Goal: Task Accomplishment & Management: Manage account settings

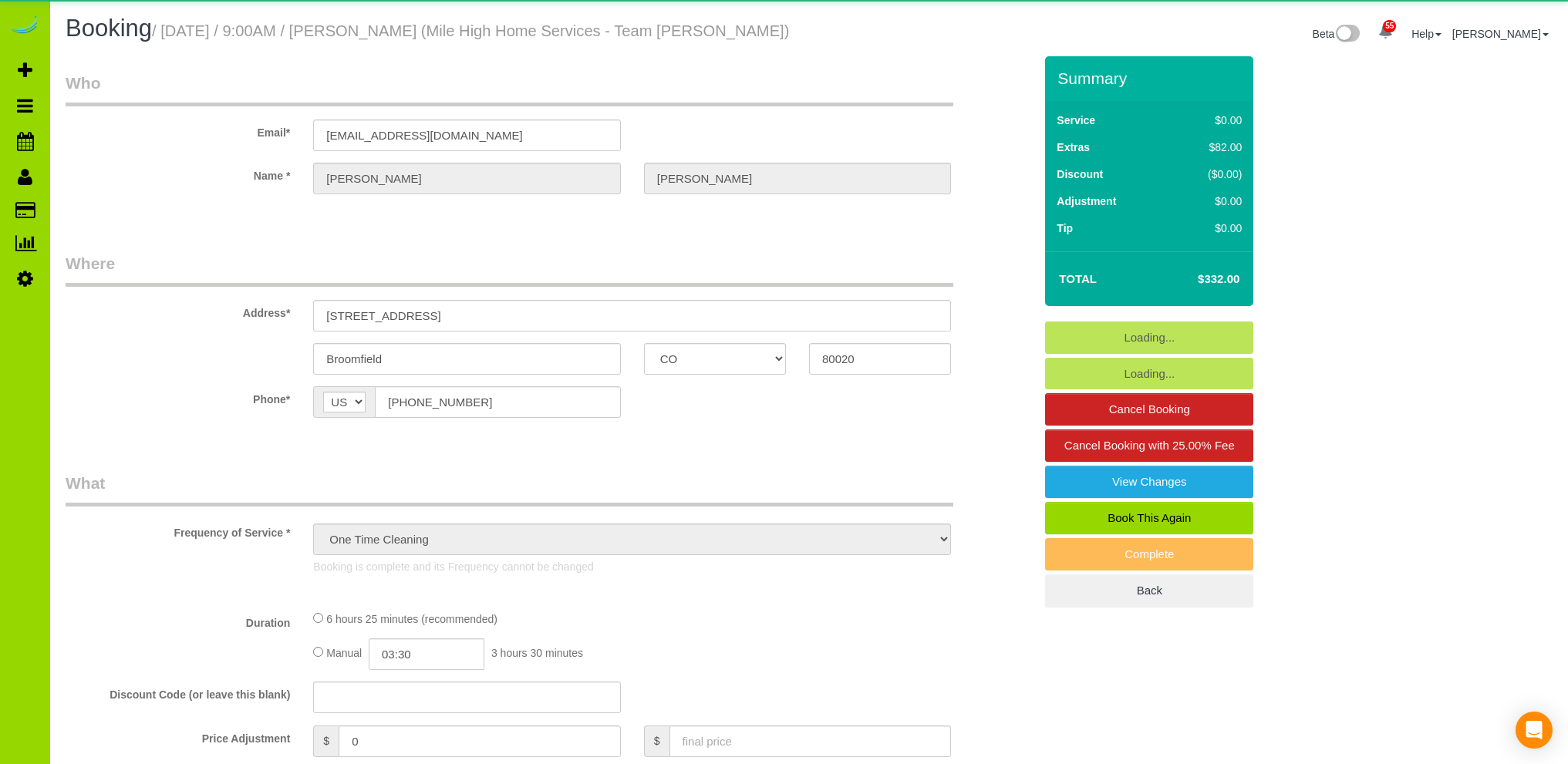
select select "CO"
select select "string:fspay-d723c7c2-1917-4986-8935-034922efb8e8"
select select "object:1224"
select select "spot1"
select select "number:4"
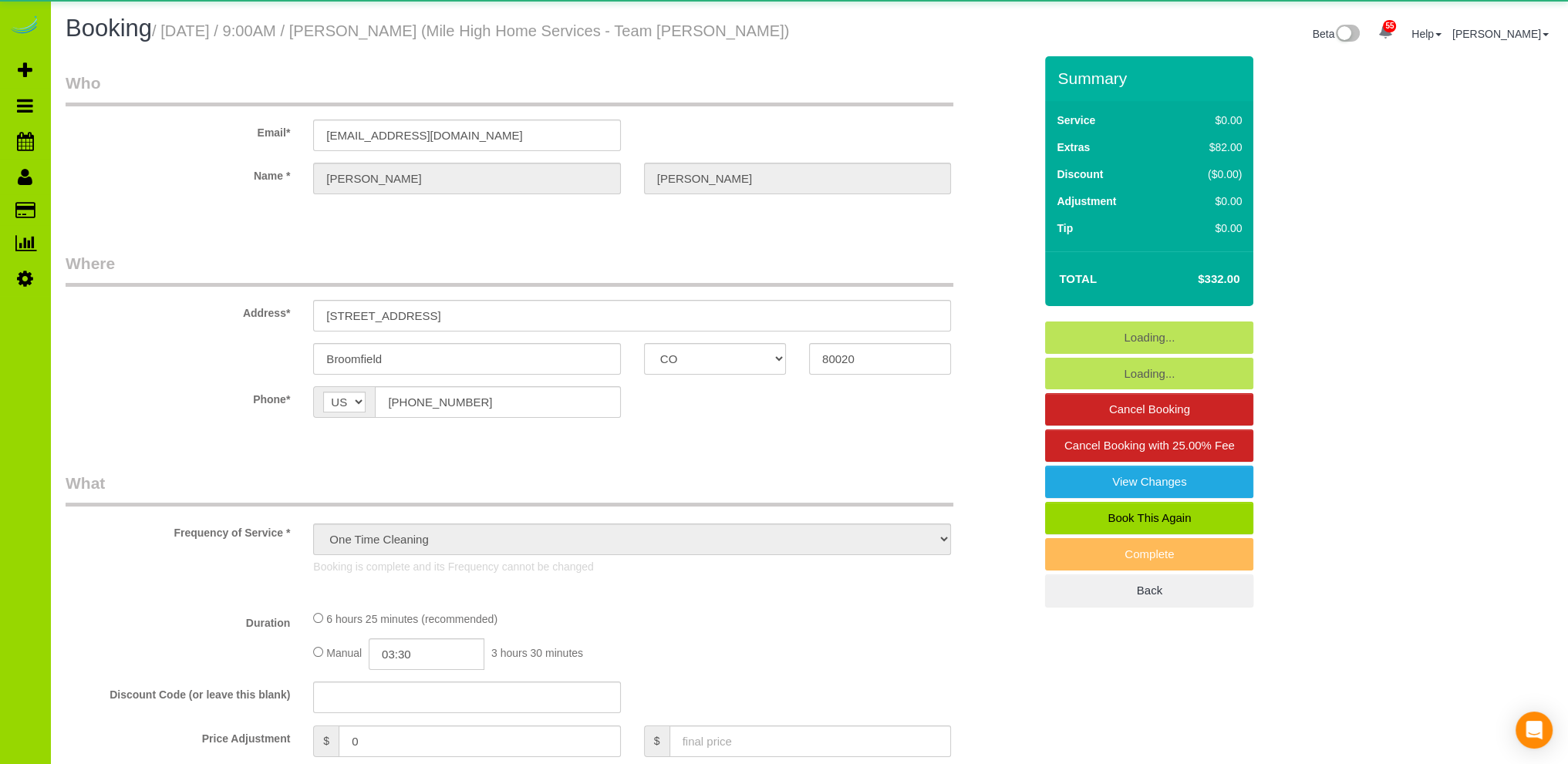
select select "number:14"
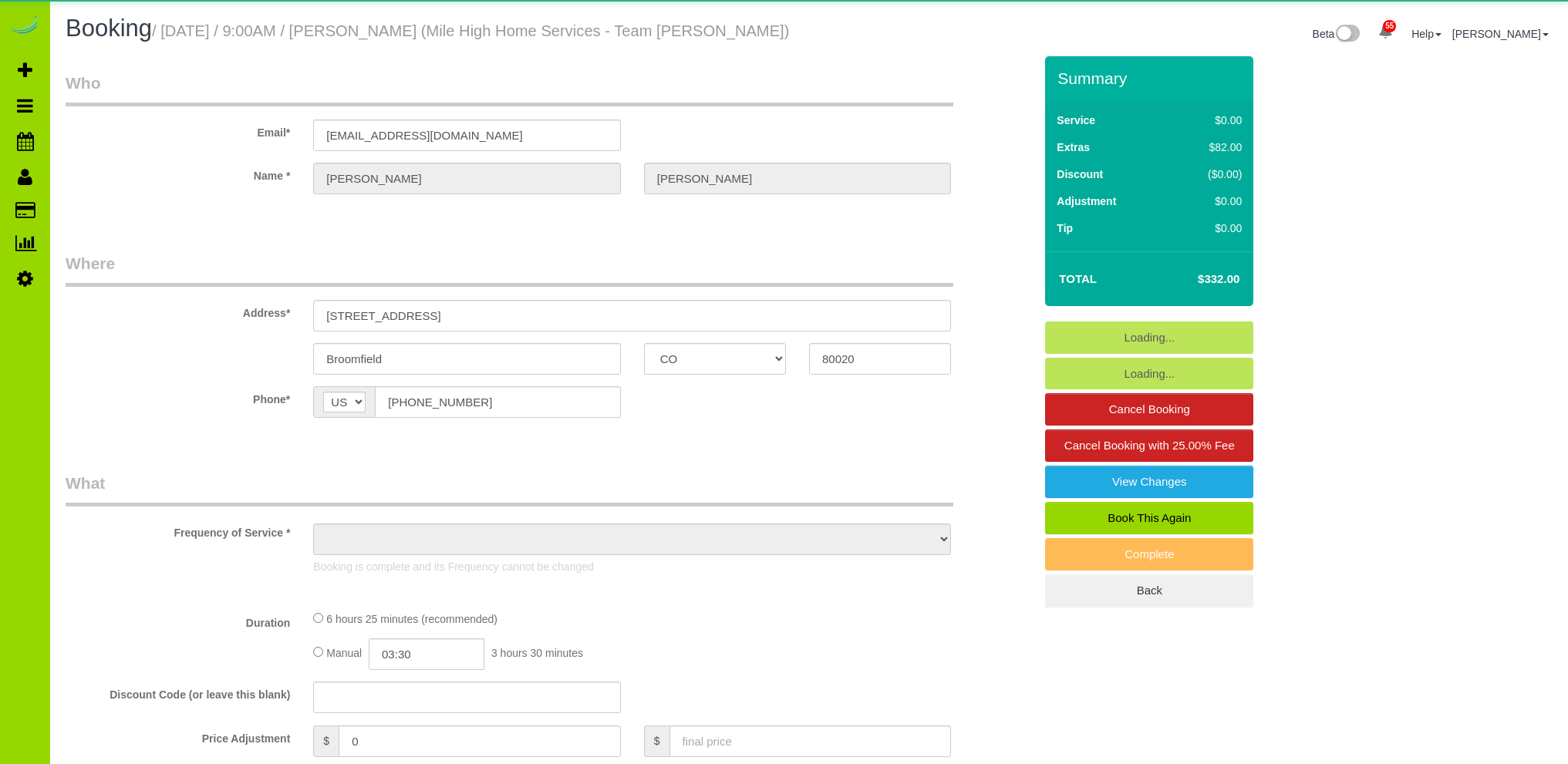
select select "CO"
select select "string:fspay-d723c7c2-1917-4986-8935-034922efb8e8"
select select "number:4"
select select "number:14"
select select "object:1224"
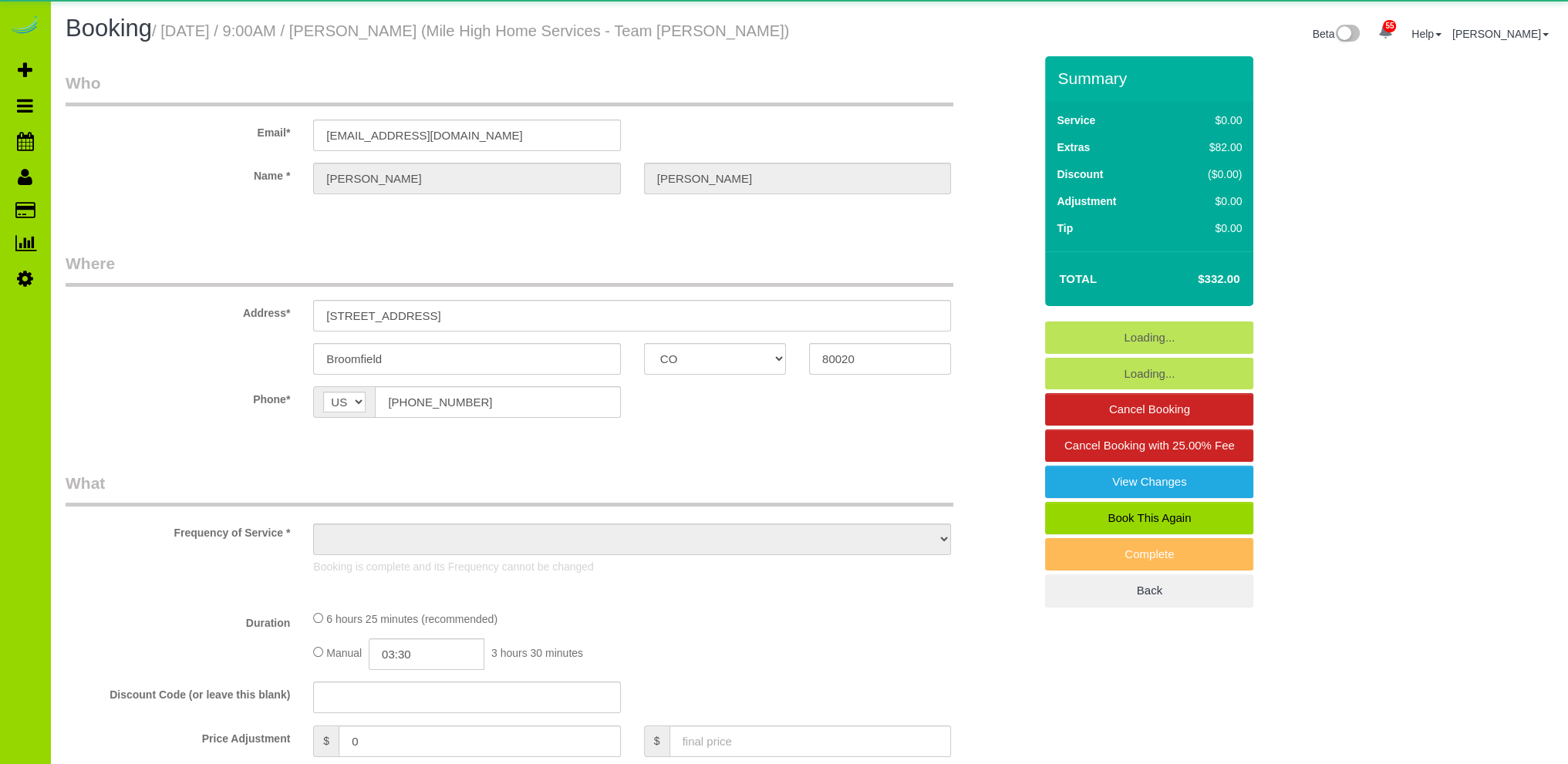
select select "spot1"
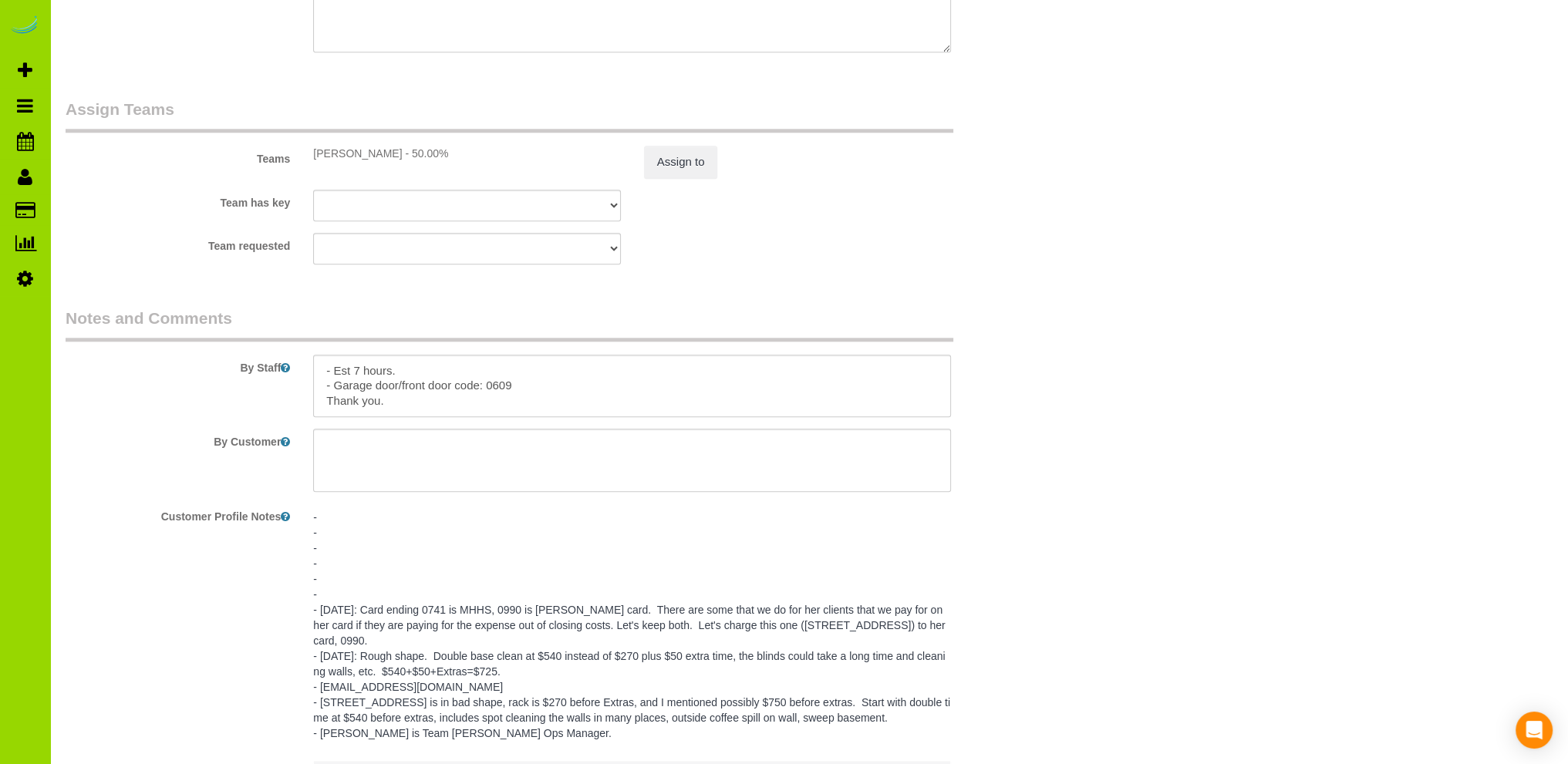
scroll to position [1696, 0]
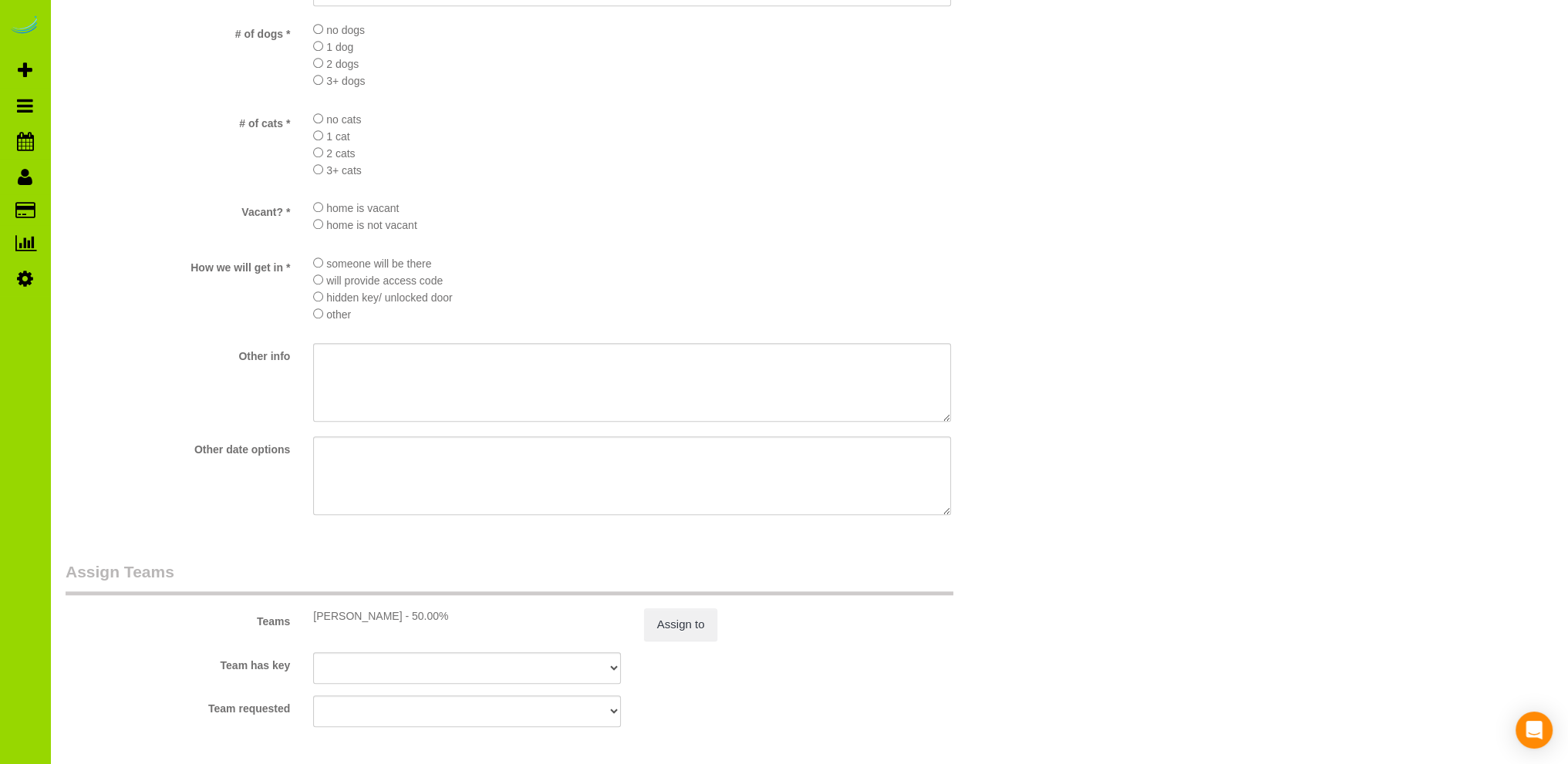
click at [98, 129] on label "# of cats *" at bounding box center [178, 121] width 248 height 21
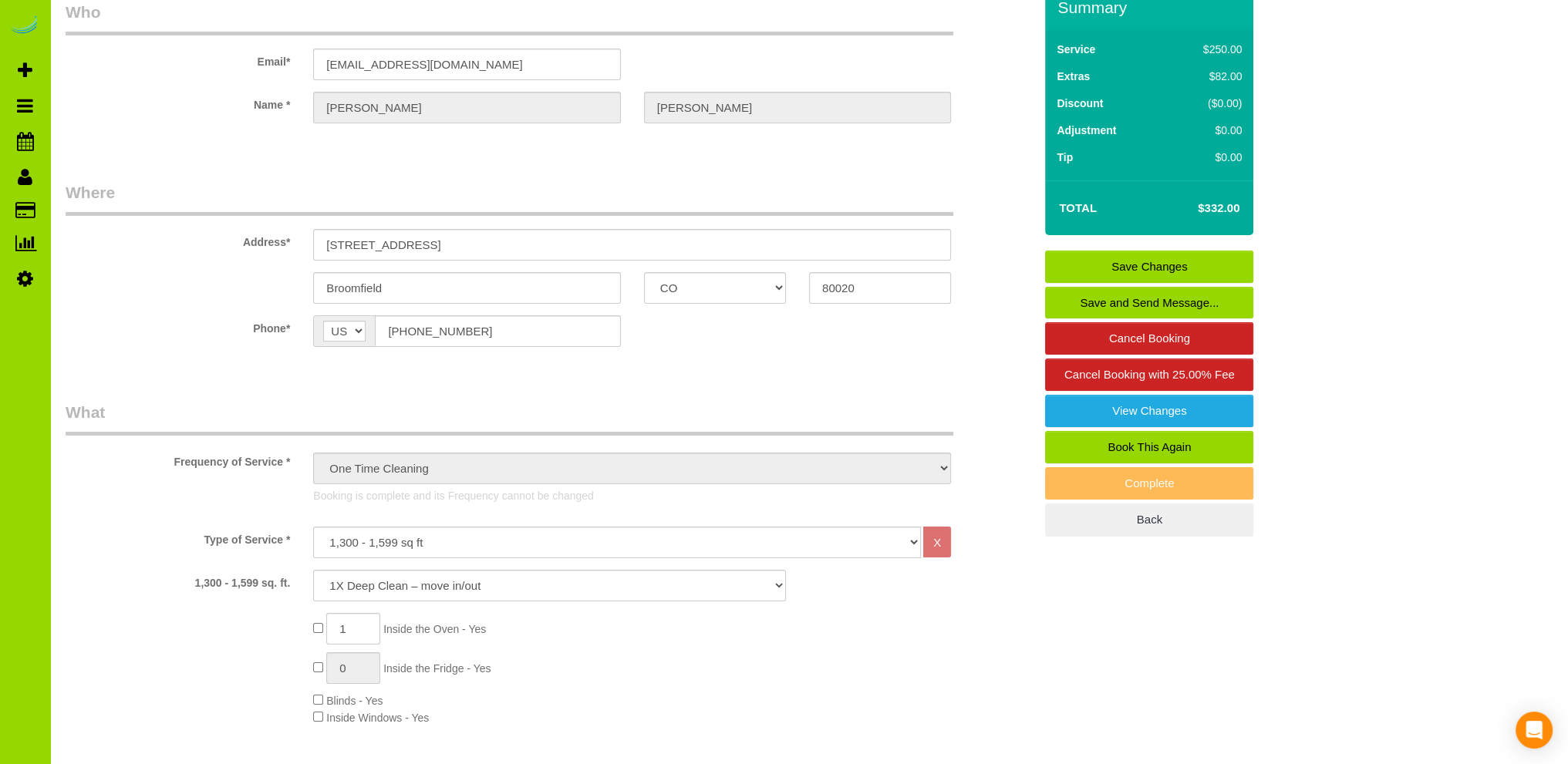
scroll to position [0, 0]
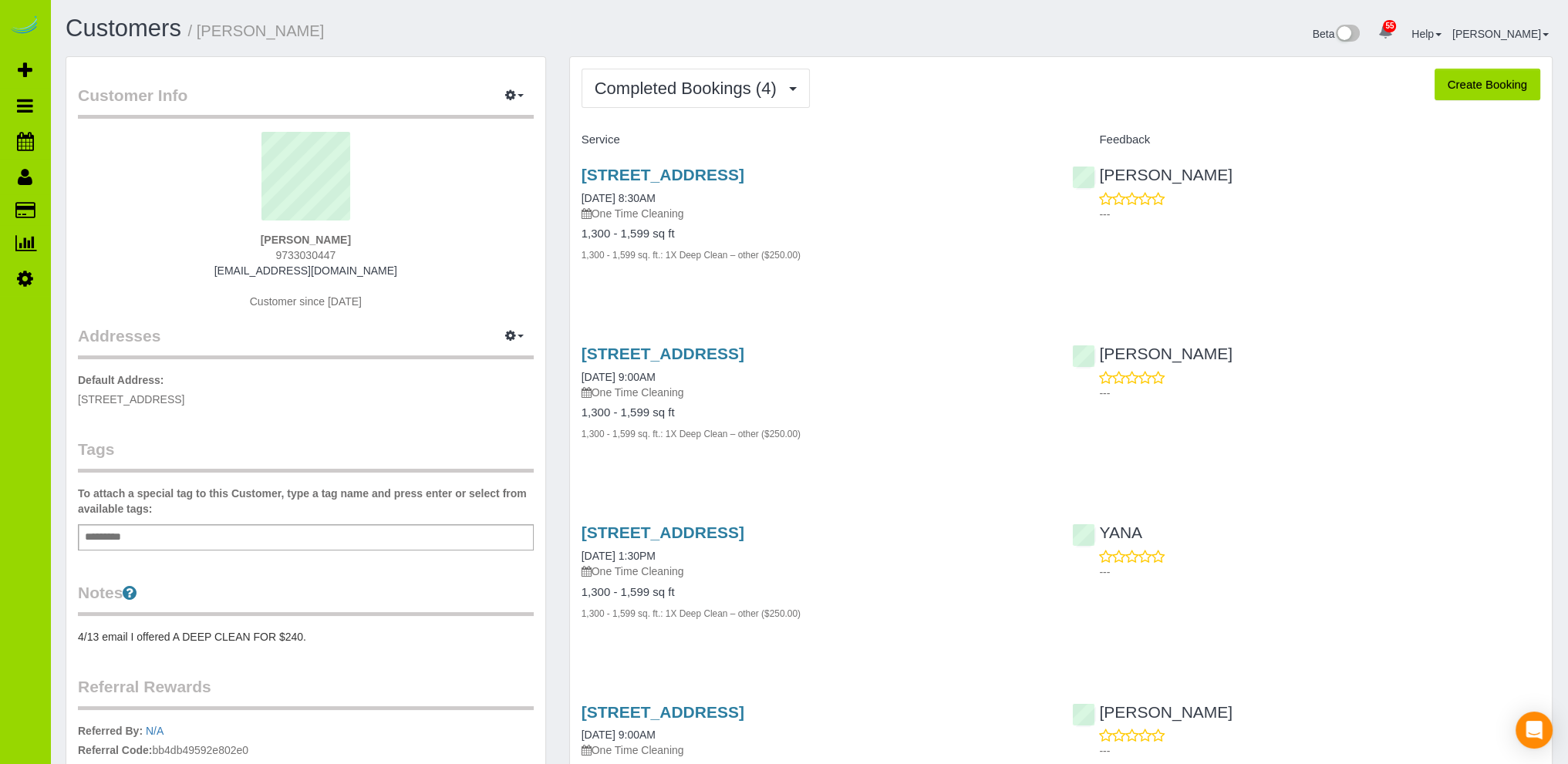
drag, startPoint x: 202, startPoint y: 149, endPoint x: 192, endPoint y: 137, distance: 15.6
click at [201, 146] on sui-profile-pic at bounding box center [305, 181] width 433 height 100
click at [632, 197] on link "[DATE] 8:30AM" at bounding box center [618, 197] width 74 height 12
click at [630, 371] on link "11/19/2024 9:00AM" at bounding box center [618, 376] width 74 height 12
click at [648, 551] on link "09/12/2024 1:30PM" at bounding box center [618, 555] width 74 height 12
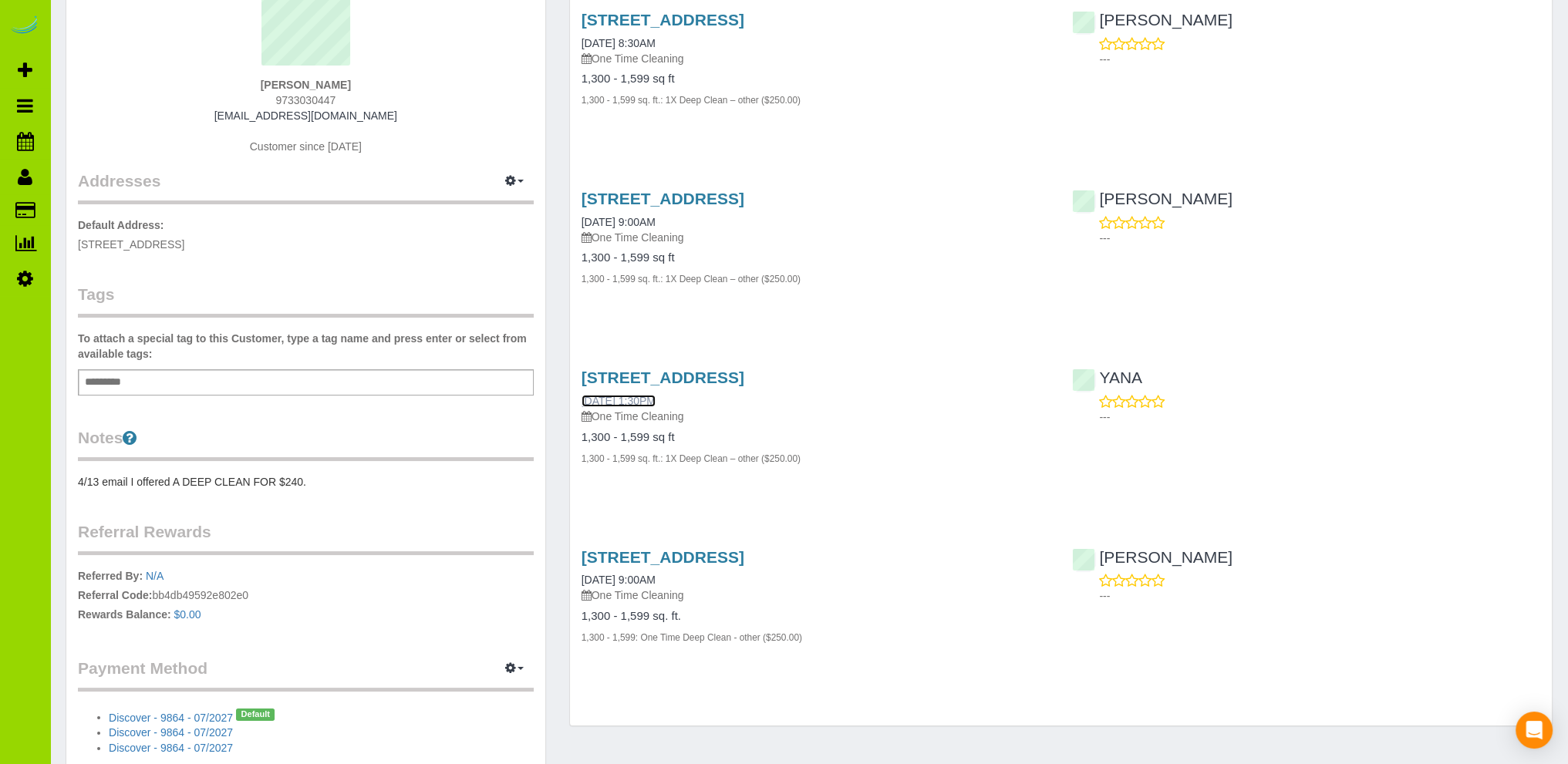
scroll to position [257, 0]
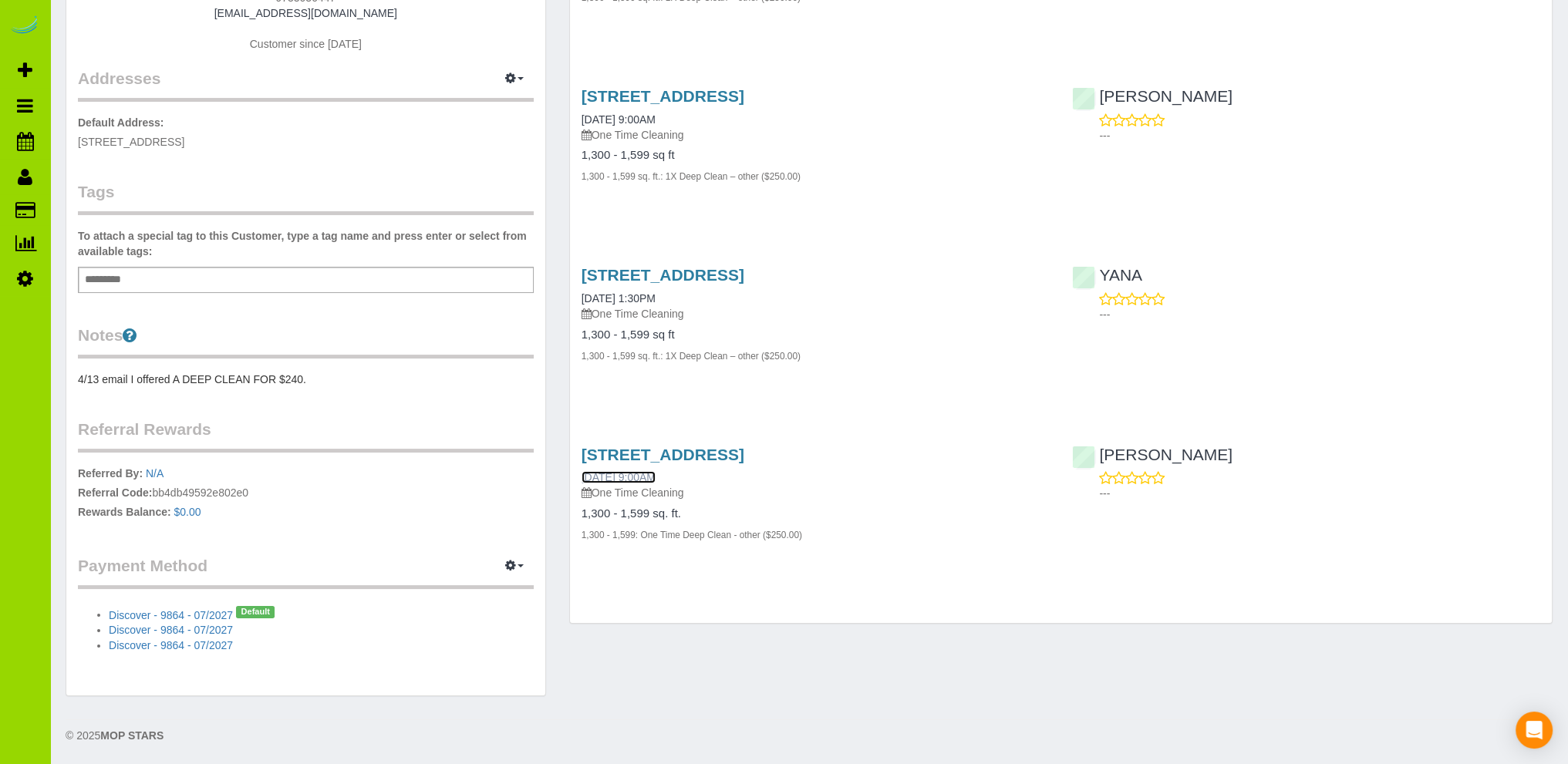
click at [656, 474] on link "04/22/2024 9:00AM" at bounding box center [618, 476] width 74 height 12
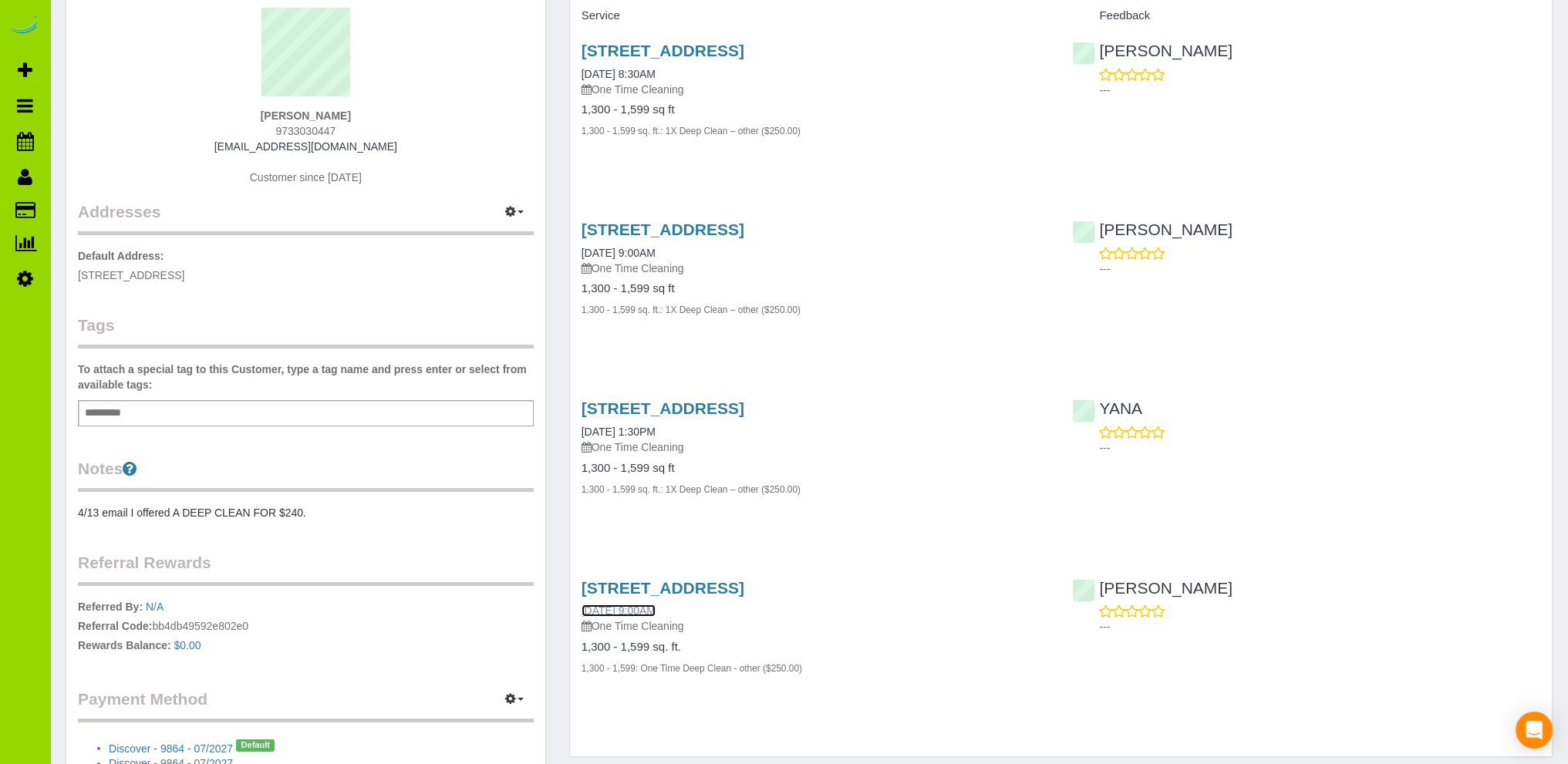
scroll to position [0, 0]
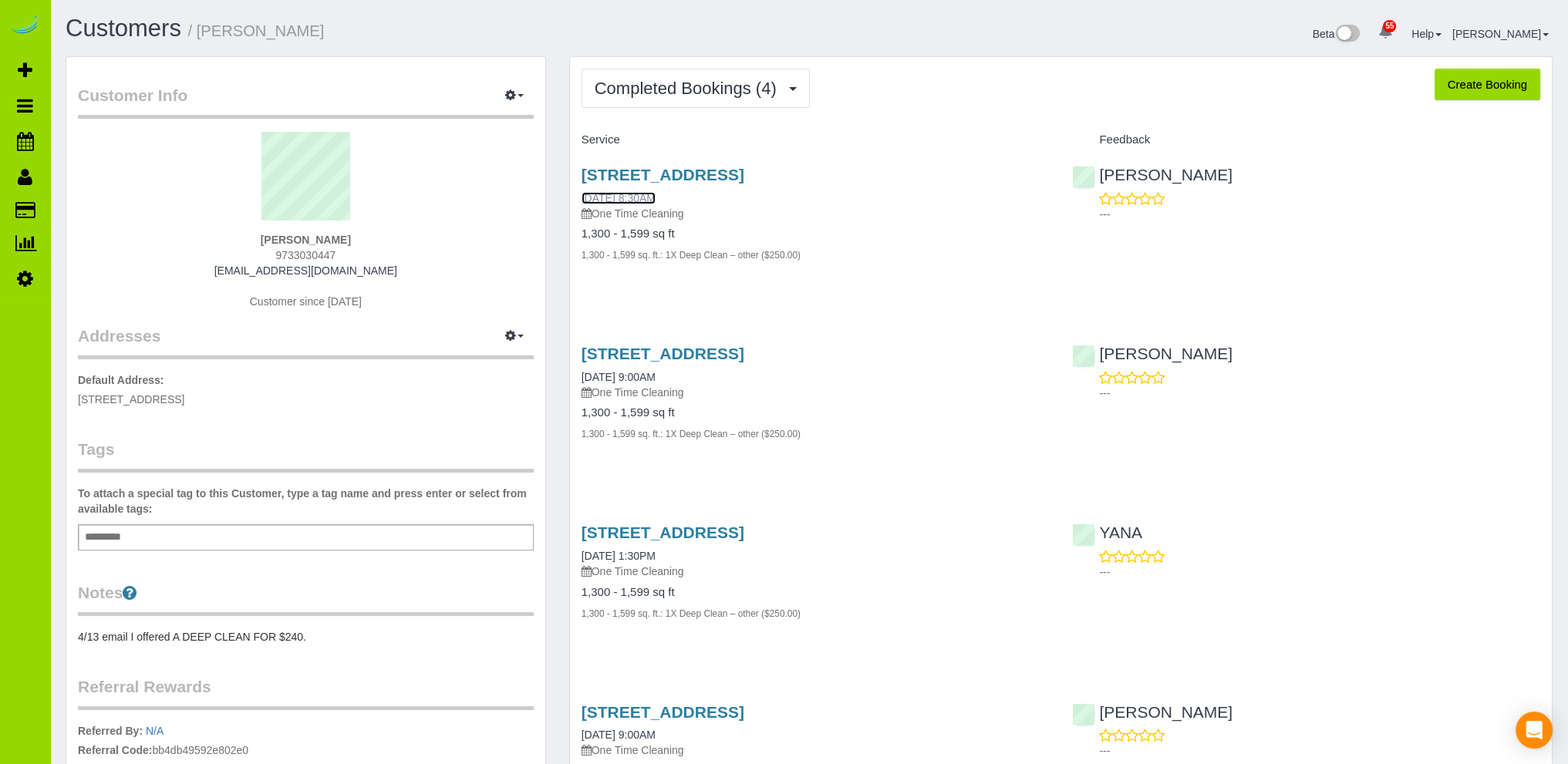
click at [652, 193] on link "03/07/2025 8:30AM" at bounding box center [618, 197] width 74 height 12
click at [131, 26] on link "Customers" at bounding box center [123, 28] width 116 height 27
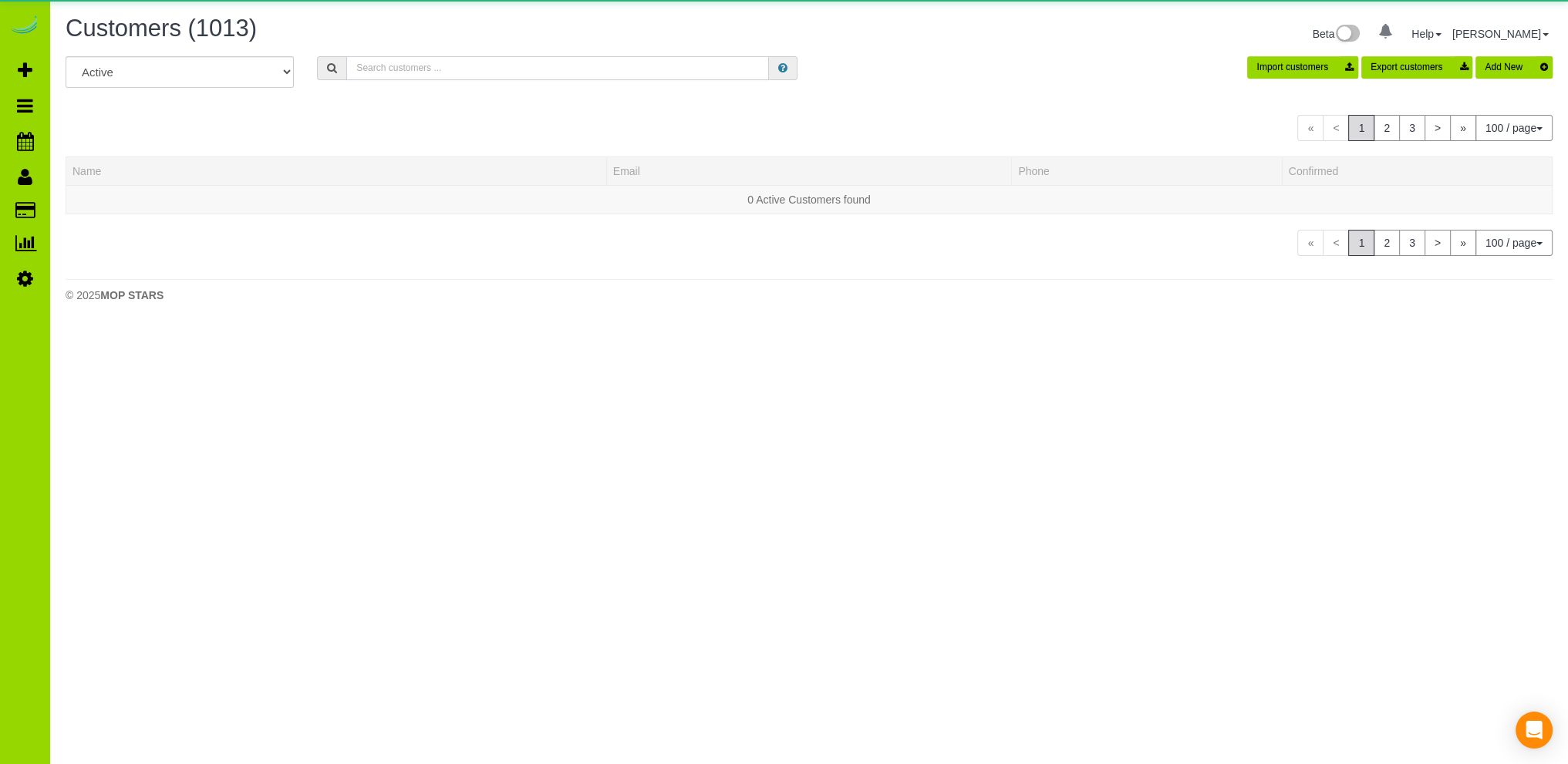
click at [384, 66] on input "text" at bounding box center [557, 68] width 423 height 24
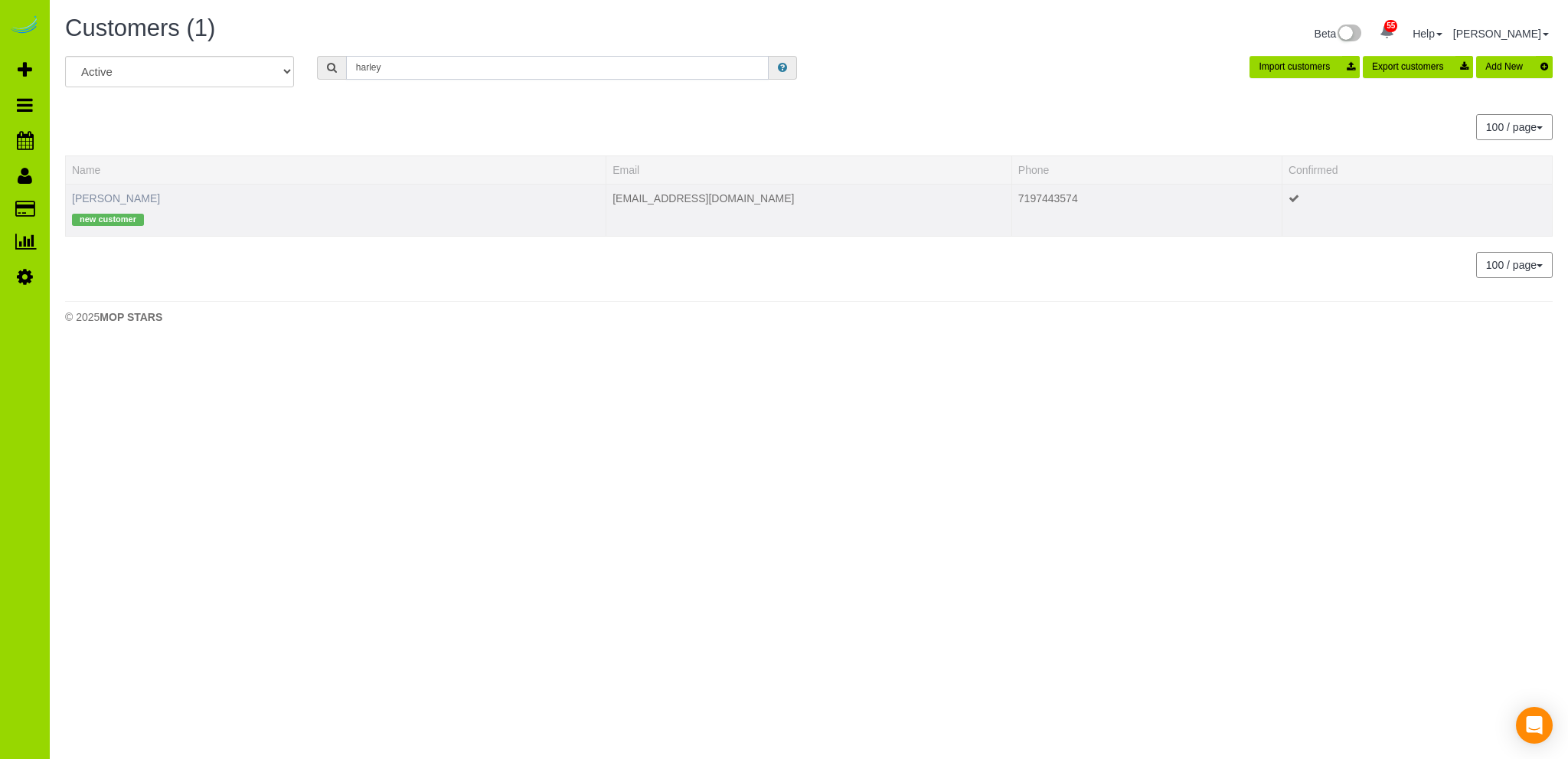
type input "harley"
click at [122, 195] on link "Austin Harley" at bounding box center [116, 198] width 88 height 12
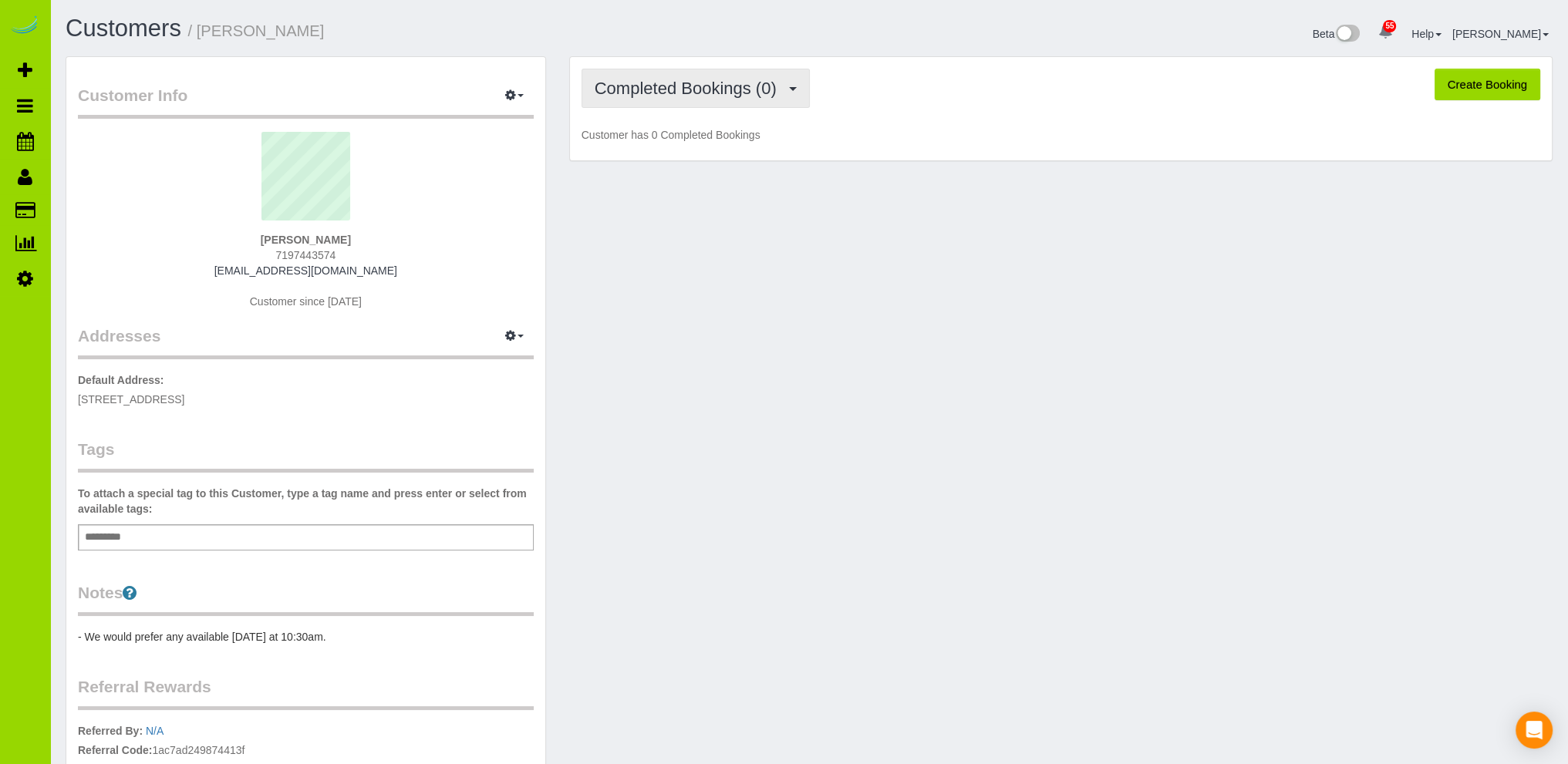
click at [696, 90] on span "Completed Bookings (0)" at bounding box center [689, 88] width 190 height 19
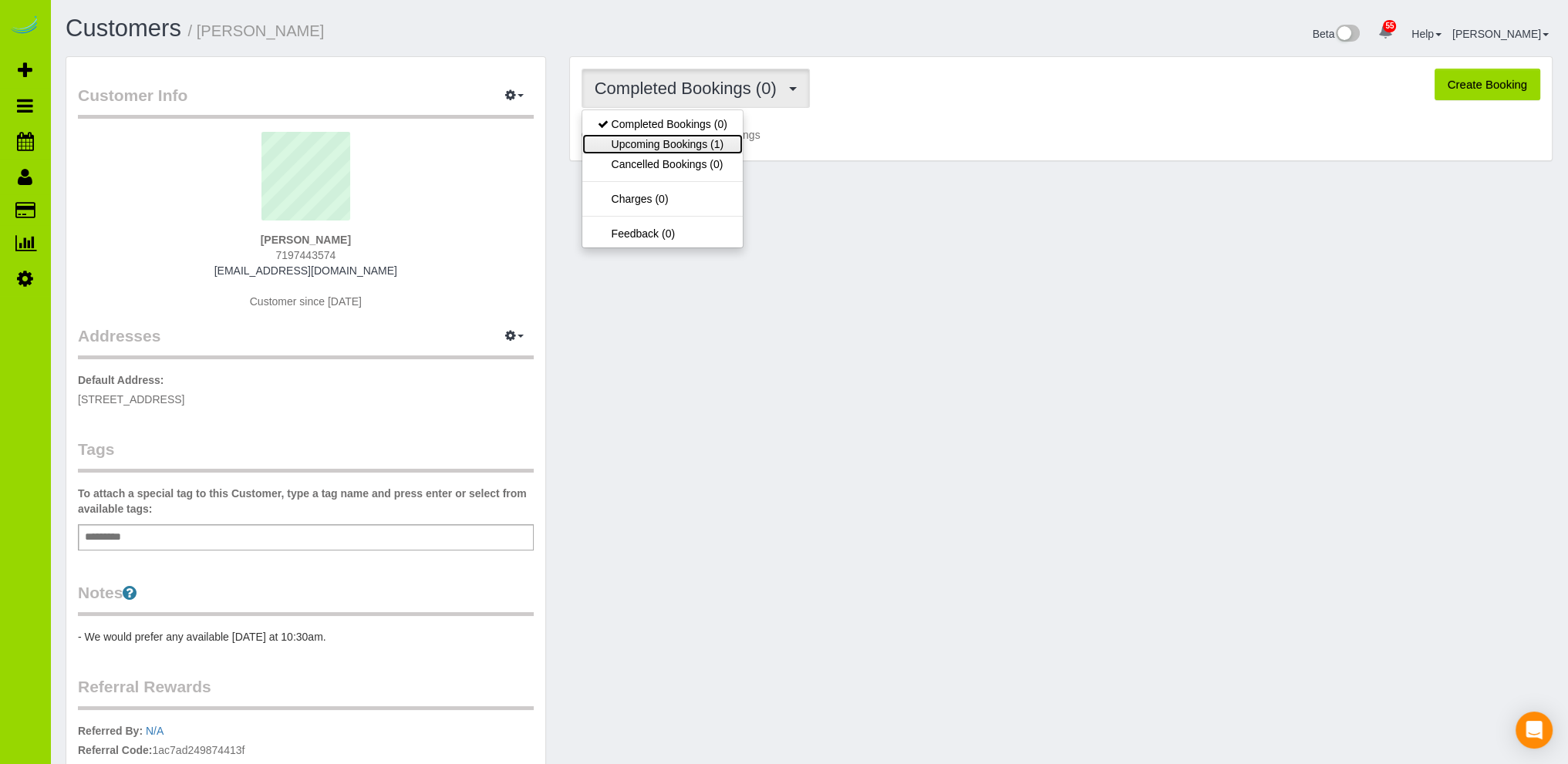
click at [684, 145] on link "Upcoming Bookings (1)" at bounding box center [662, 144] width 161 height 20
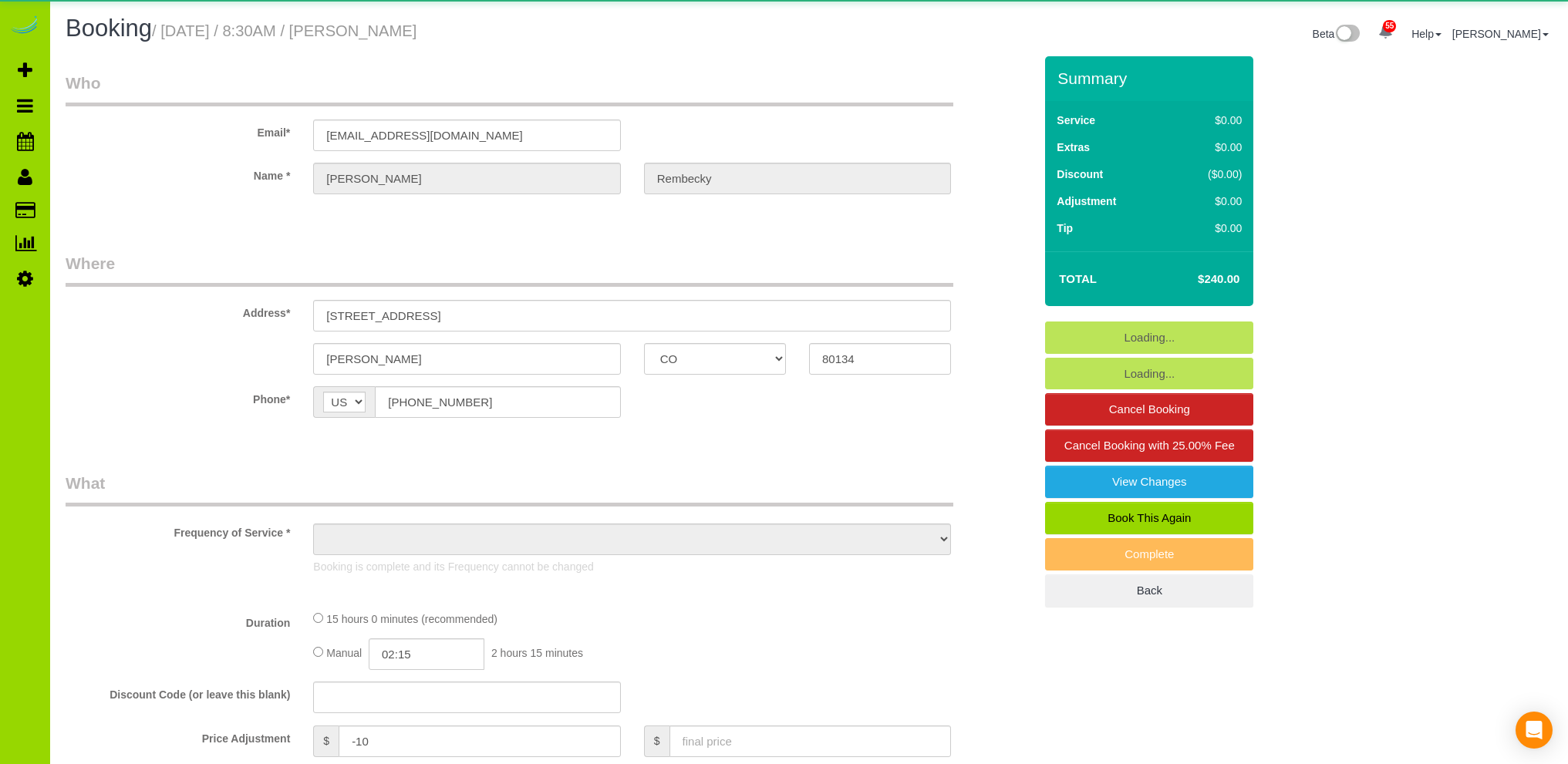
select select "CO"
select select "string:fspay-f1042a5e-fdda-451e-b727-e815d695d19c"
select select "object:1233"
select select "3"
select select "number:3"
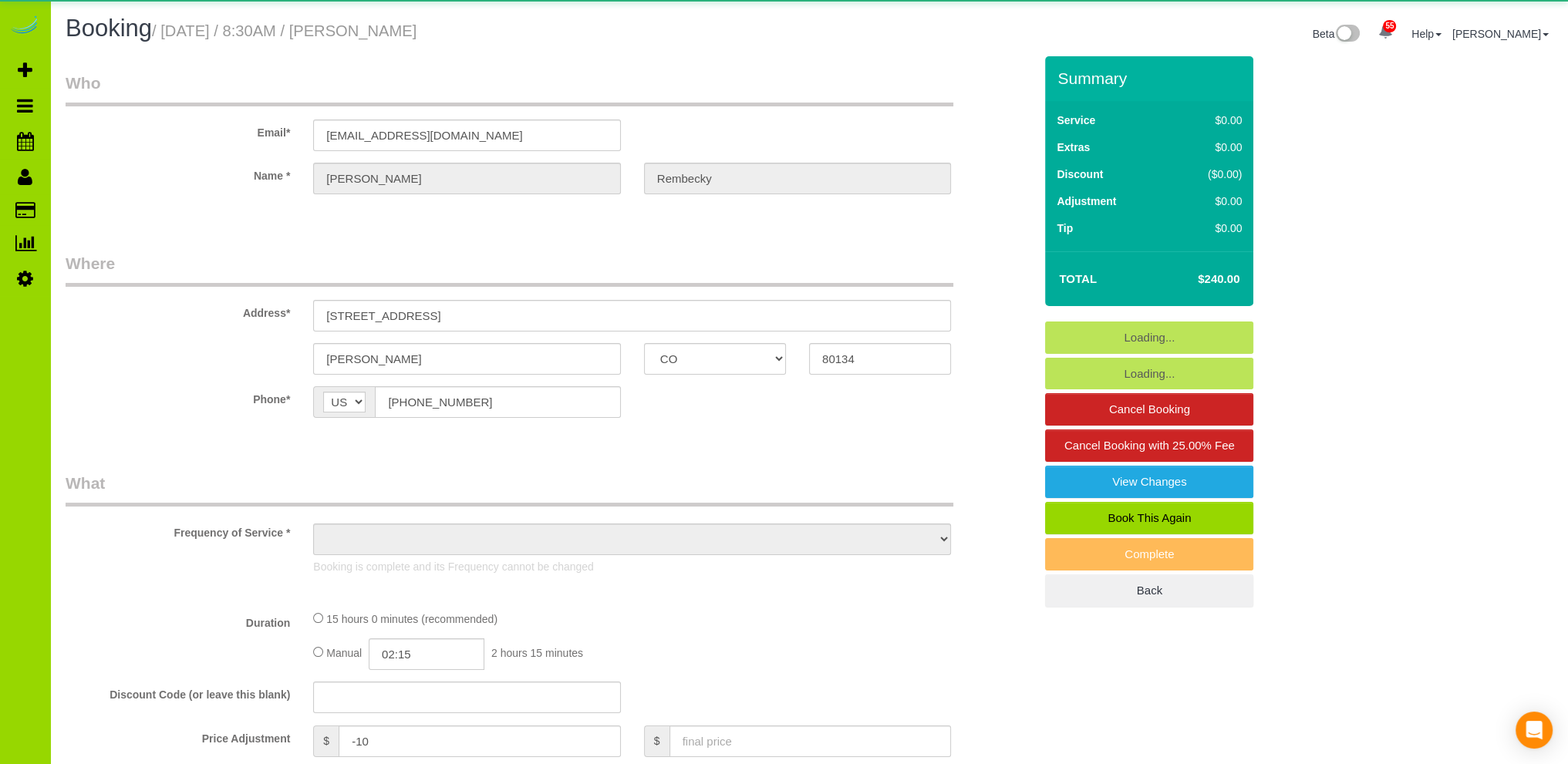
select select "number:12"
select select "CO"
select select "string:[GEOGRAPHIC_DATA]"
select select "object:1165"
select select "string:fspay-f1042a5e-fdda-451e-b727-e815d695d19c"
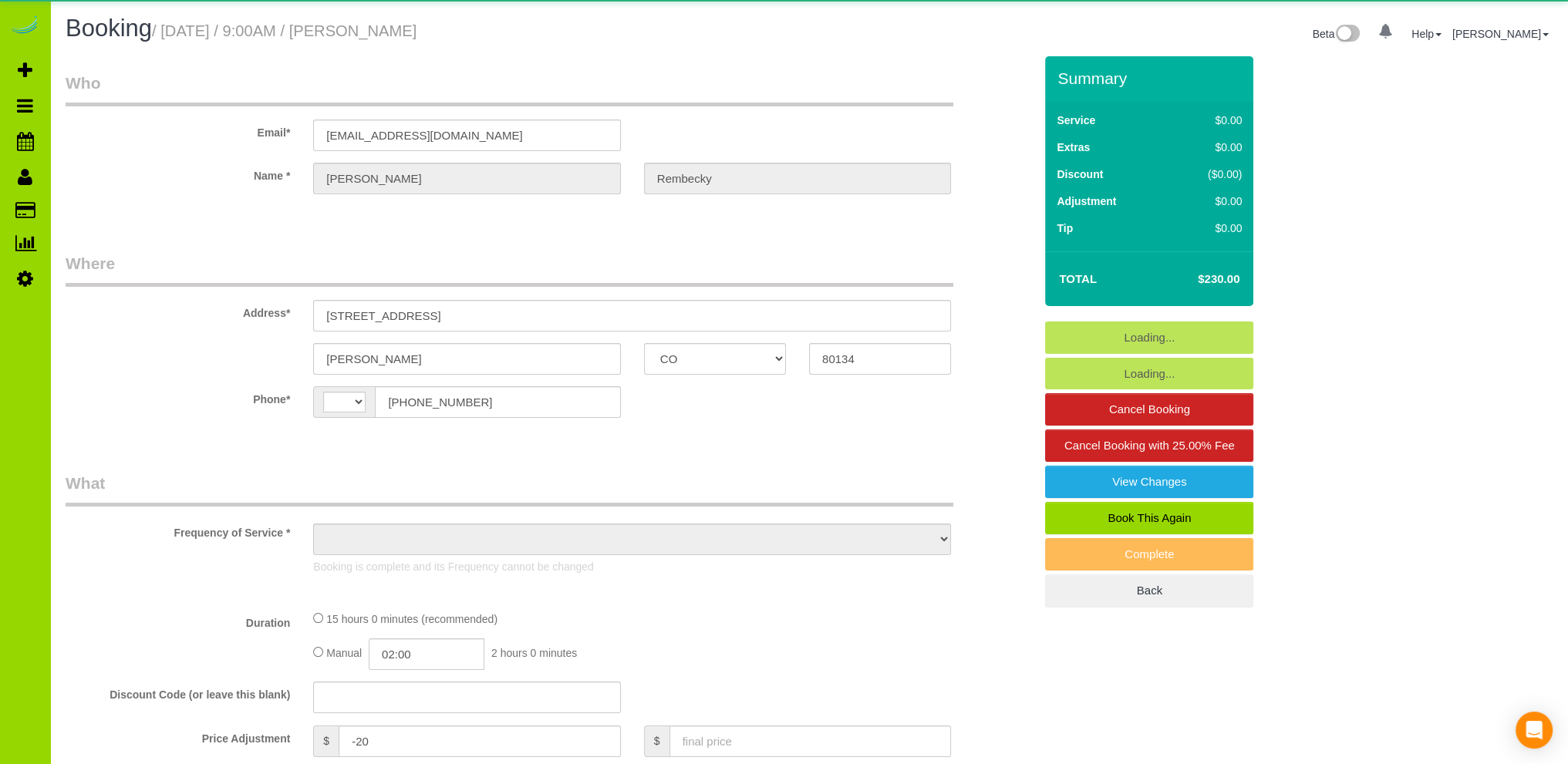
select select "3"
select select "spot1"
select select "number:3"
select select "number:12"
select select "CO"
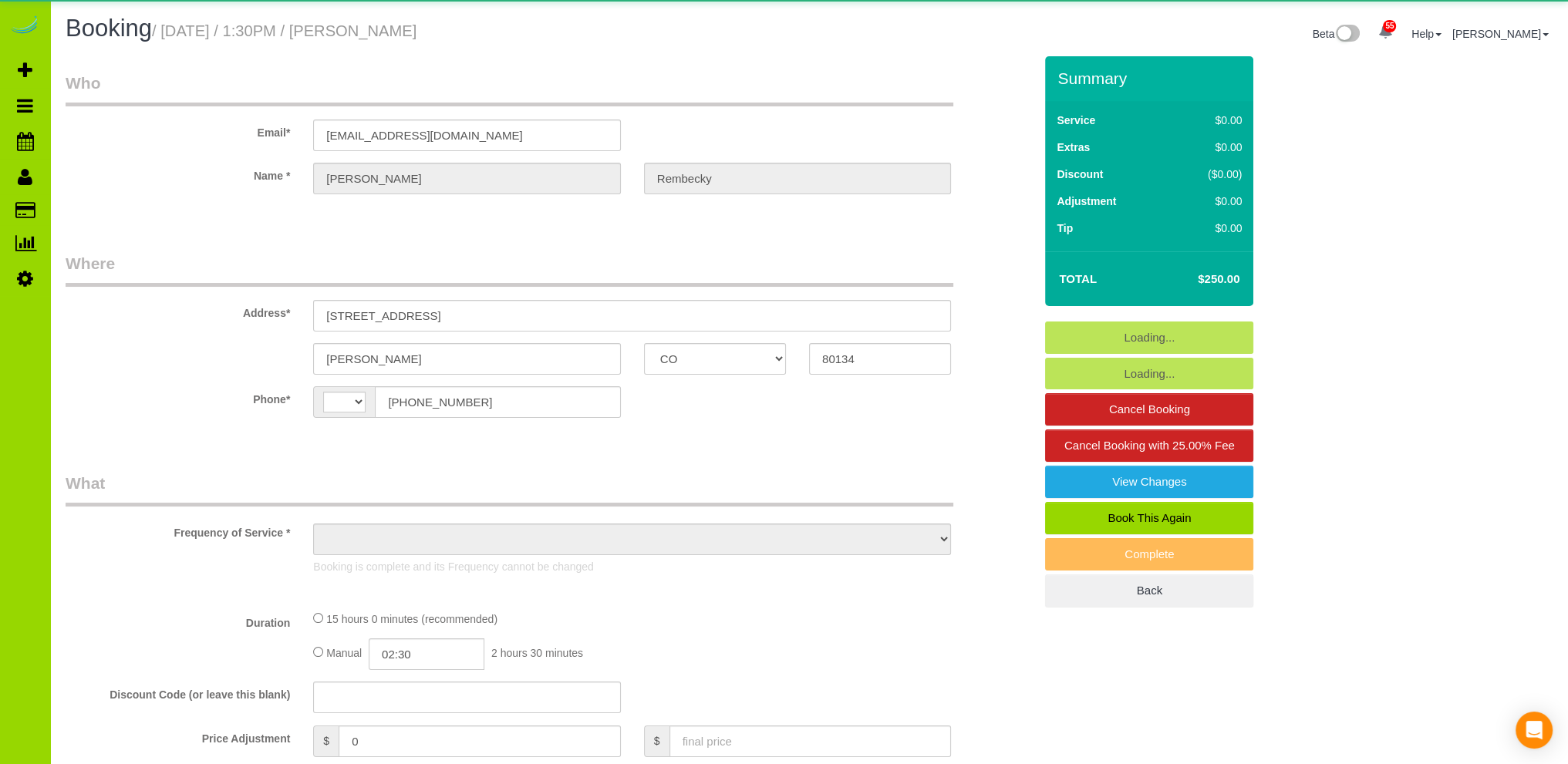
select select "string:[GEOGRAPHIC_DATA]"
select select "object:1156"
select select "string:fspay-604bd3e7-e2f5-4124-8781-d5d41b876dc9"
select select "spot6"
select select "number:3"
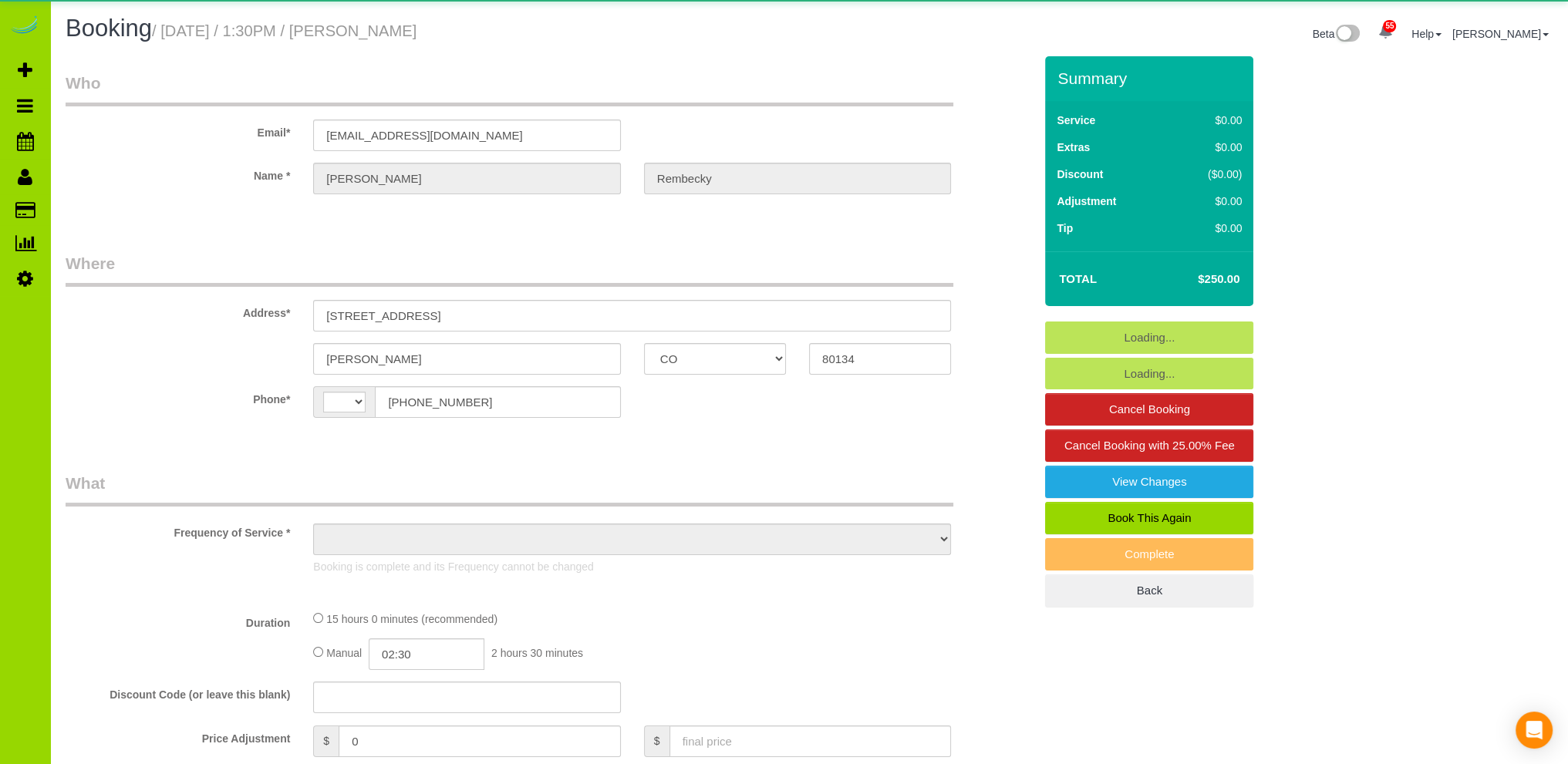
select select "number:12"
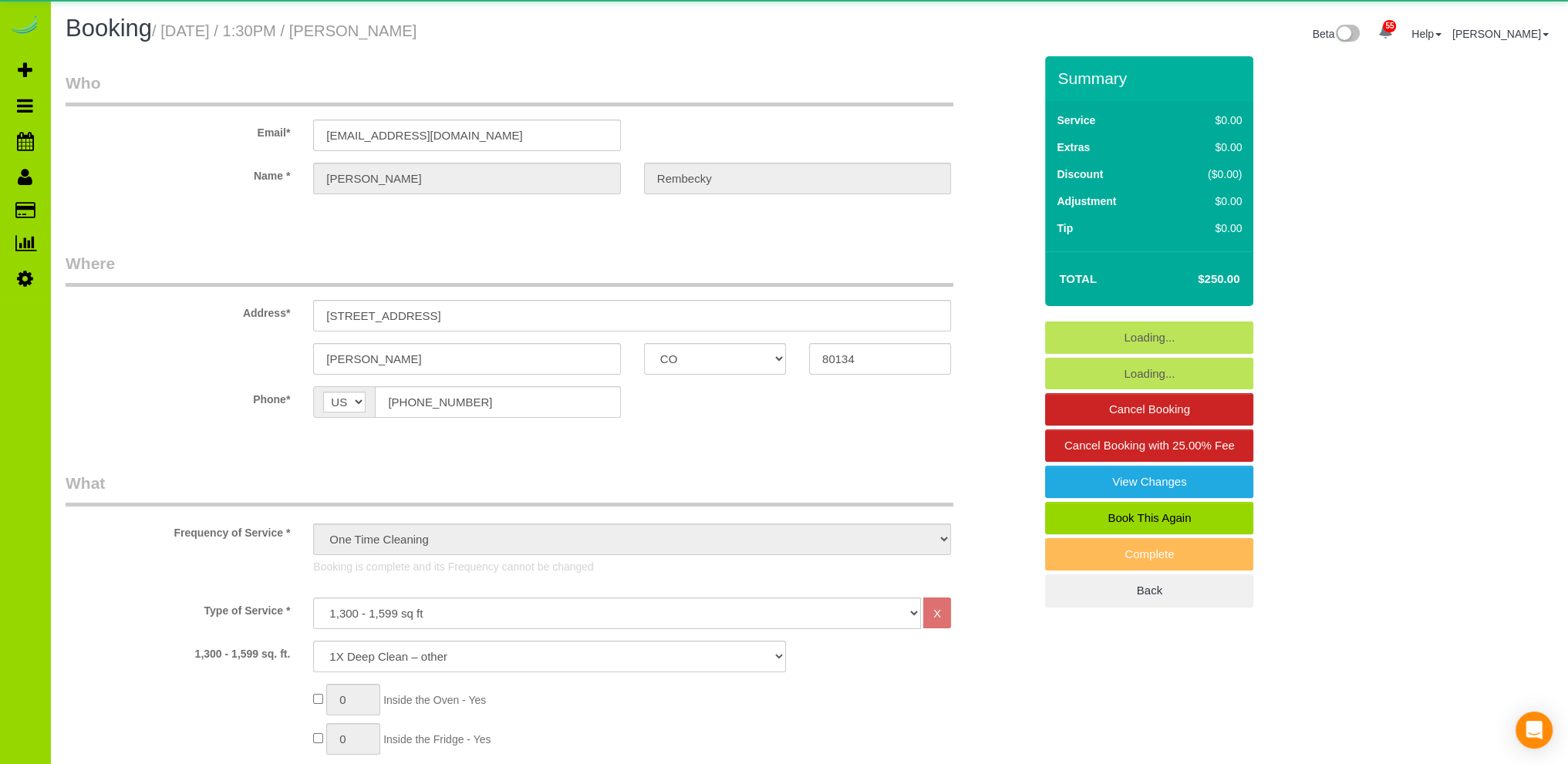
select select "object:1224"
select select "3"
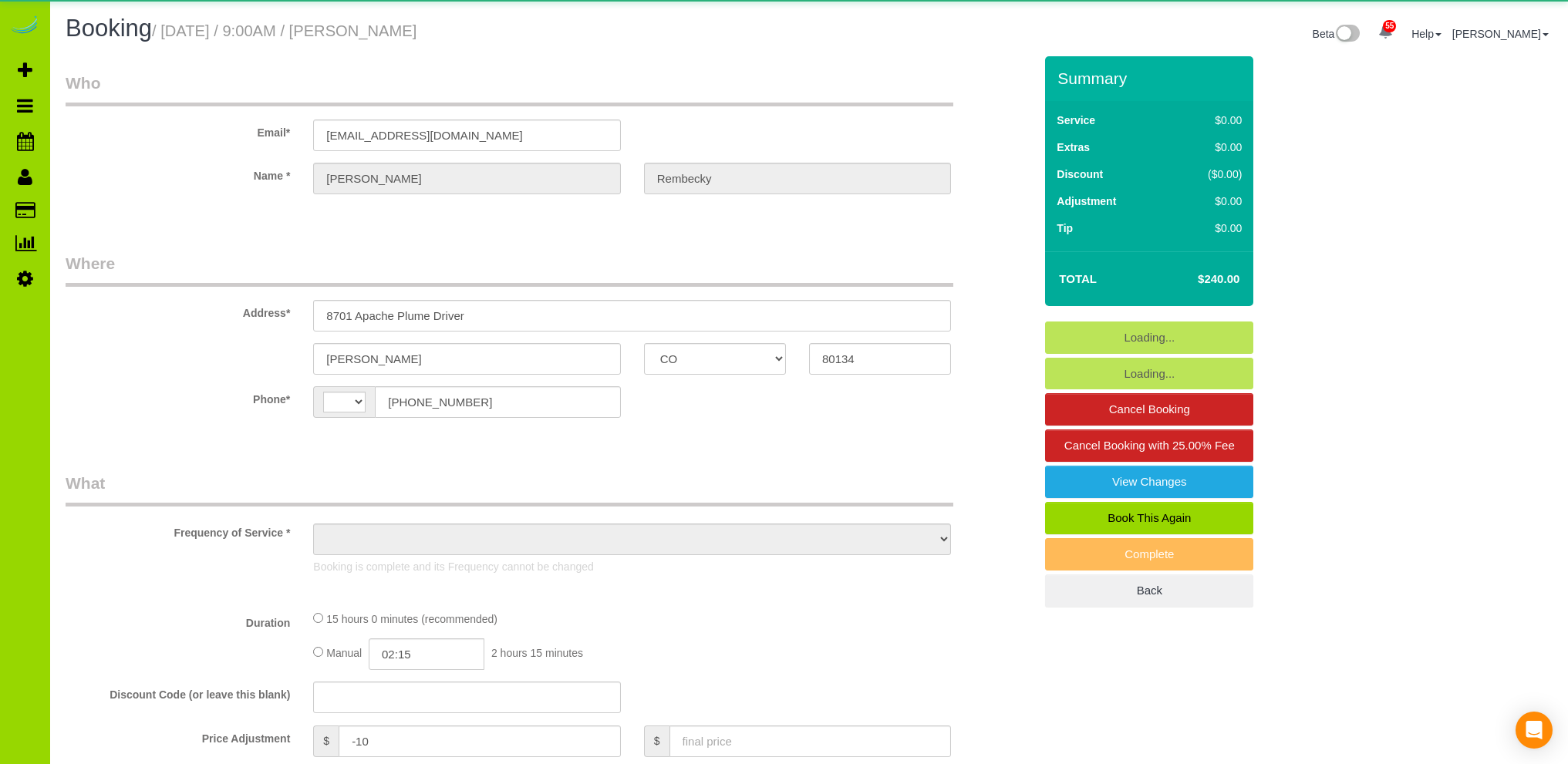
select select "CO"
select select "string:[GEOGRAPHIC_DATA]"
select select "object:1227"
select select "string:fspay-93d20a30-ef12-4411-b56d-4b4259dc6289"
select select "spot1"
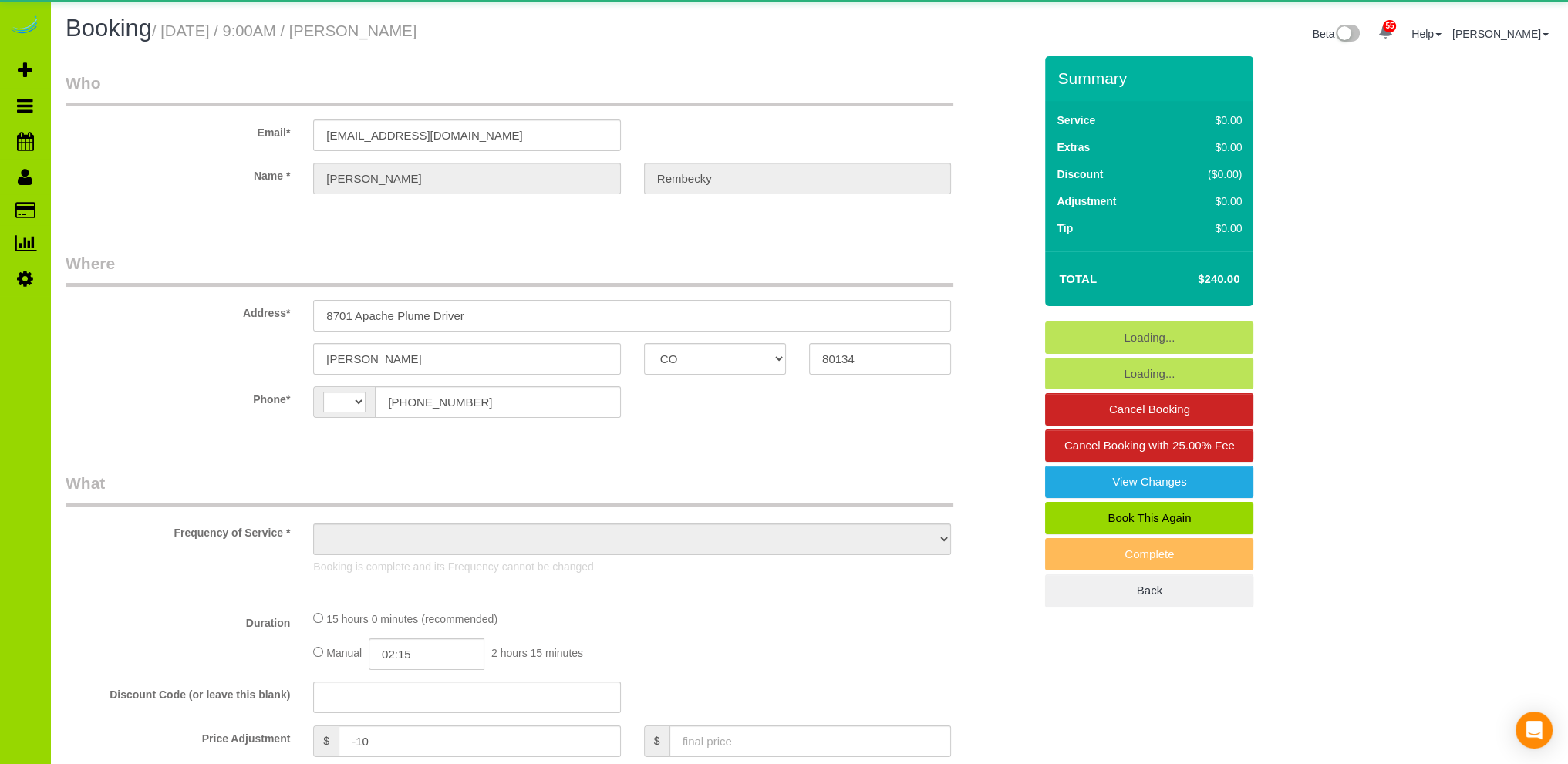
select select "number:69"
select select "number:3"
select select "number:12"
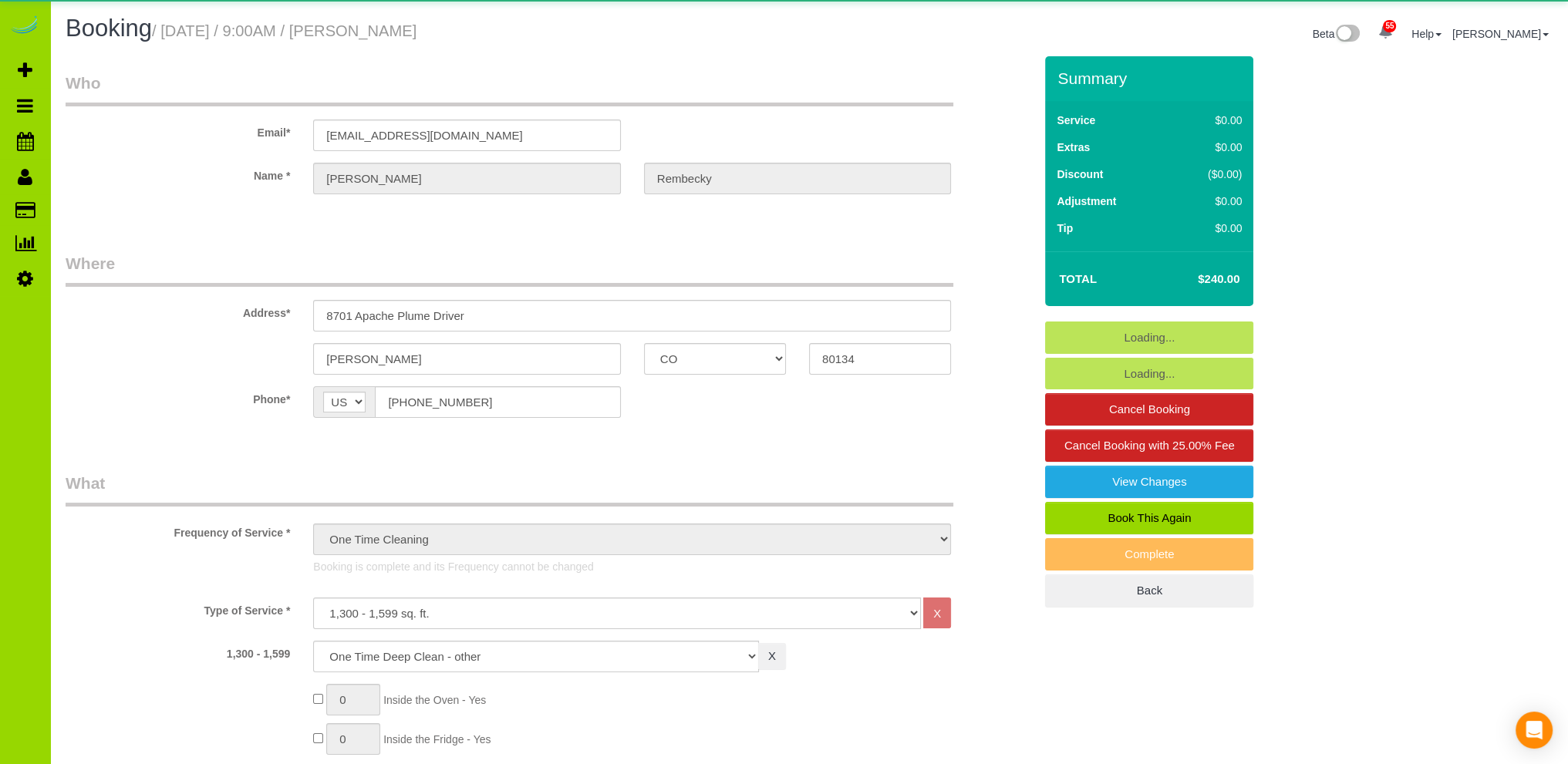
select select "object:1261"
select select "3"
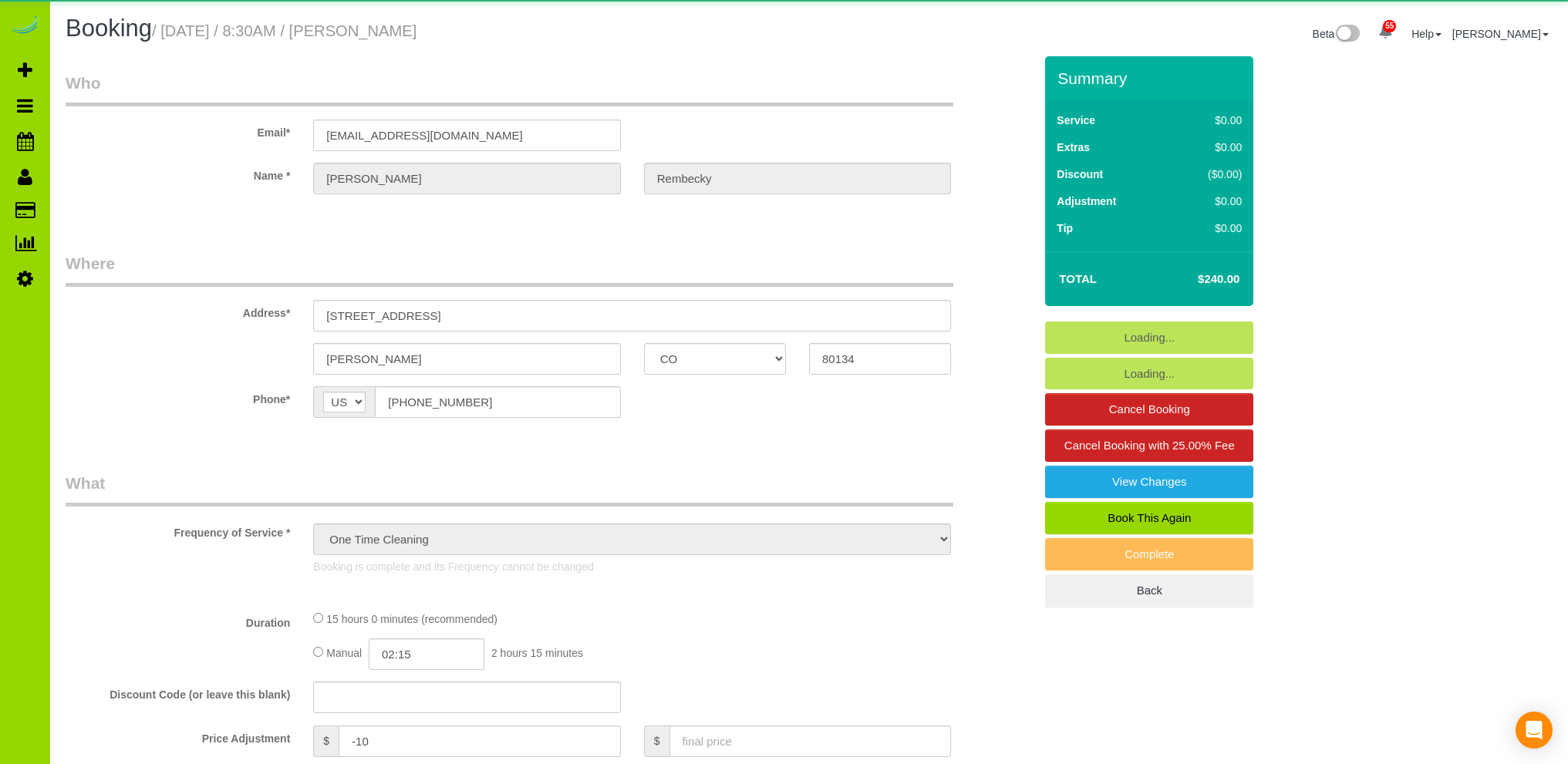
select select "CO"
select select "string:fspay-f1042a5e-fdda-451e-b727-e815d695d19c"
select select "number:3"
select select "number:12"
select select "object:1233"
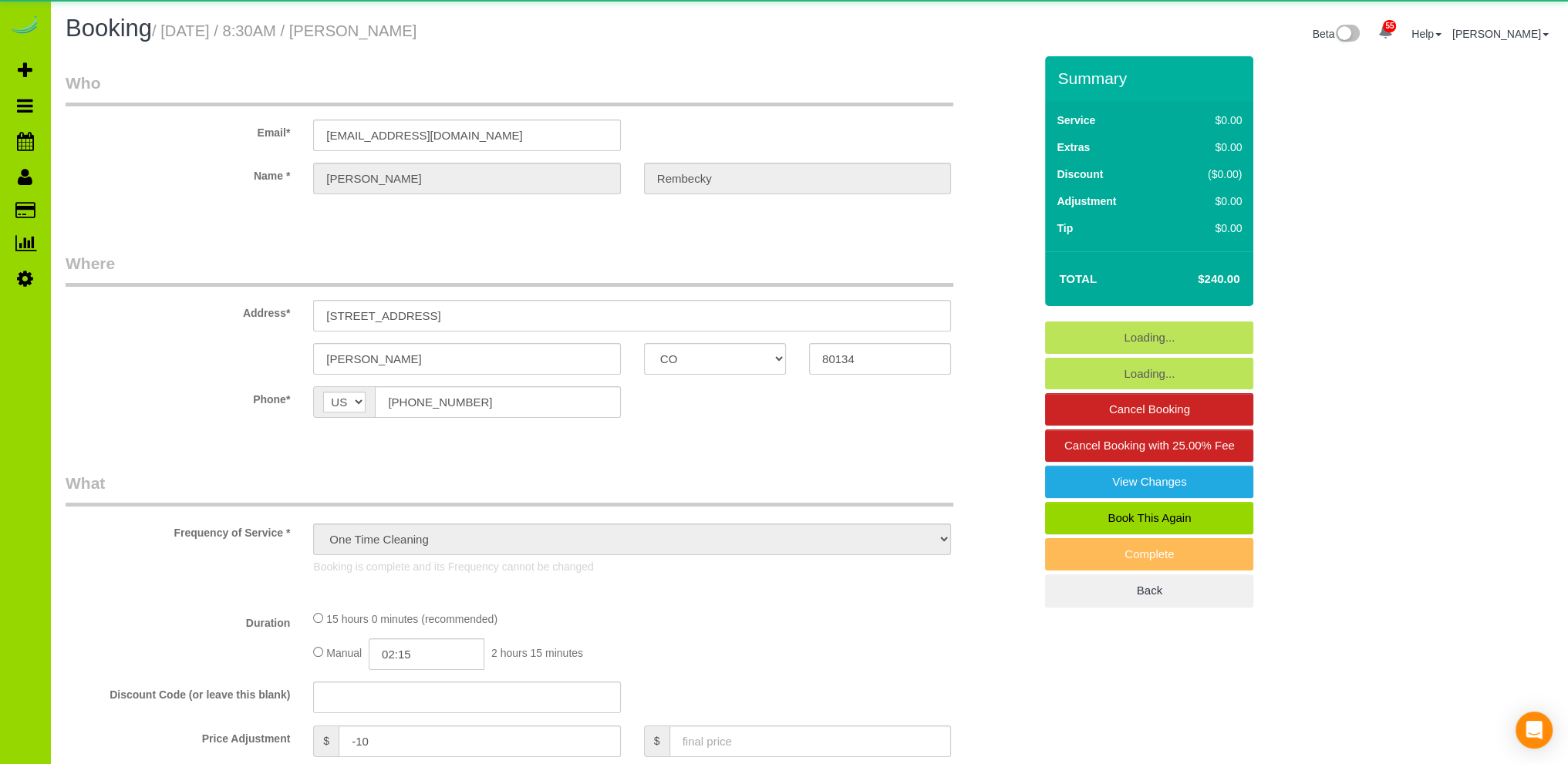
select select "3"
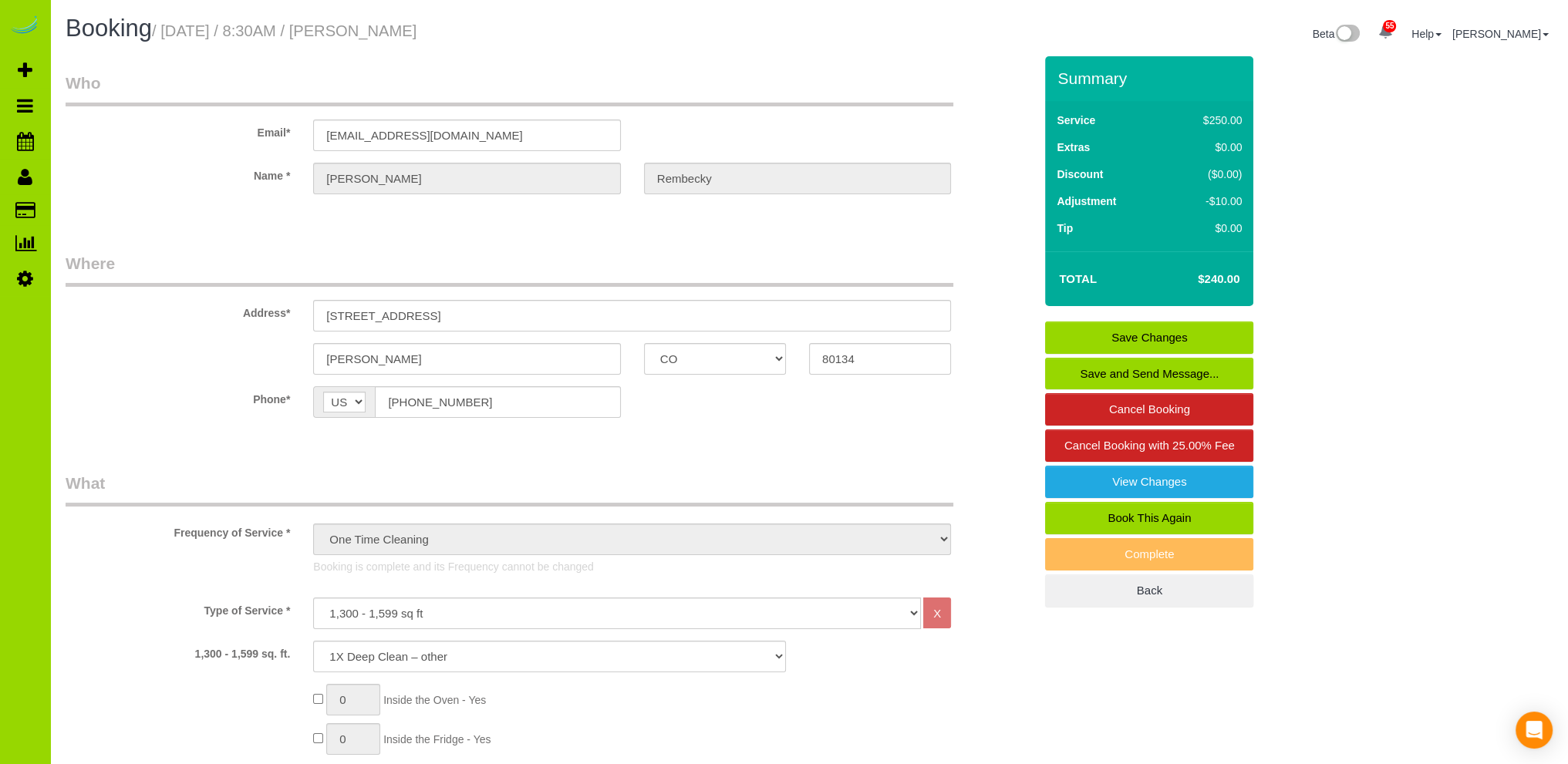
click at [145, 208] on div at bounding box center [549, 208] width 991 height 4
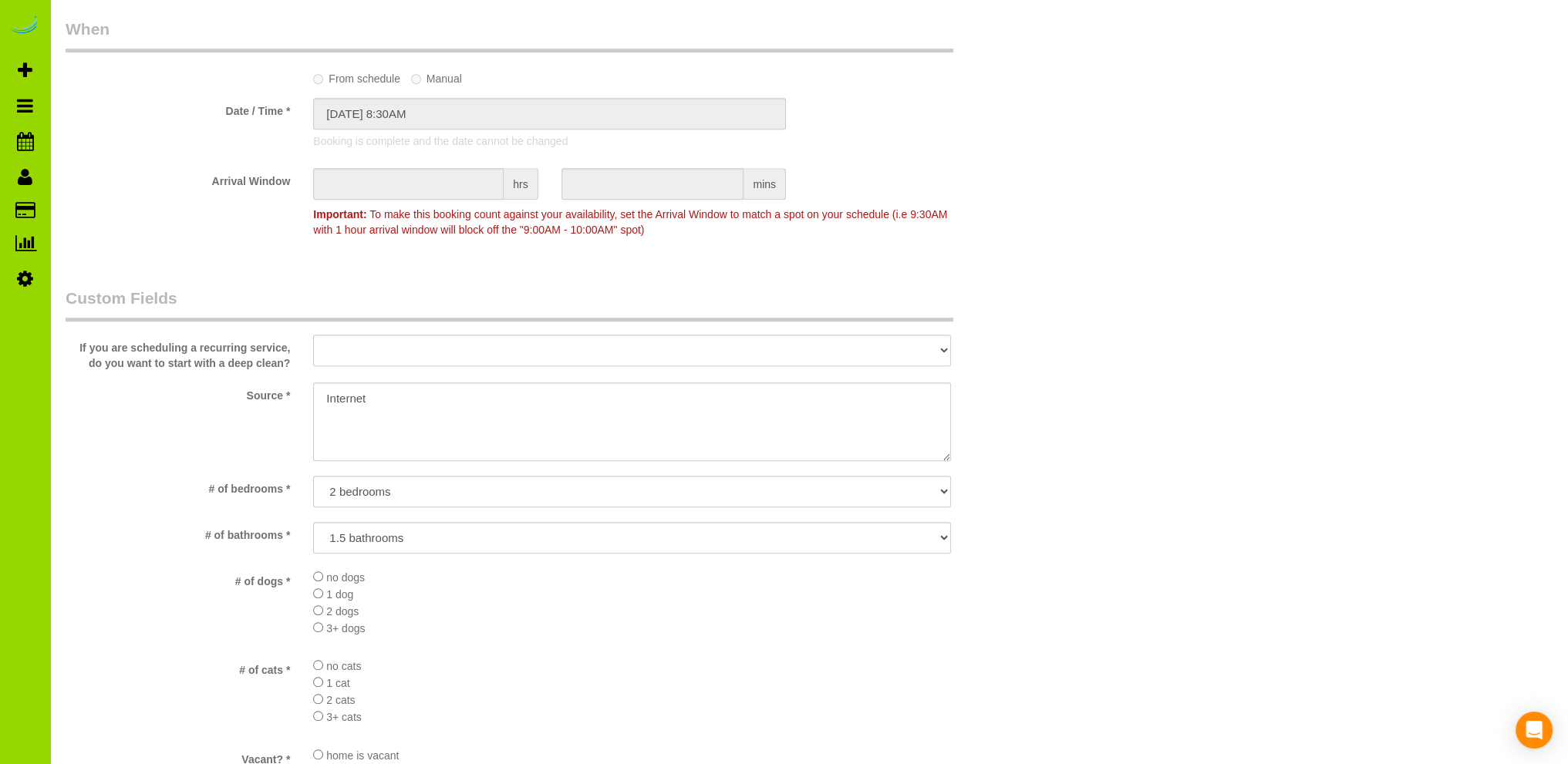
scroll to position [1387, 0]
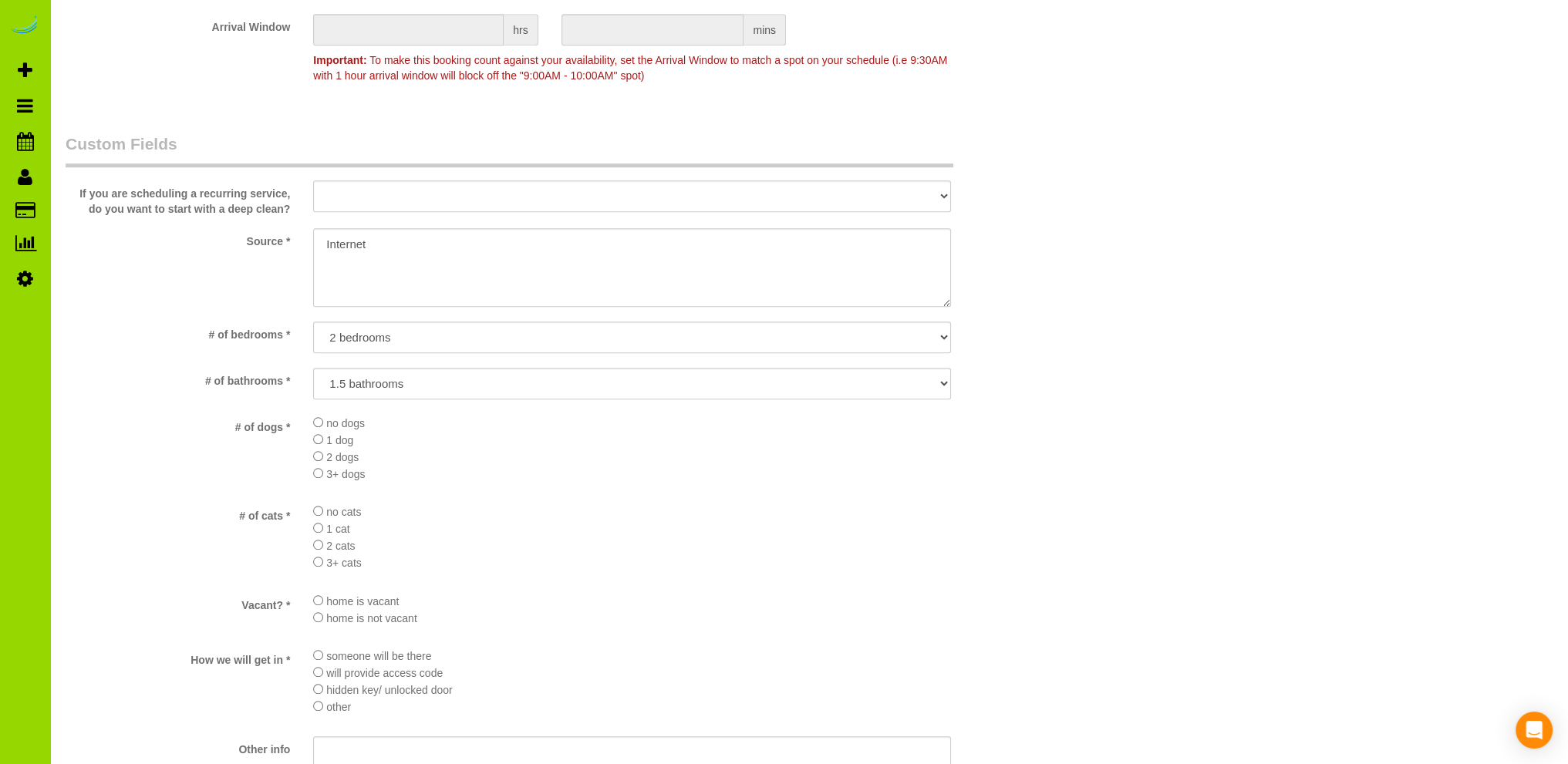
click at [636, 507] on li "no cats" at bounding box center [632, 511] width 638 height 17
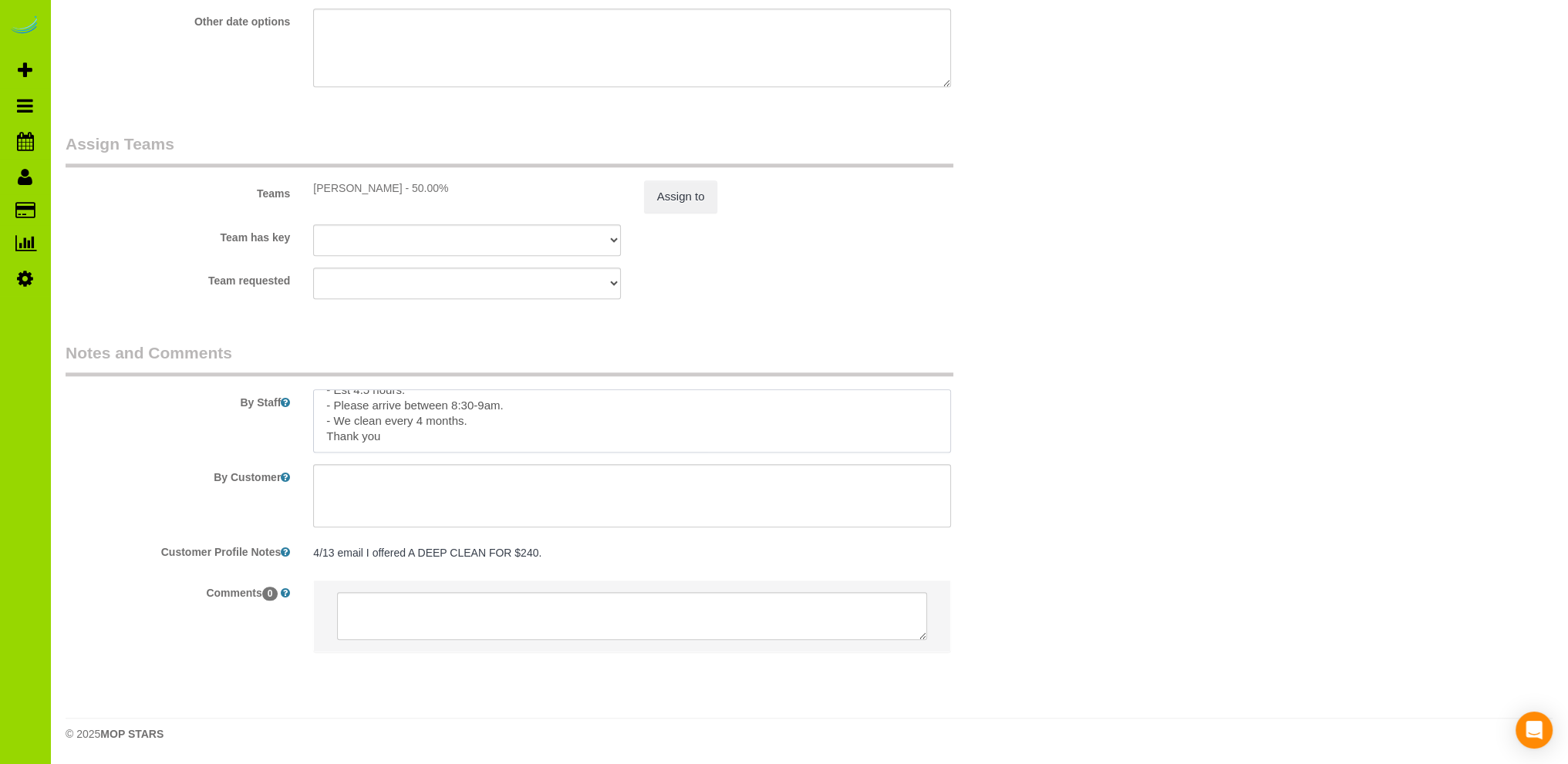
scroll to position [0, 0]
drag, startPoint x: 401, startPoint y: 449, endPoint x: 294, endPoint y: 392, distance: 121.2
click at [294, 392] on div "By Staff" at bounding box center [549, 396] width 991 height 111
click at [848, 270] on div "Team requested FABIOLA ALBI ANA ANGEL DESI ELVIA ERICA FLOR HELEN JAVIER MARIBE…" at bounding box center [549, 284] width 991 height 32
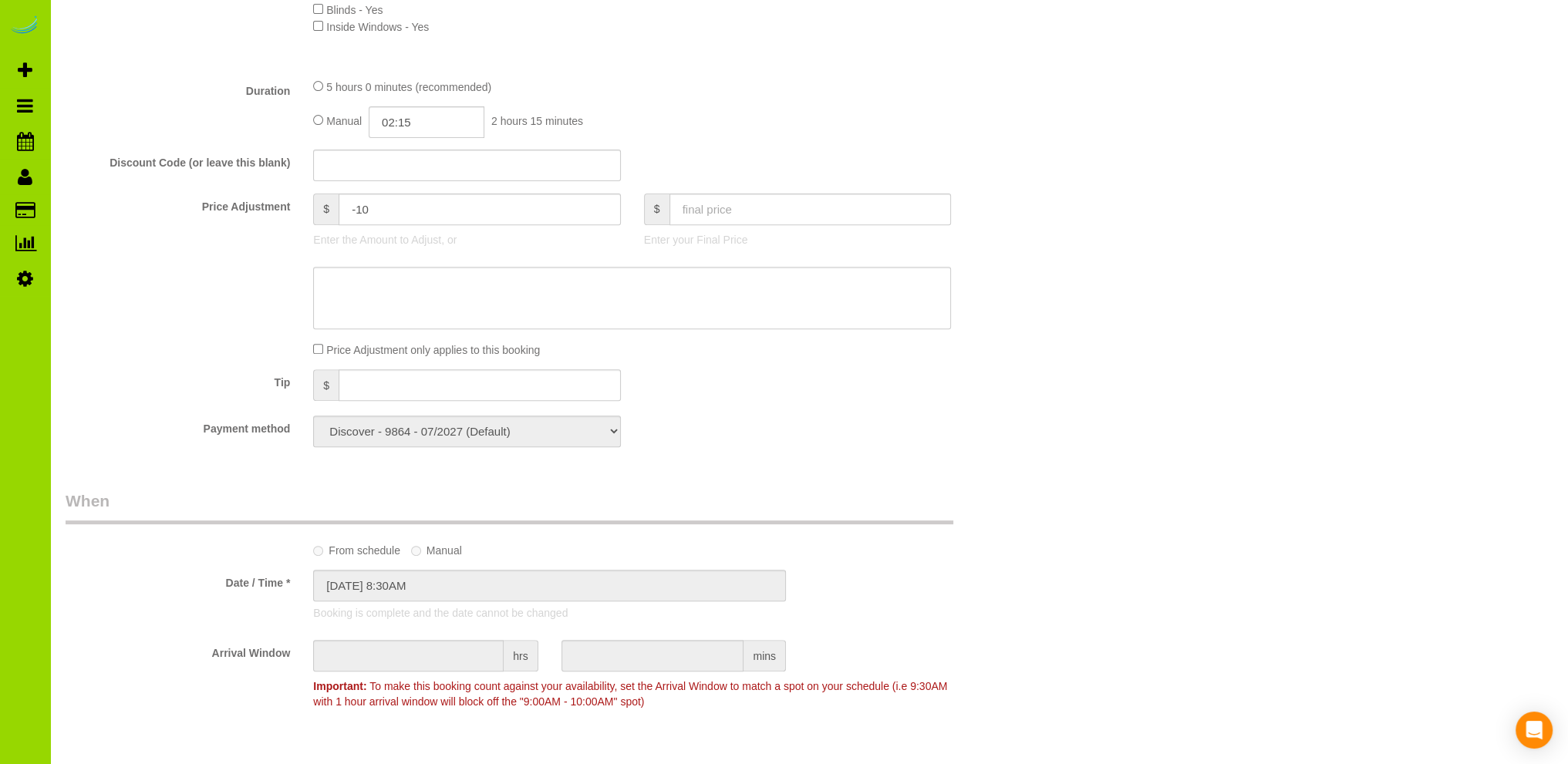
scroll to position [361, 0]
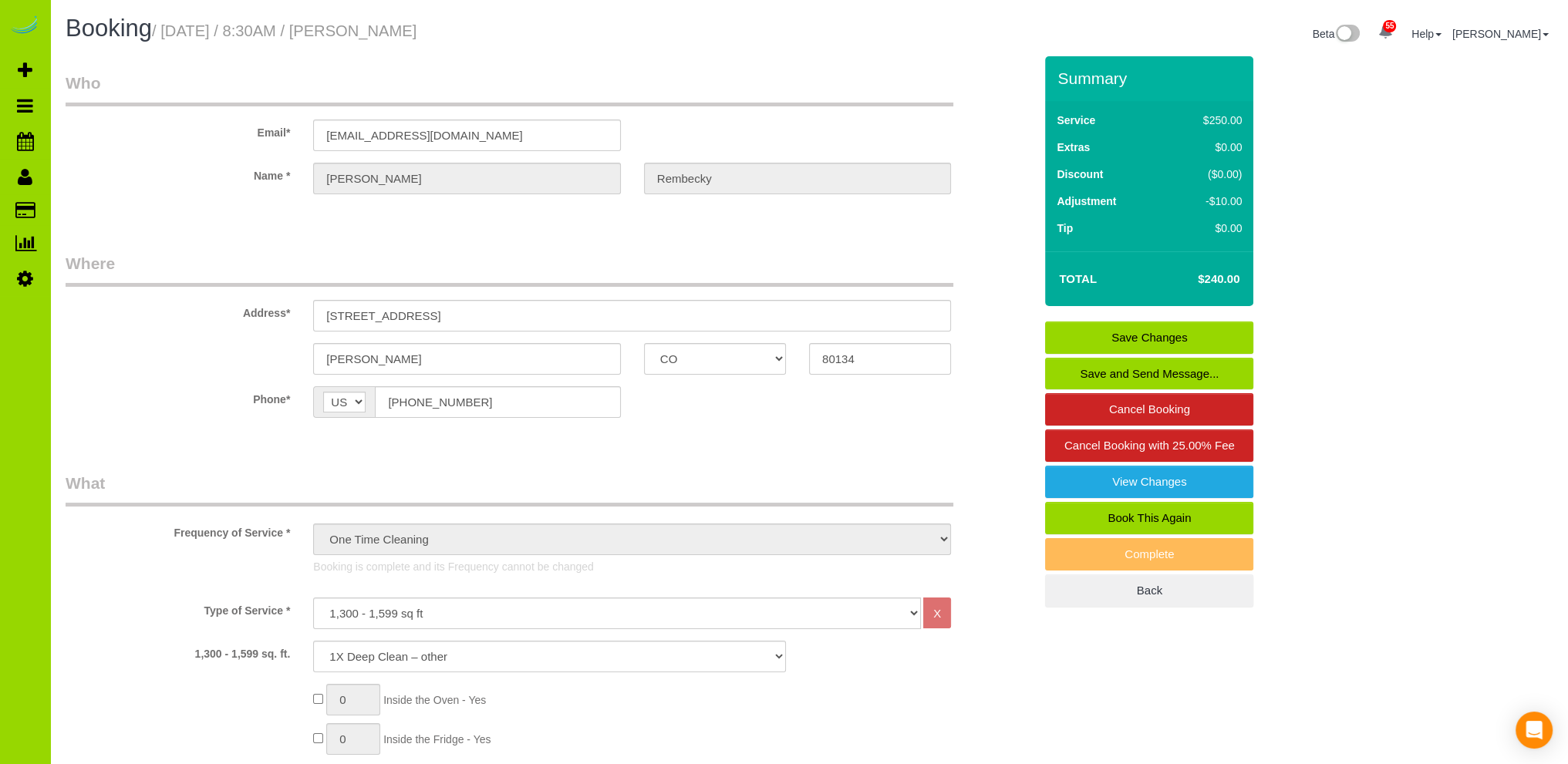
click at [444, 473] on legend "What" at bounding box center [509, 488] width 888 height 34
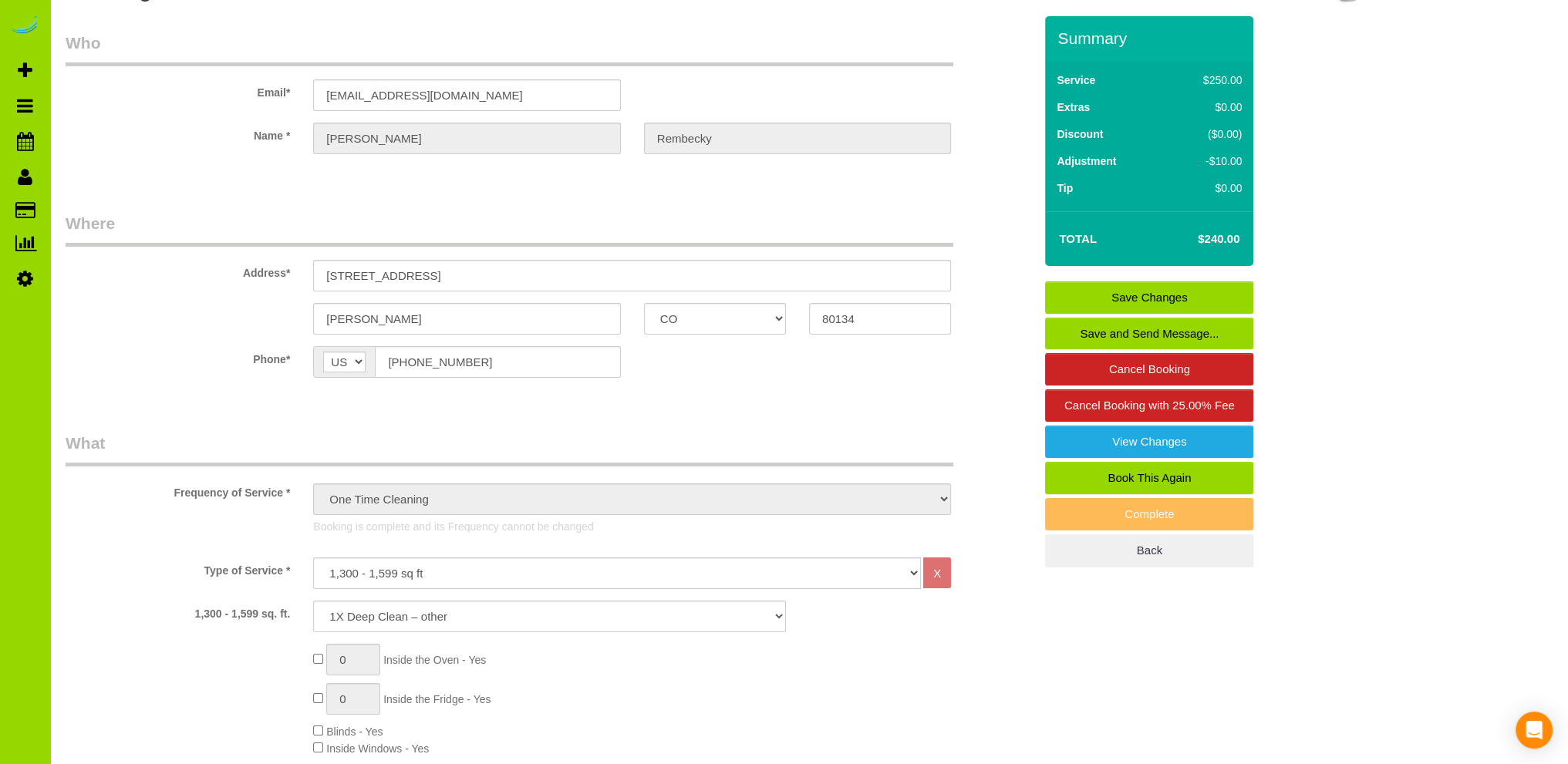
scroll to position [463, 0]
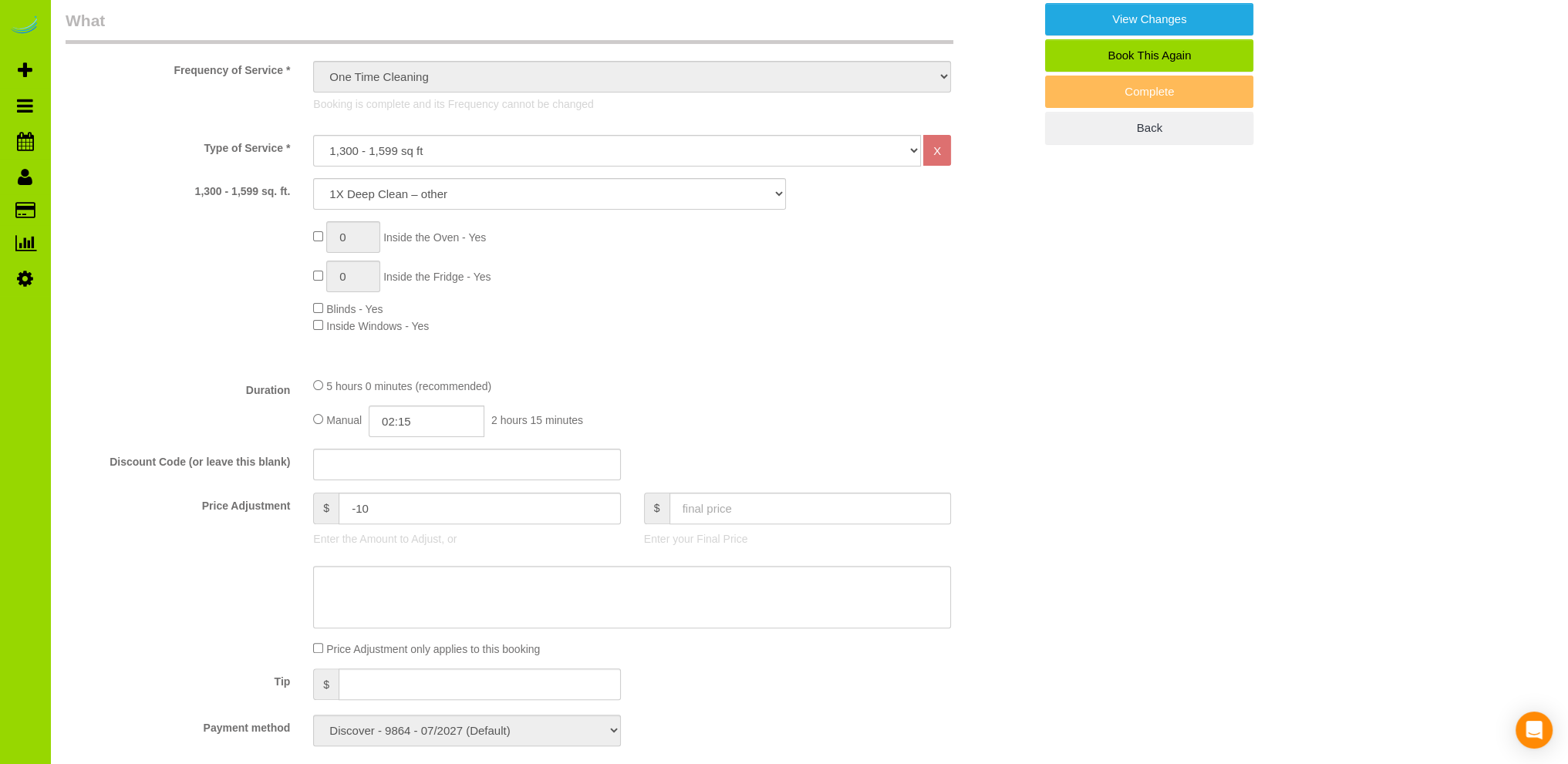
click at [697, 693] on div "Tip $" at bounding box center [549, 685] width 991 height 34
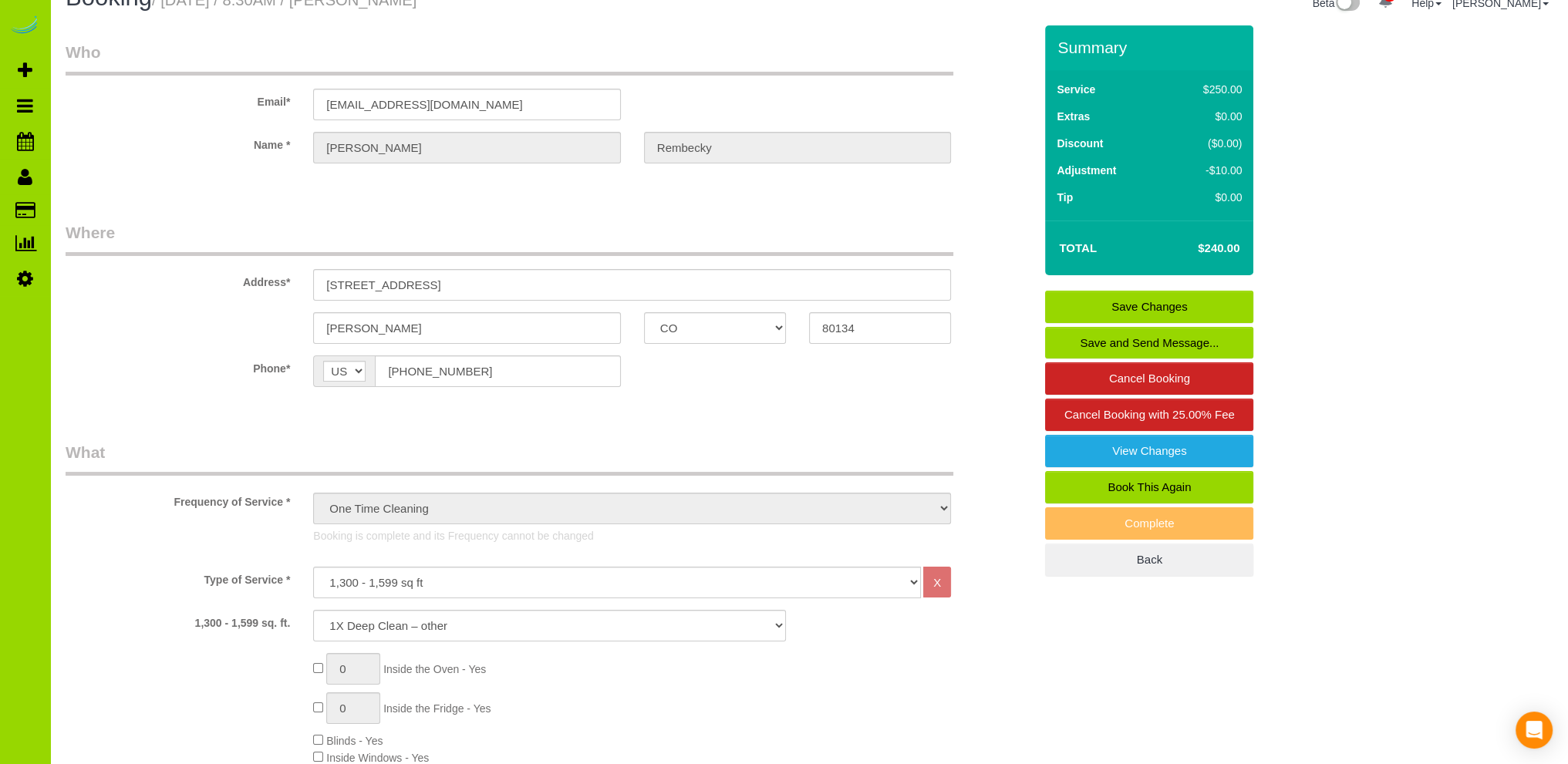
scroll to position [0, 0]
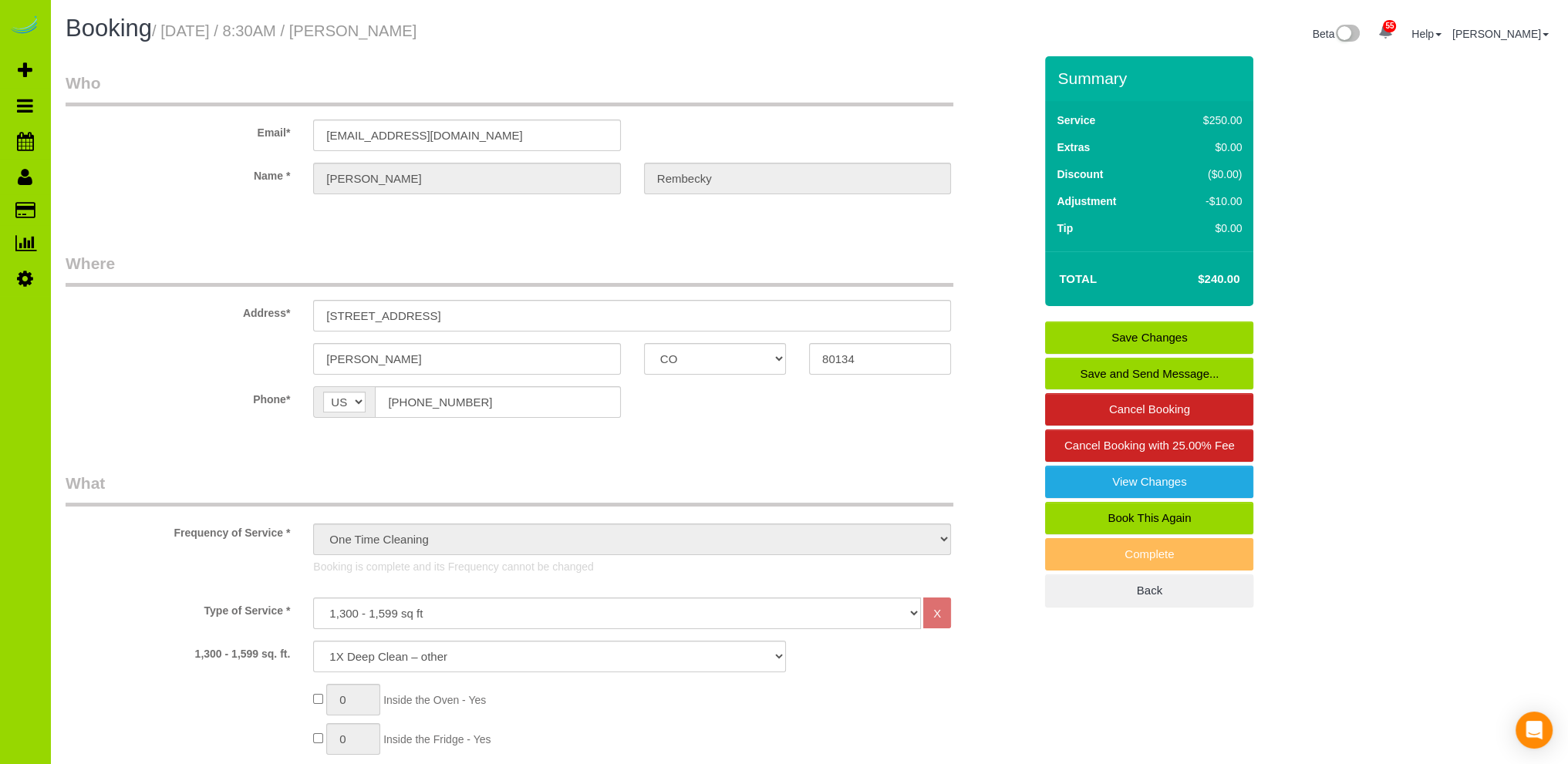
click at [1117, 513] on link "Book This Again" at bounding box center [1149, 518] width 208 height 33
select select "CO"
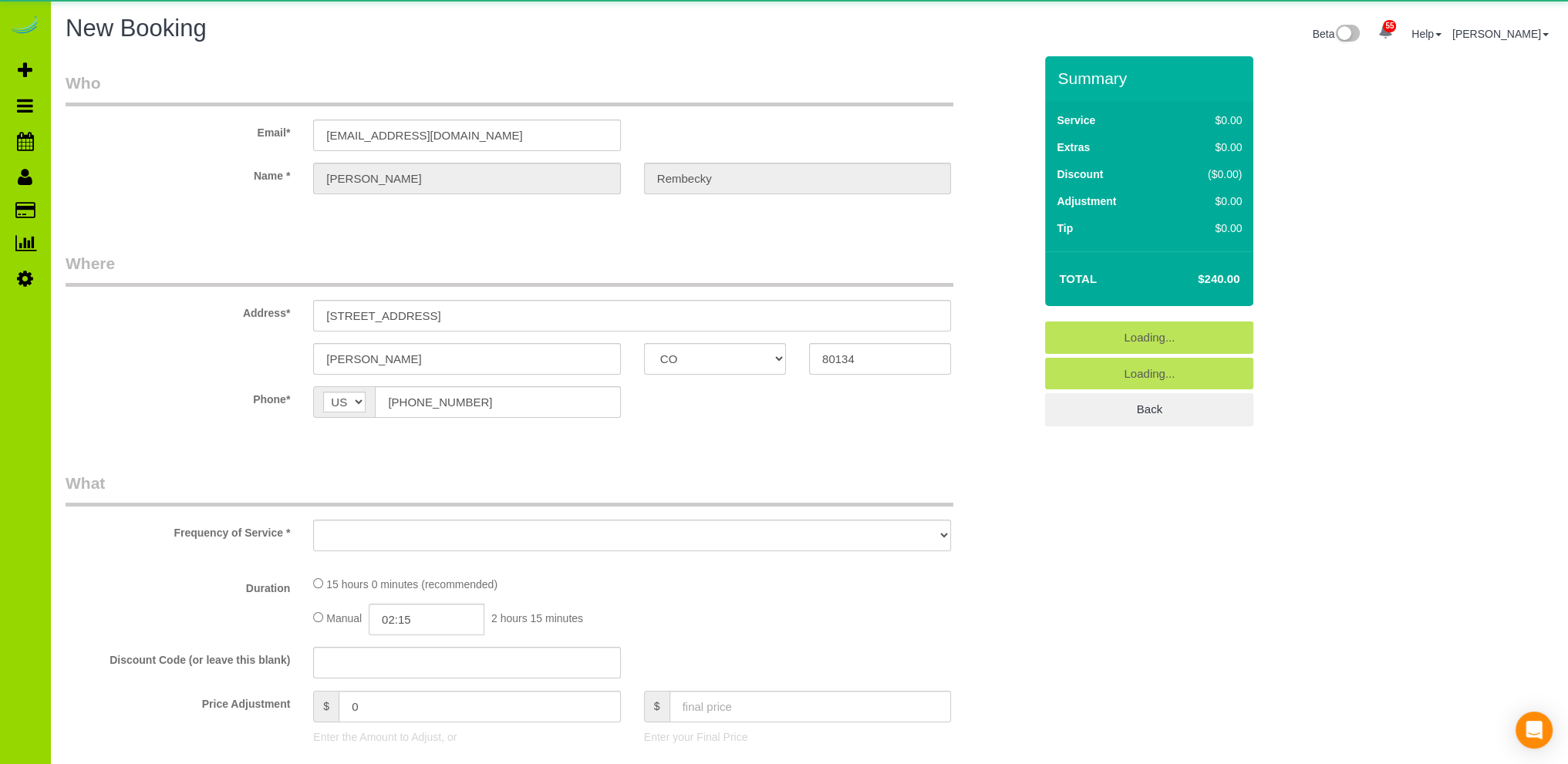
select select "object:2024"
select select "string:fspay-f1042a5e-fdda-451e-b727-e815d695d19c"
select select "3"
select select "number:3"
select select "number:12"
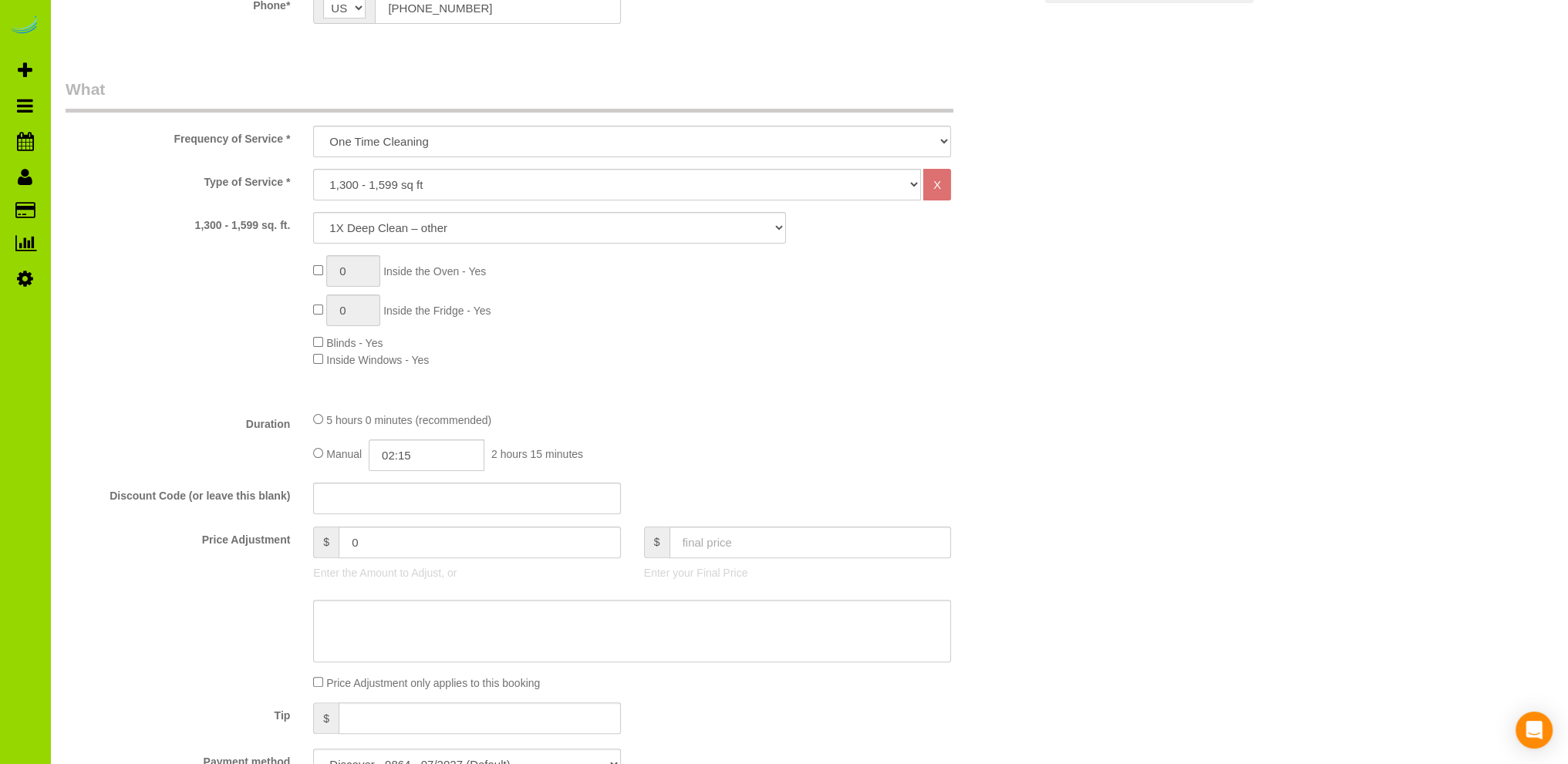
scroll to position [463, 0]
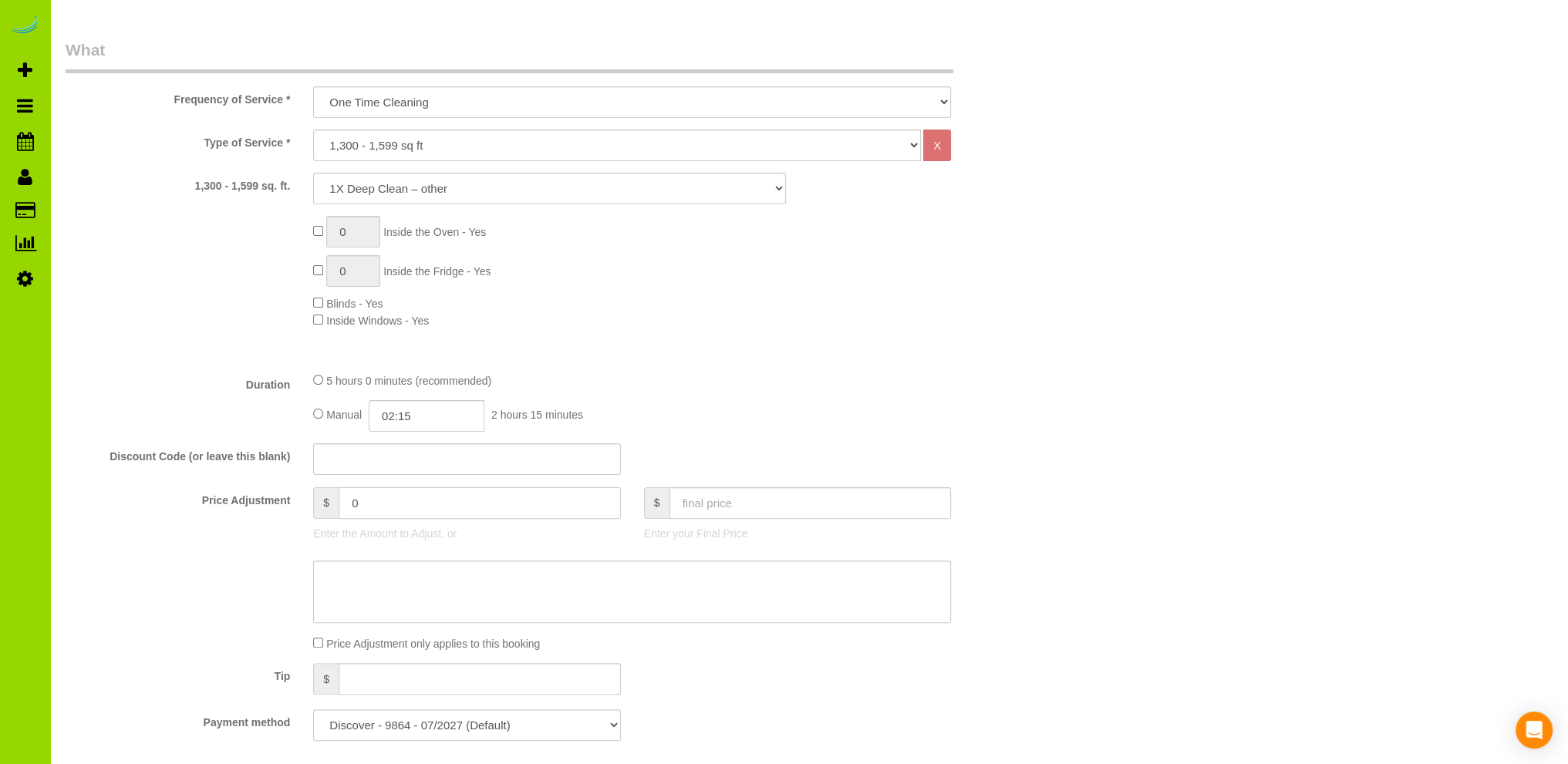
click at [349, 502] on input "0" at bounding box center [479, 503] width 282 height 32
type input "-20"
click at [695, 502] on input "text" at bounding box center [810, 503] width 282 height 32
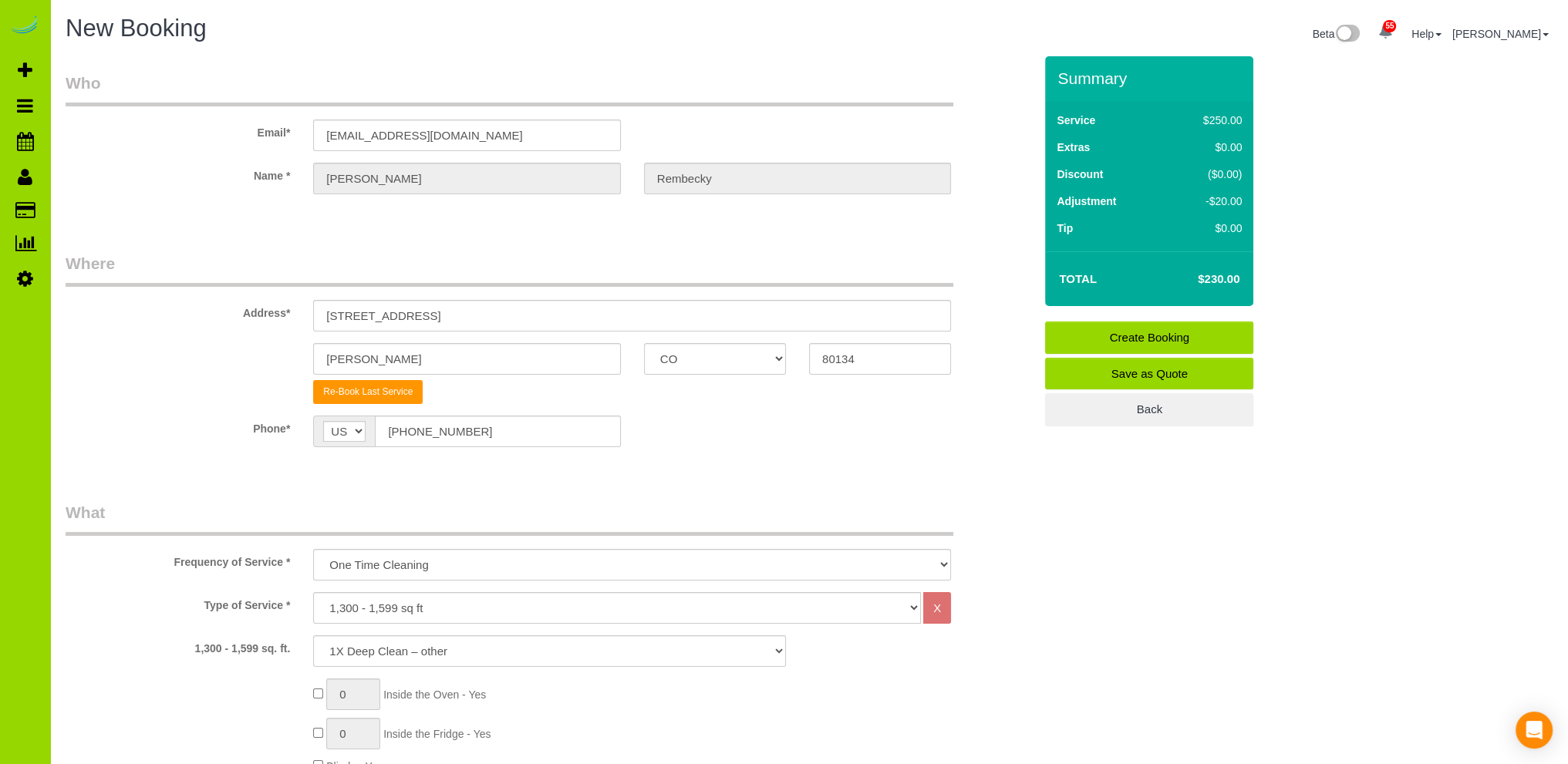
click at [671, 442] on div "Phone* AF AL DZ AD AO AI AQ AG AR AM AW AU AT AZ BS BH BD BB BY BE BZ BJ BM BT …" at bounding box center [549, 432] width 991 height 32
click at [672, 442] on div "Phone* AF AL DZ AD AO AI AQ AG AR AM AW AU AT AZ BS BH BD BB BY BE BZ BJ BM BT …" at bounding box center [549, 432] width 991 height 32
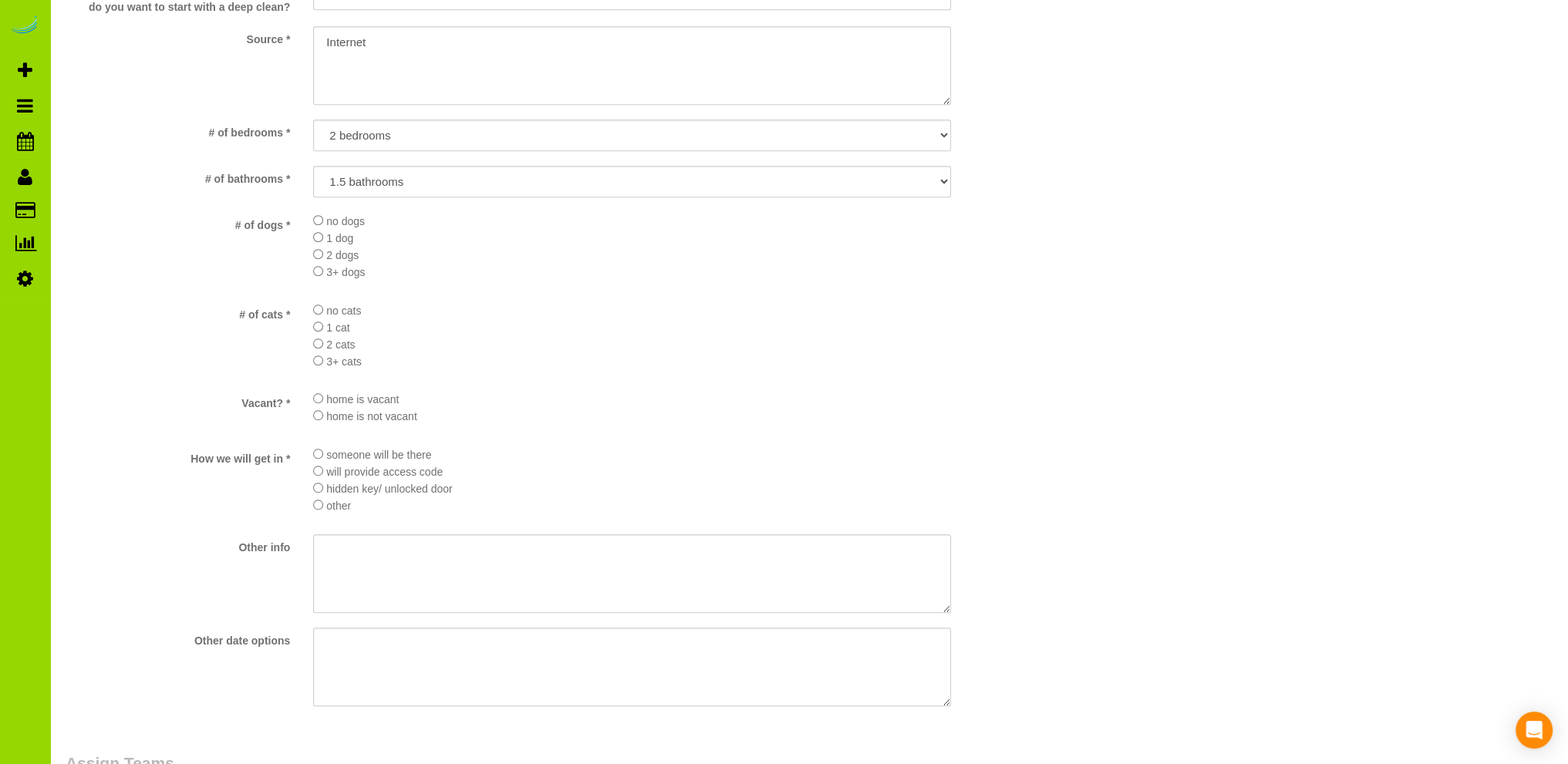
scroll to position [1542, 0]
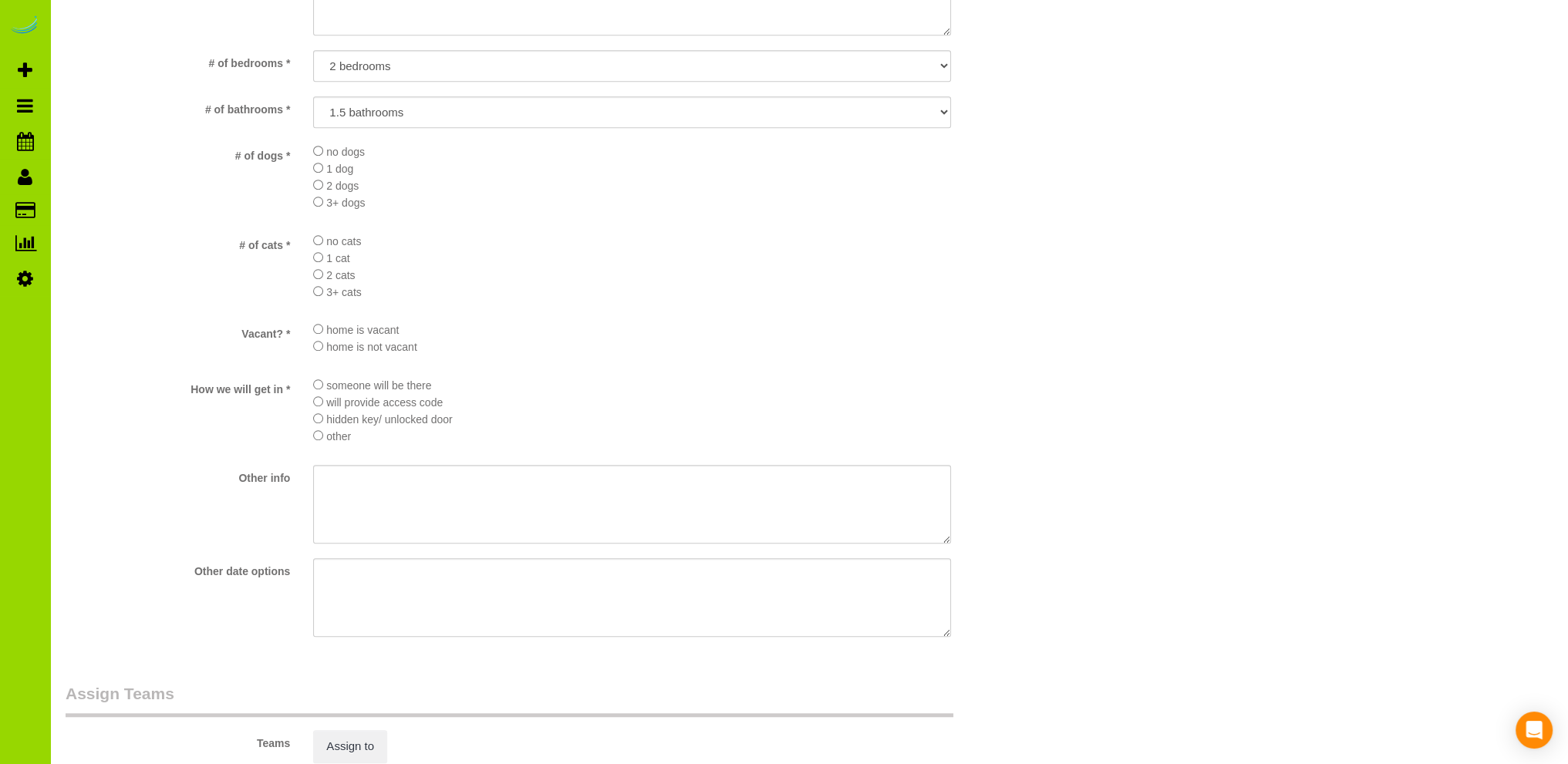
click at [565, 355] on li "home is not vacant" at bounding box center [632, 345] width 638 height 17
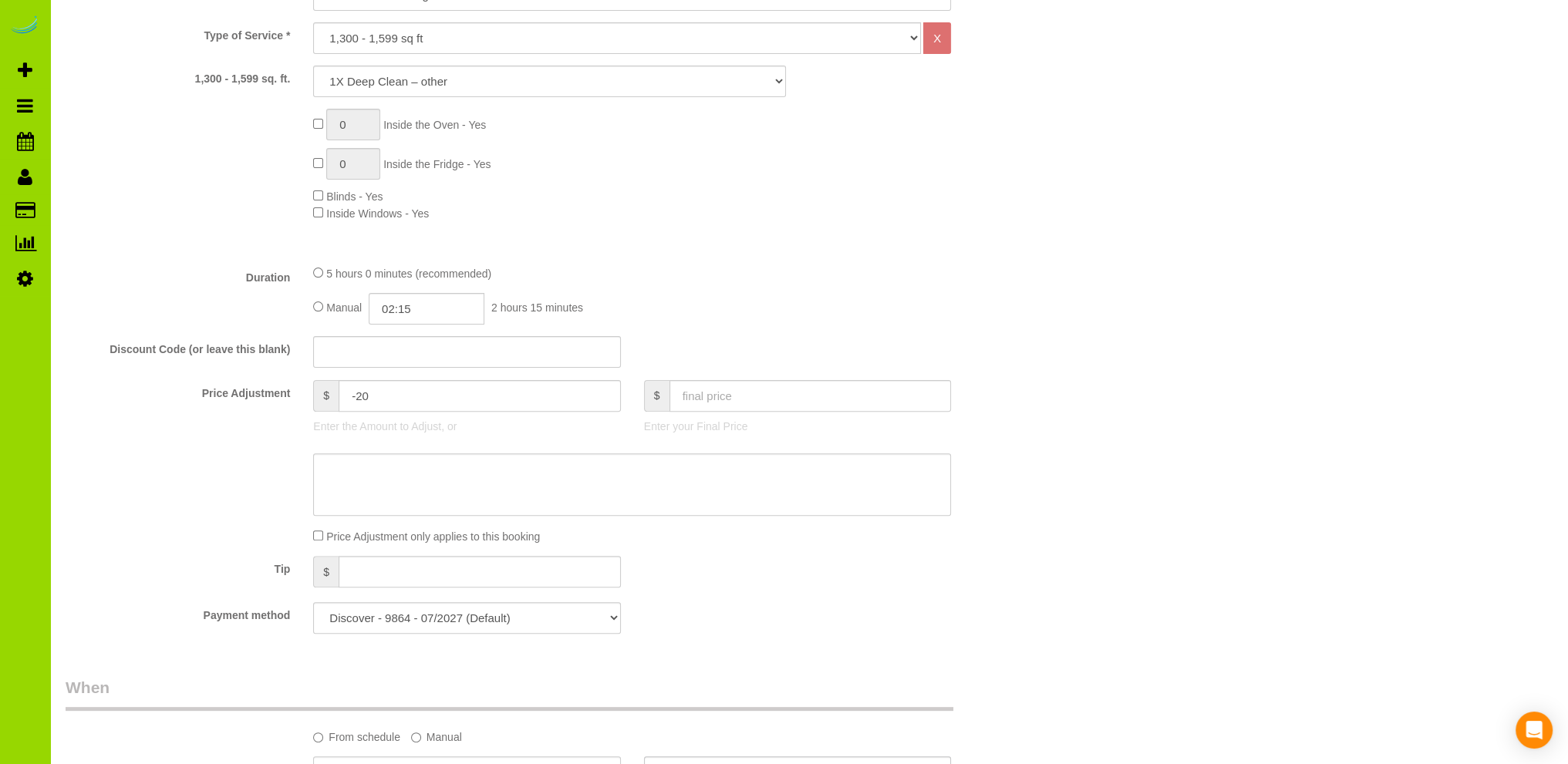
scroll to position [762, 0]
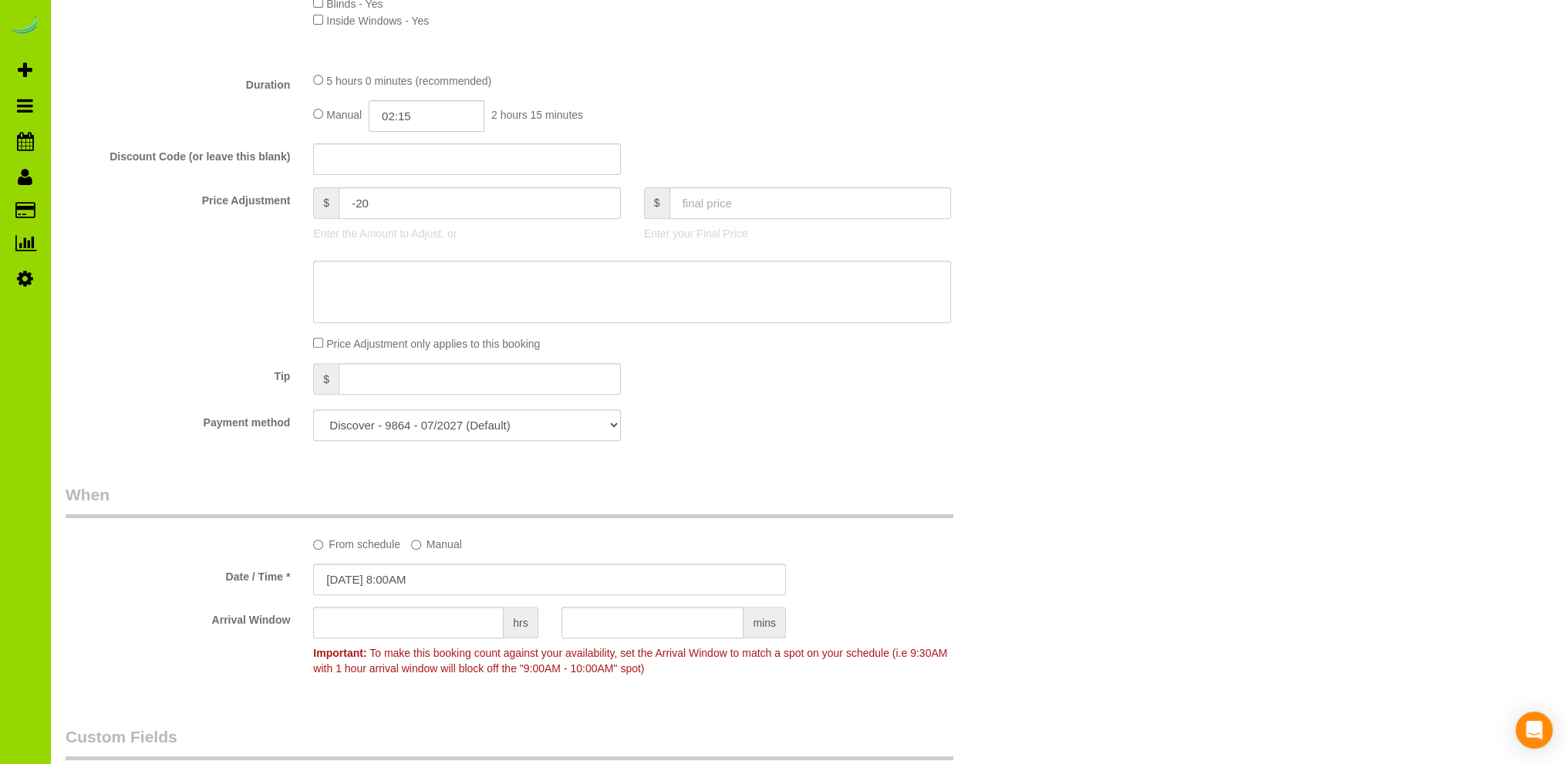
click at [748, 415] on div "Payment method Discover - 9864 - 07/2027 Discover - 9864 - 07/2027 Discover - 9…" at bounding box center [549, 425] width 991 height 32
drag, startPoint x: 720, startPoint y: 432, endPoint x: 655, endPoint y: 459, distance: 70.4
click at [720, 429] on div "Payment method Discover - 9864 - 07/2027 Discover - 9864 - 07/2027 Discover - 9…" at bounding box center [549, 425] width 991 height 32
click at [368, 575] on input "09/02/2025 8:00AM" at bounding box center [549, 579] width 473 height 32
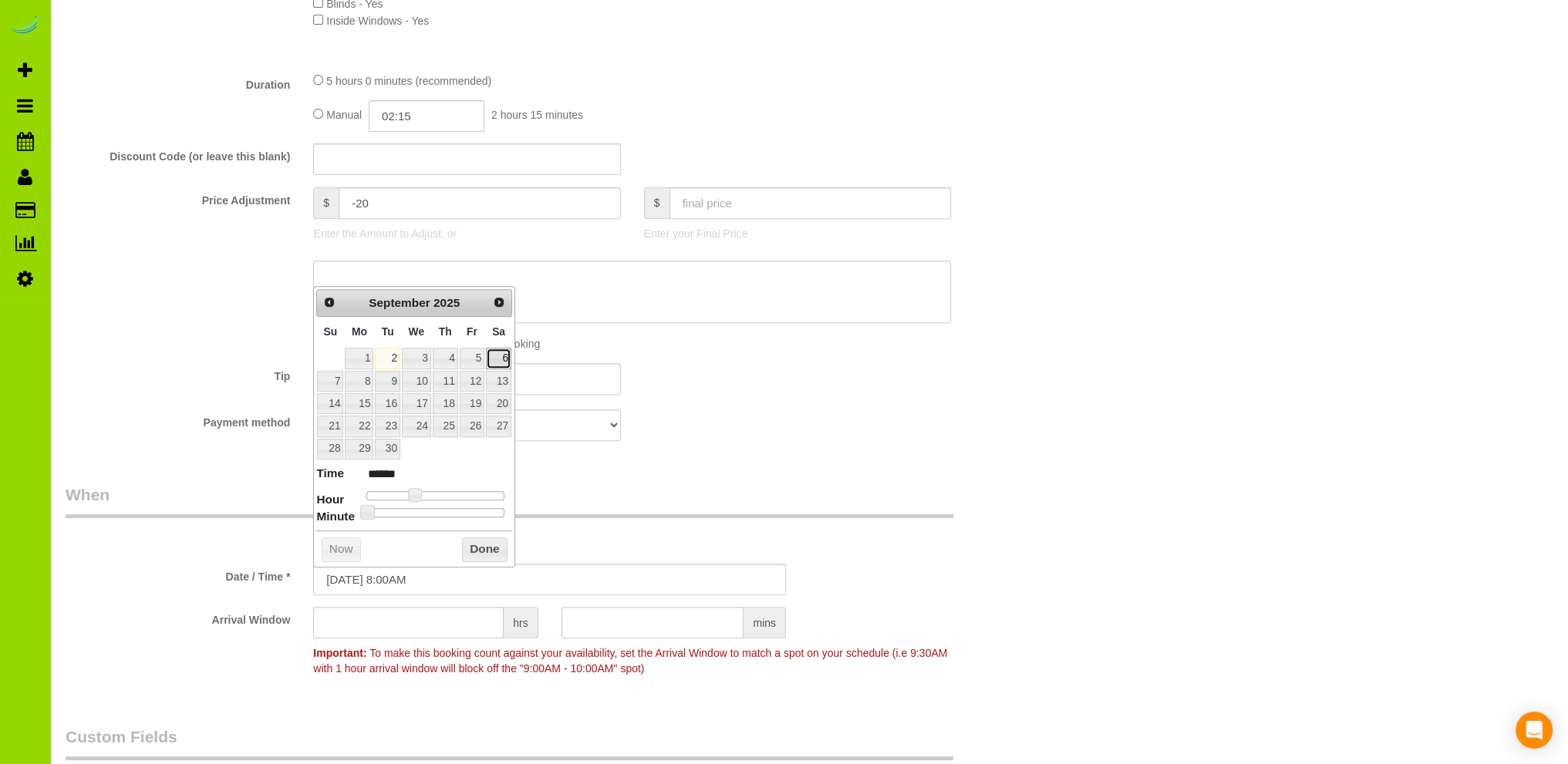
click at [503, 357] on link "6" at bounding box center [499, 358] width 26 height 21
type input "09/06/2025 9:00AM"
type input "******"
drag, startPoint x: 413, startPoint y: 491, endPoint x: 422, endPoint y: 491, distance: 9.0
click at [422, 491] on span at bounding box center [420, 495] width 14 height 14
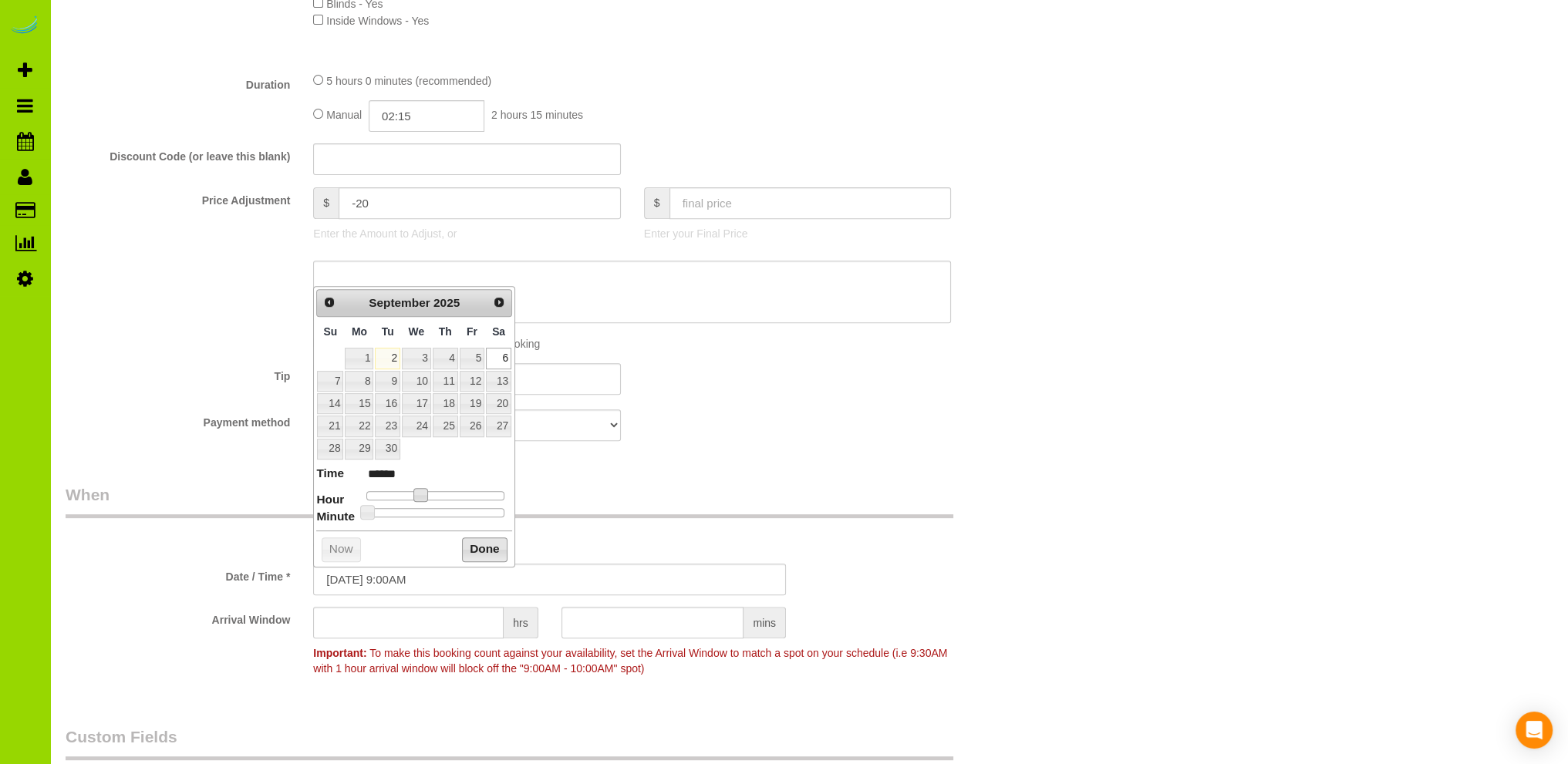
click at [474, 545] on button "Done" at bounding box center [485, 549] width 46 height 25
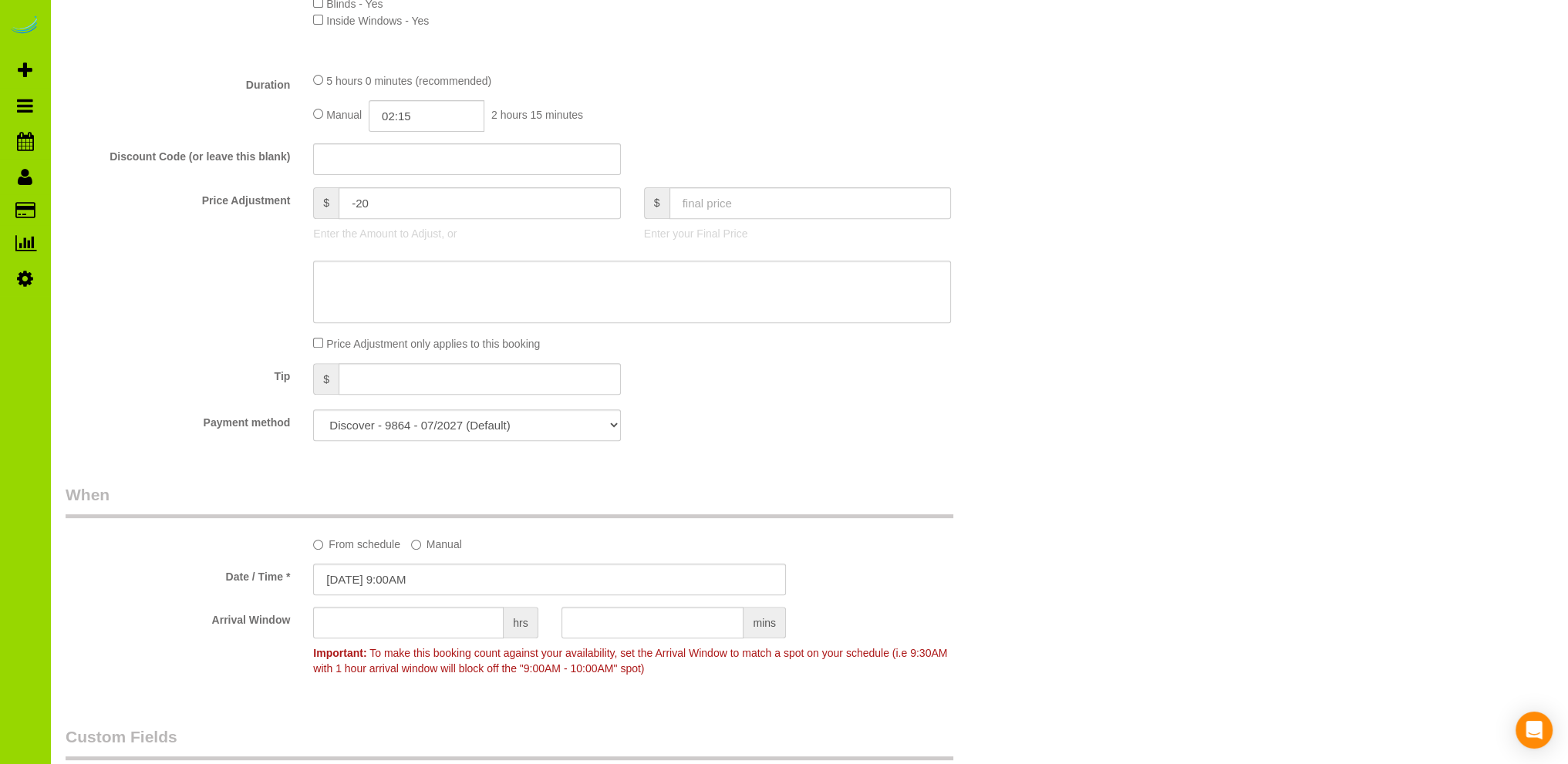
click at [793, 406] on fieldset "What Frequency of Service * One Time Cleaning Weekly Cleaning Biweekly Cleaning…" at bounding box center [549, 96] width 968 height 714
click at [657, 434] on div "Payment method Discover - 9864 - 07/2027 Discover - 9864 - 07/2027 Discover - 9…" at bounding box center [549, 425] width 991 height 32
click at [684, 431] on div "Payment method Discover - 9864 - 07/2027 Discover - 9864 - 07/2027 Discover - 9…" at bounding box center [549, 425] width 991 height 32
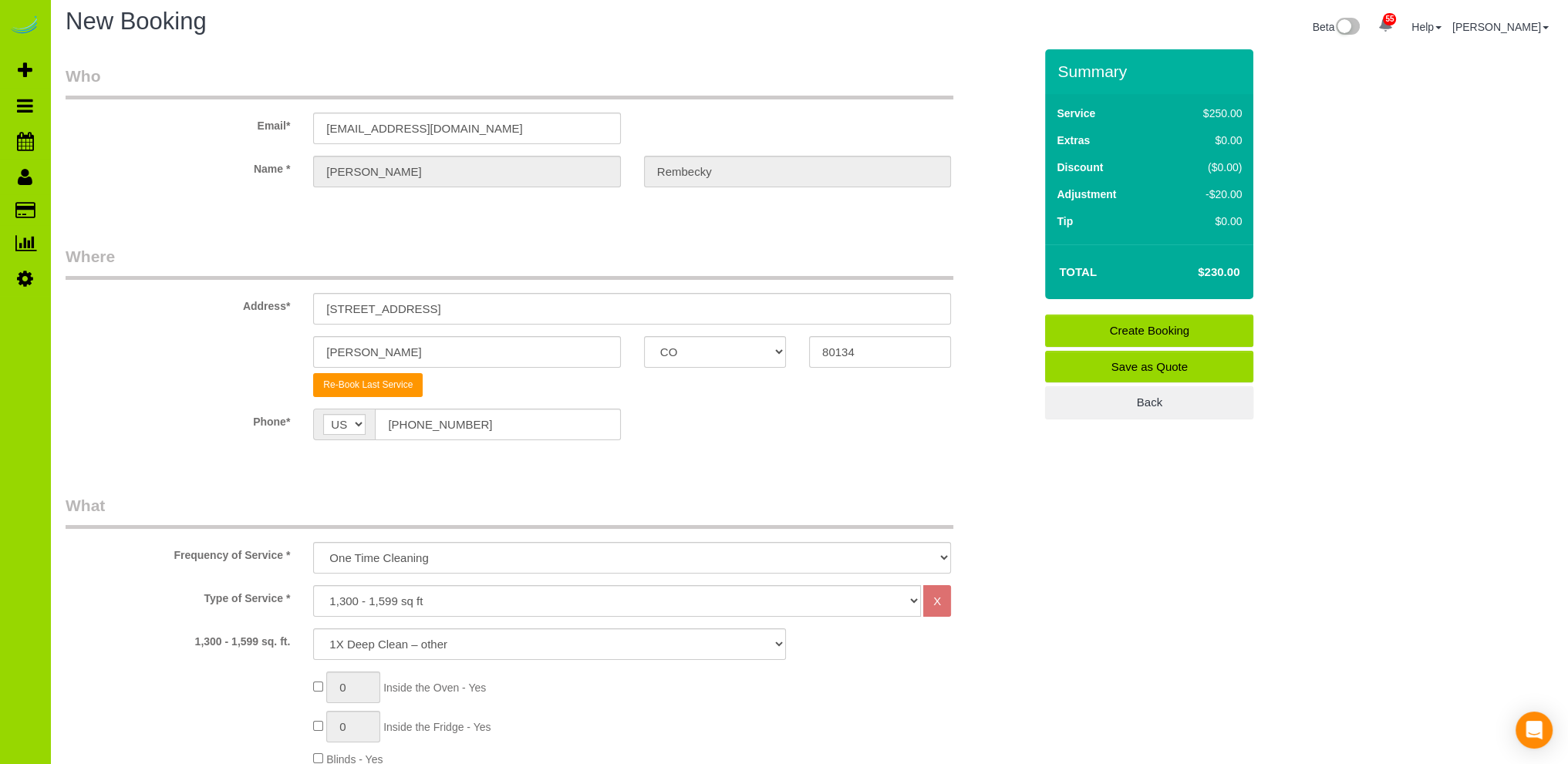
scroll to position [0, 0]
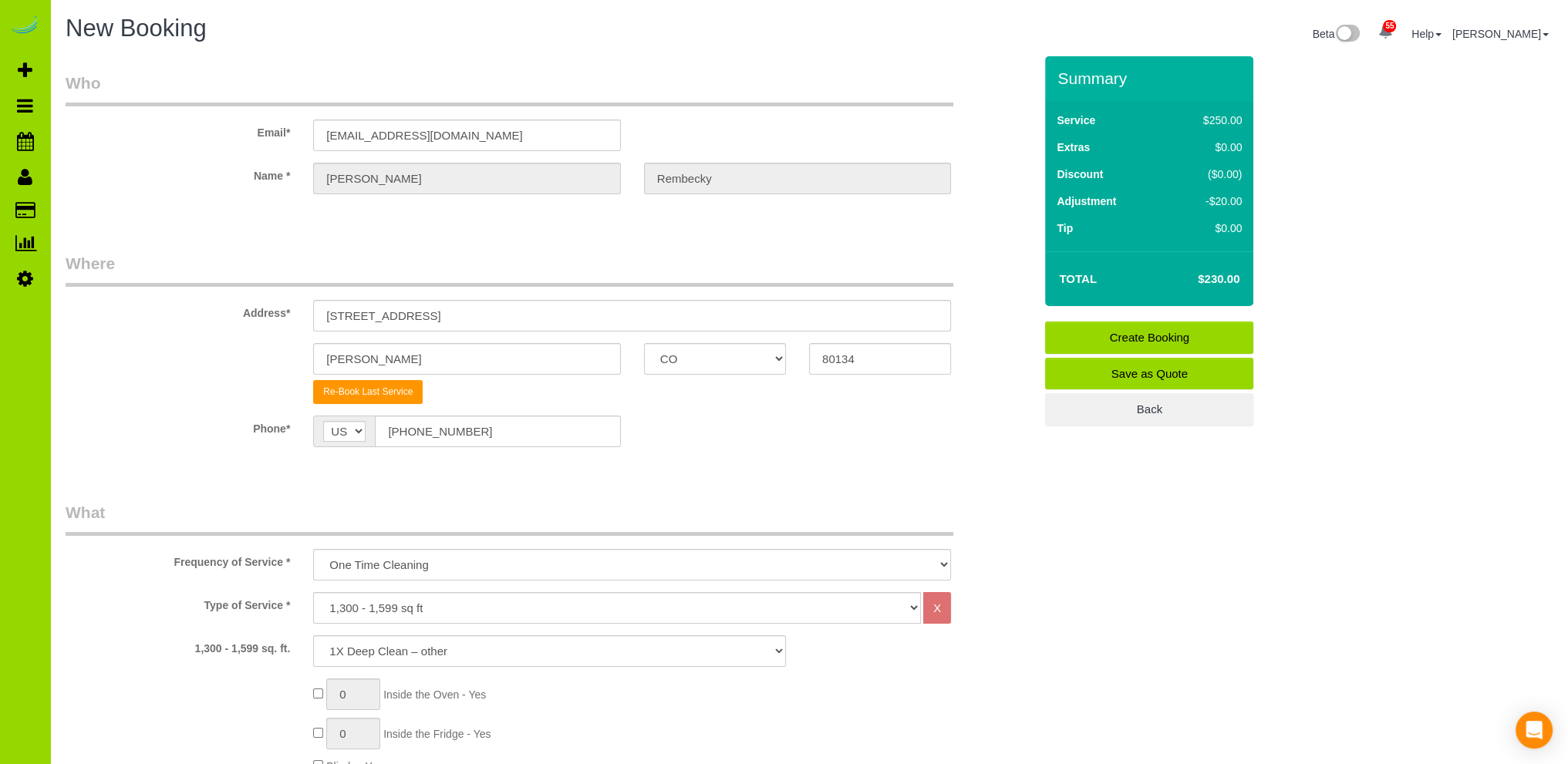
click at [696, 457] on fieldset "Where Address* 8701 Apache Plume Drive Parker AK AL AR AZ CA CO CT DC DE FL GA …" at bounding box center [549, 360] width 968 height 218
click at [736, 443] on div "Phone* AF AL DZ AD AO AI AQ AG AR AM AW AU AT AZ BS BH BD BB BY BE BZ BJ BM BT …" at bounding box center [549, 432] width 991 height 32
click at [675, 444] on div "Phone* AF AL DZ AD AO AI AQ AG AR AM AW AU AT AZ BS BH BD BB BY BE BZ BJ BM BT …" at bounding box center [549, 432] width 991 height 32
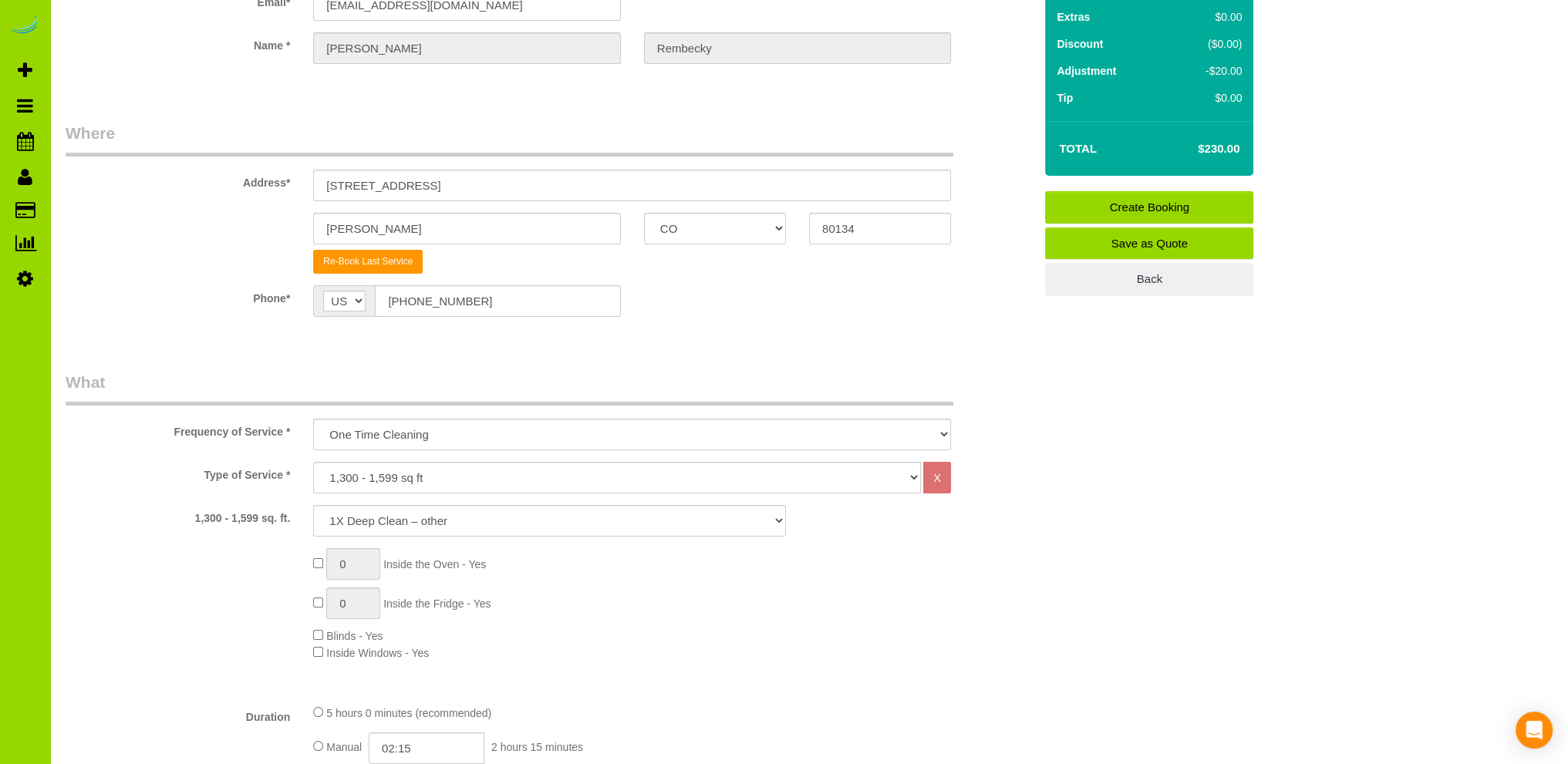
scroll to position [154, 0]
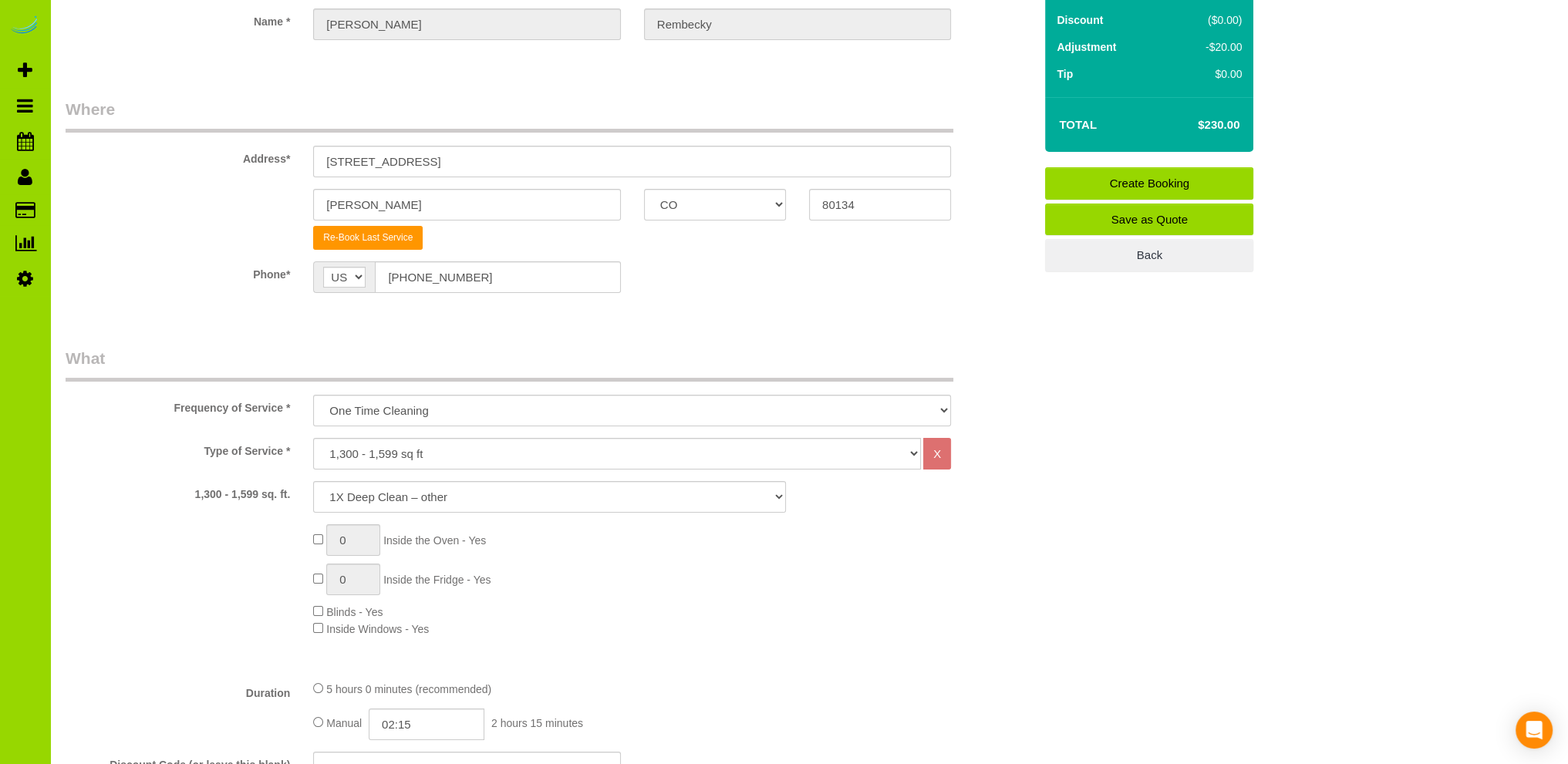
click at [772, 611] on div "0 Inside the Oven - Yes 0 Inside the Fridge - Yes Blinds - Yes Inside Windows -…" at bounding box center [673, 580] width 744 height 113
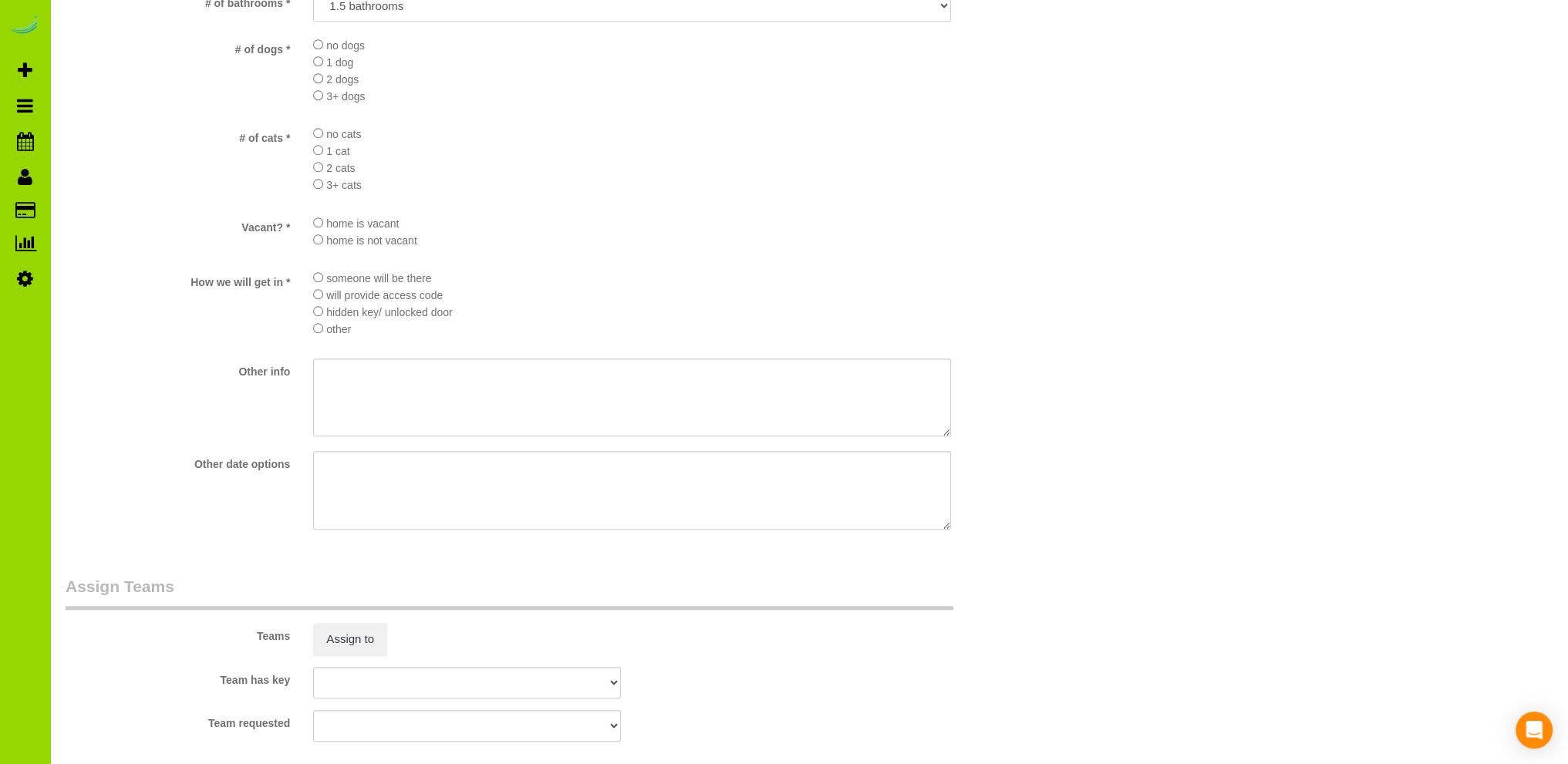
scroll to position [2004, 0]
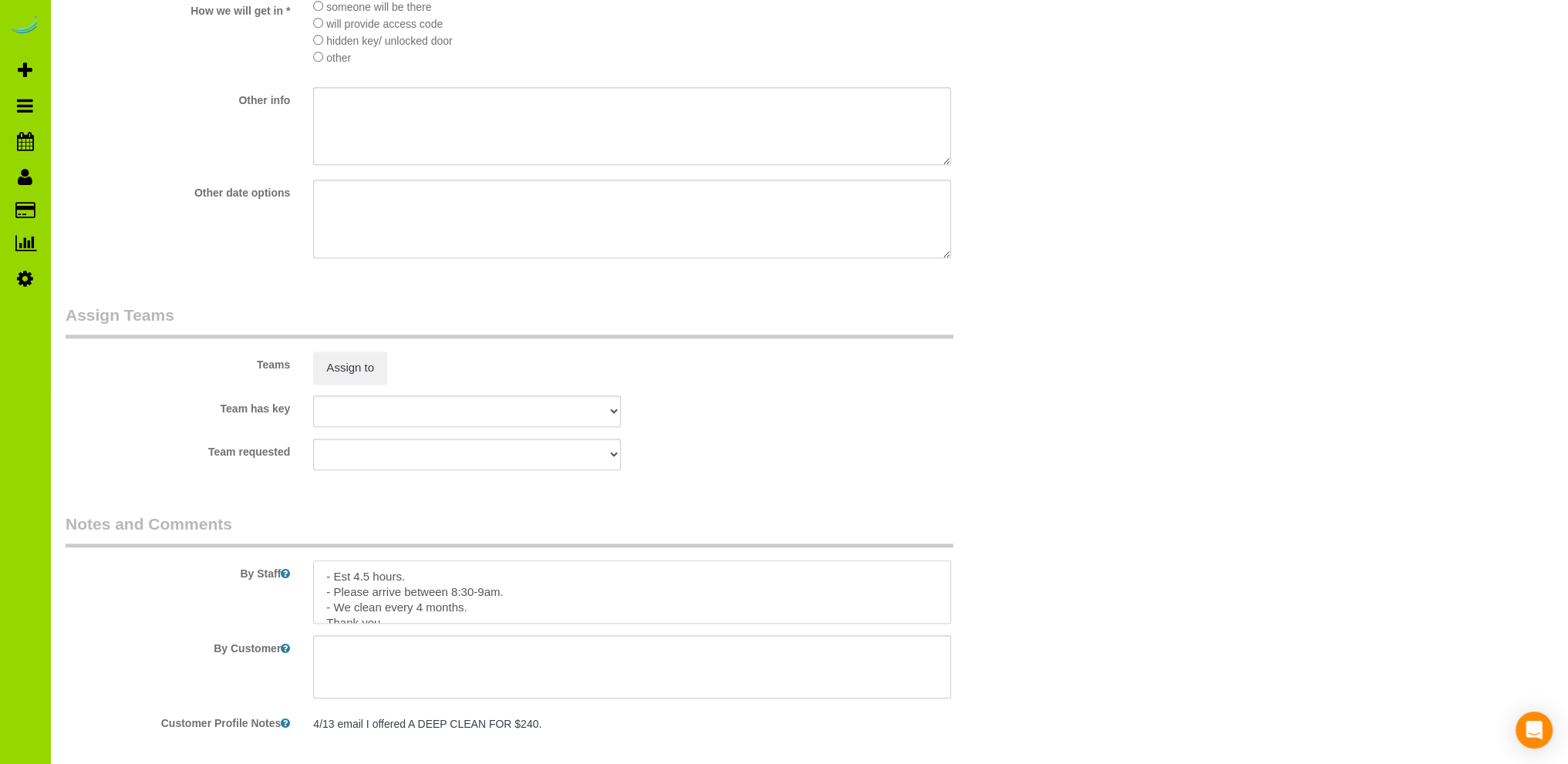
click at [422, 608] on textarea at bounding box center [632, 591] width 638 height 63
click at [511, 595] on textarea at bounding box center [632, 591] width 638 height 63
type textarea "- Est 4.5 hours. - He will let you in then leave. - We clean every 4-5 months. …"
click at [780, 449] on div "Team requested ALBI ANA ANGEL DESI ELVIA ERICA FABIOLA FLOR HELEN JAVIER MARIBE…" at bounding box center [549, 455] width 991 height 32
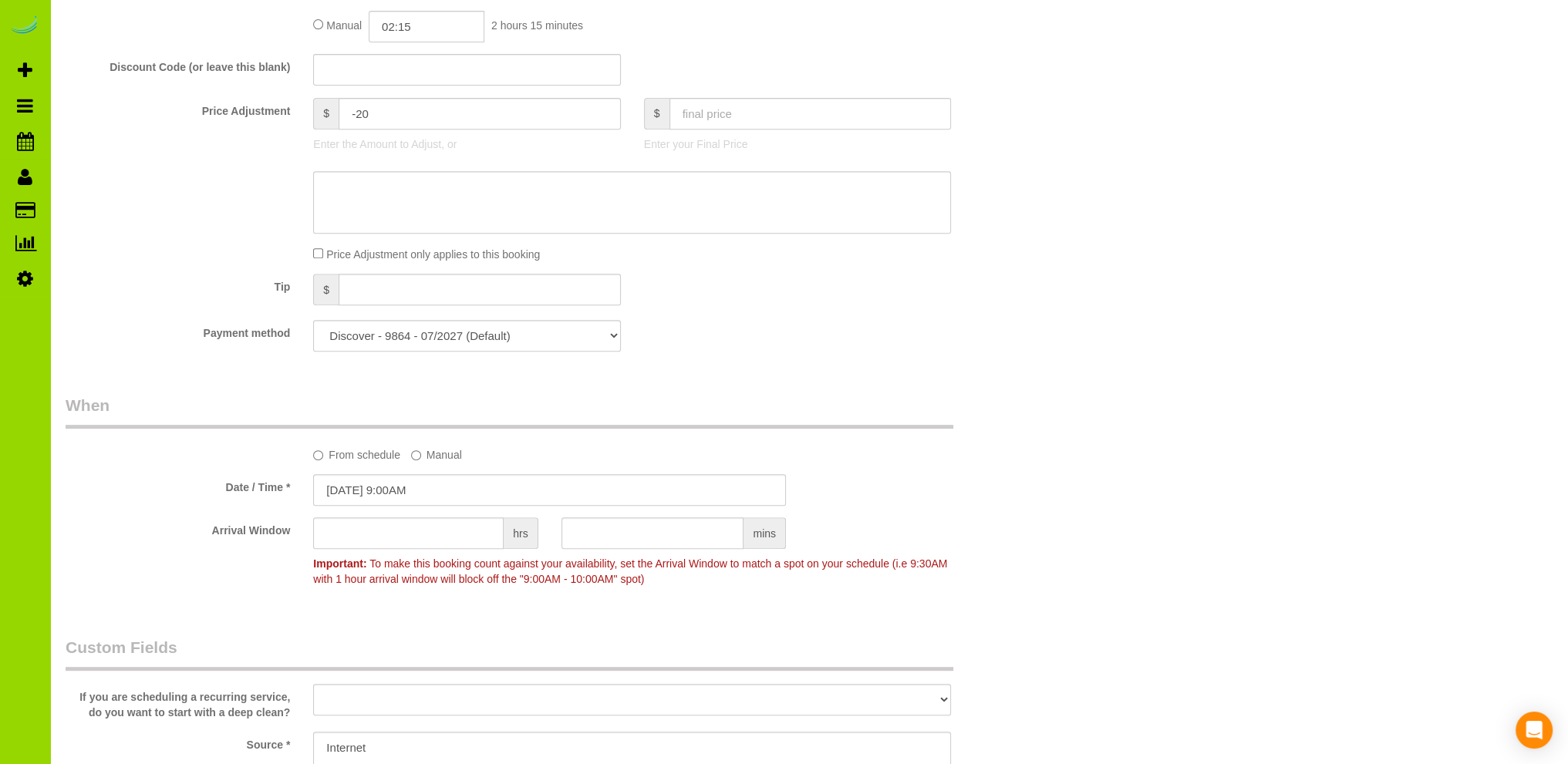
scroll to position [617, 0]
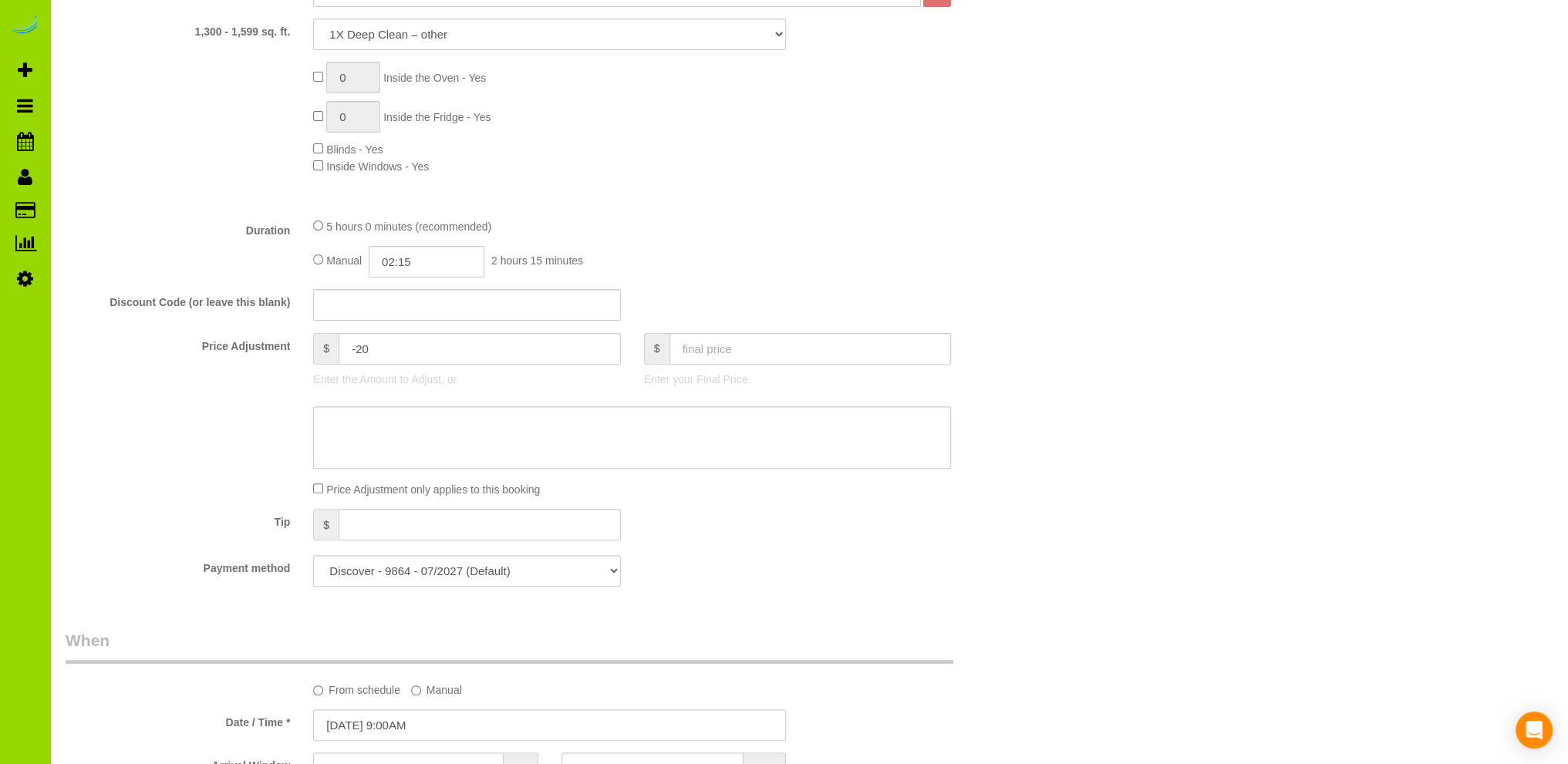
click at [722, 523] on div "Tip $" at bounding box center [549, 526] width 991 height 34
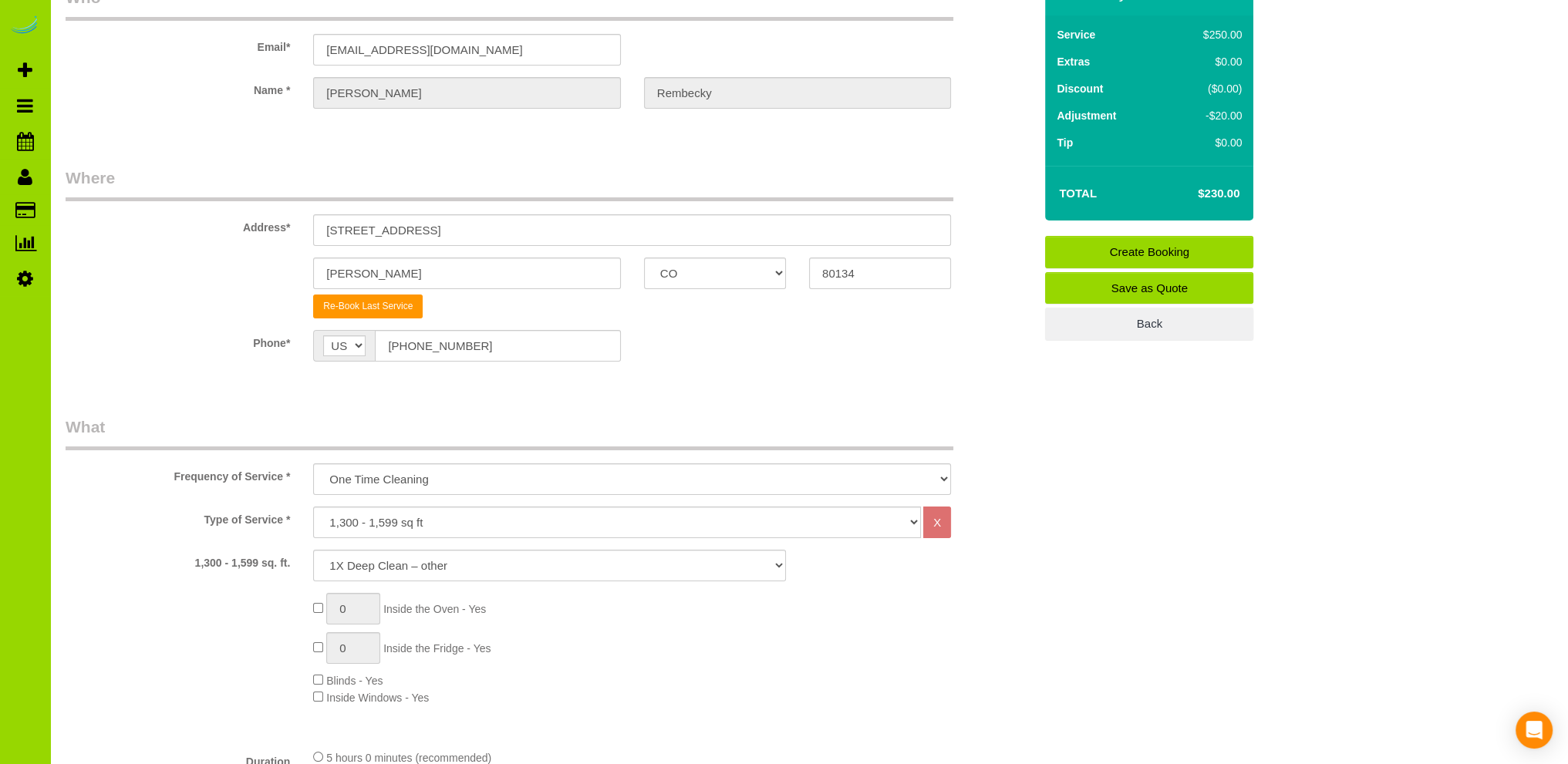
scroll to position [0, 0]
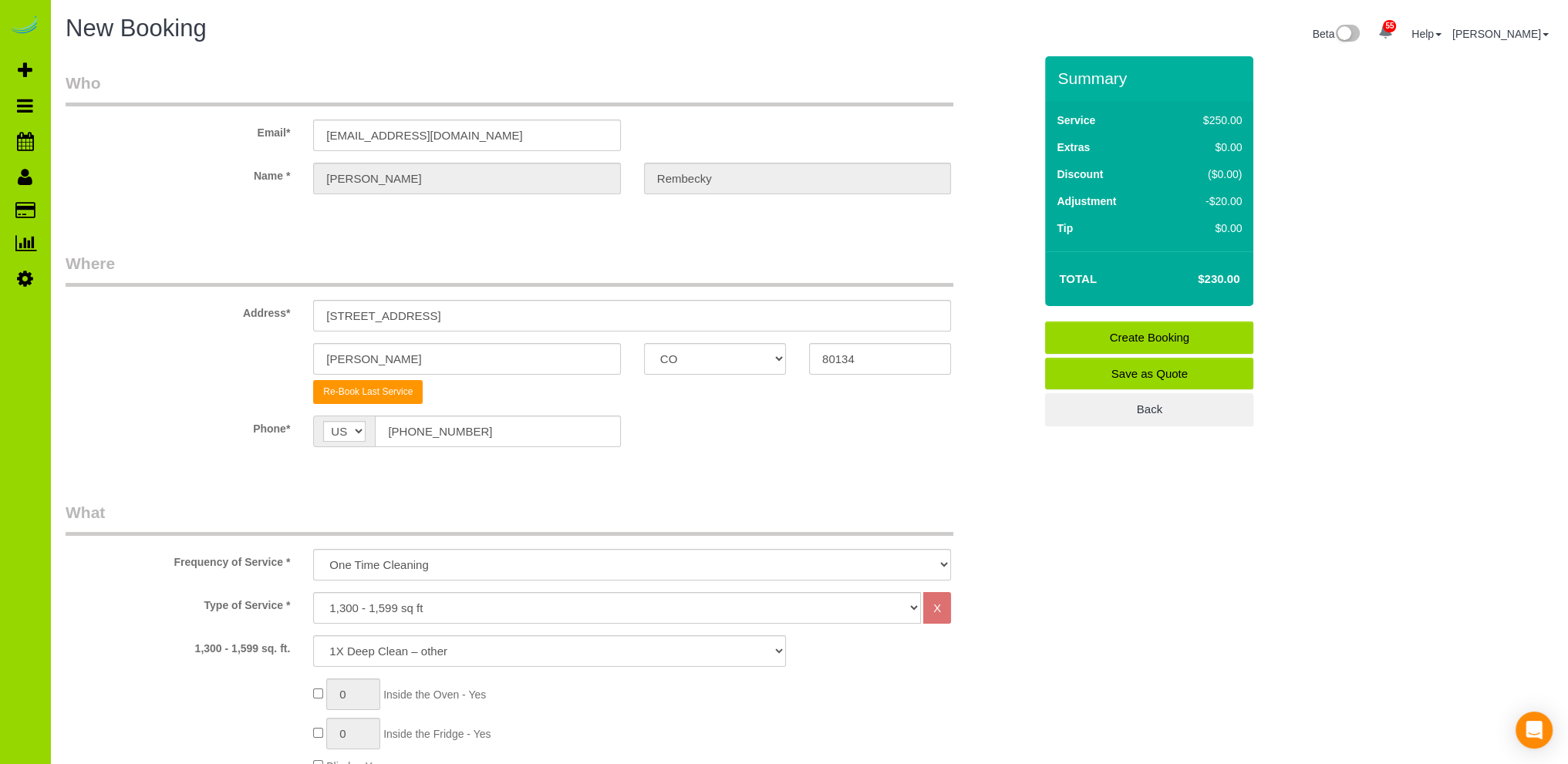
drag, startPoint x: 747, startPoint y: 464, endPoint x: 765, endPoint y: 452, distance: 21.6
click at [747, 462] on fieldset "Where Address* 8701 Apache Plume Drive Parker AK AL AR AZ CA CO CT DC DE FL GA …" at bounding box center [549, 360] width 968 height 218
click at [791, 344] on div "AK AL AR AZ CA CO CT DC DE FL GA HI IA ID IL IN KS KY LA MA MD ME MI MN MO MS M…" at bounding box center [715, 359] width 165 height 32
click at [657, 422] on div "Phone* AF AL DZ AD AO AI AQ AG AR AM AW AU AT AZ BS BH BD BB BY BE BZ BJ BM BT …" at bounding box center [549, 432] width 991 height 32
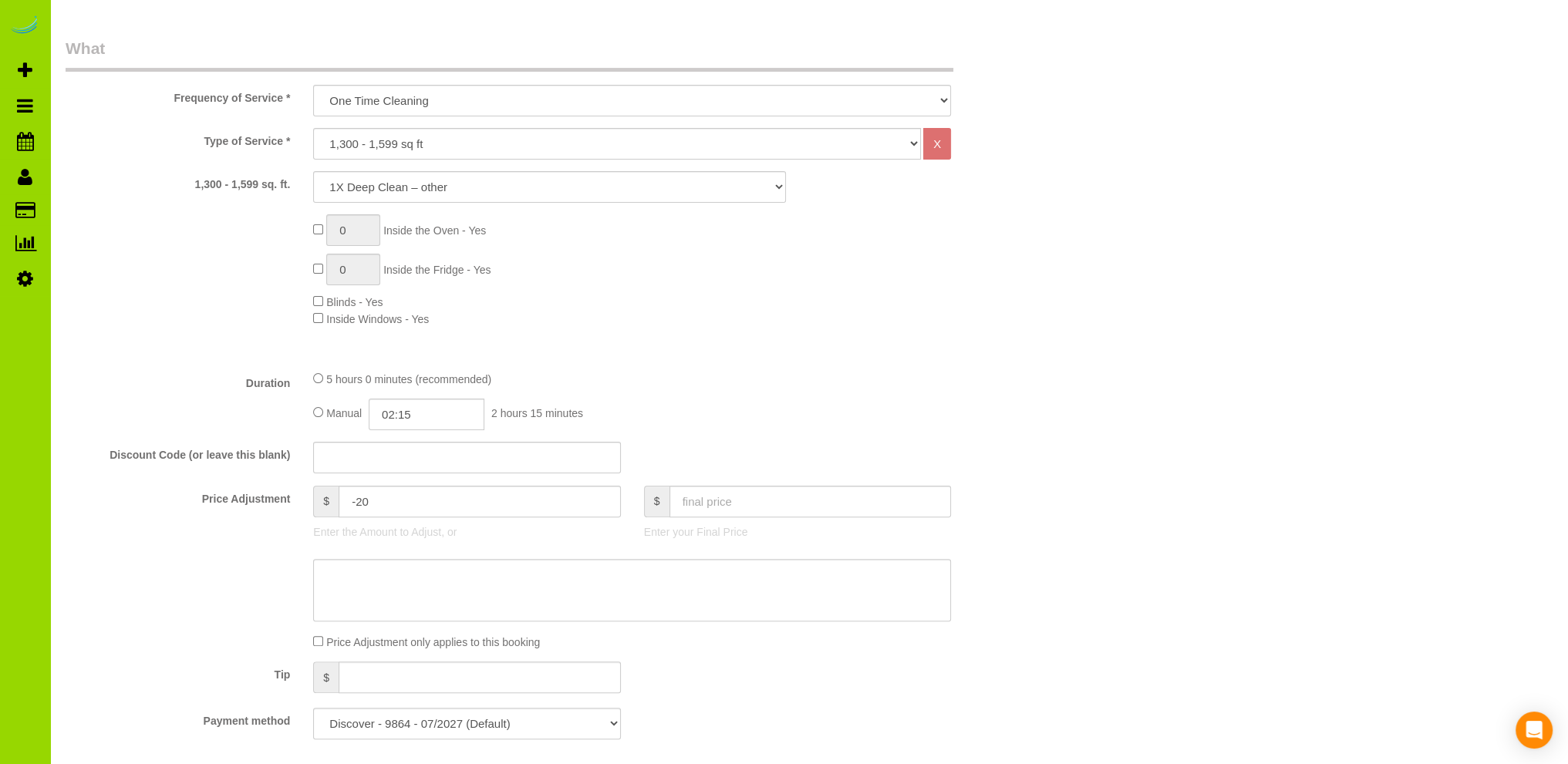
scroll to position [463, 0]
click at [404, 416] on input "02:15" at bounding box center [426, 416] width 116 height 32
click at [390, 468] on li "04:30" at bounding box center [410, 468] width 69 height 20
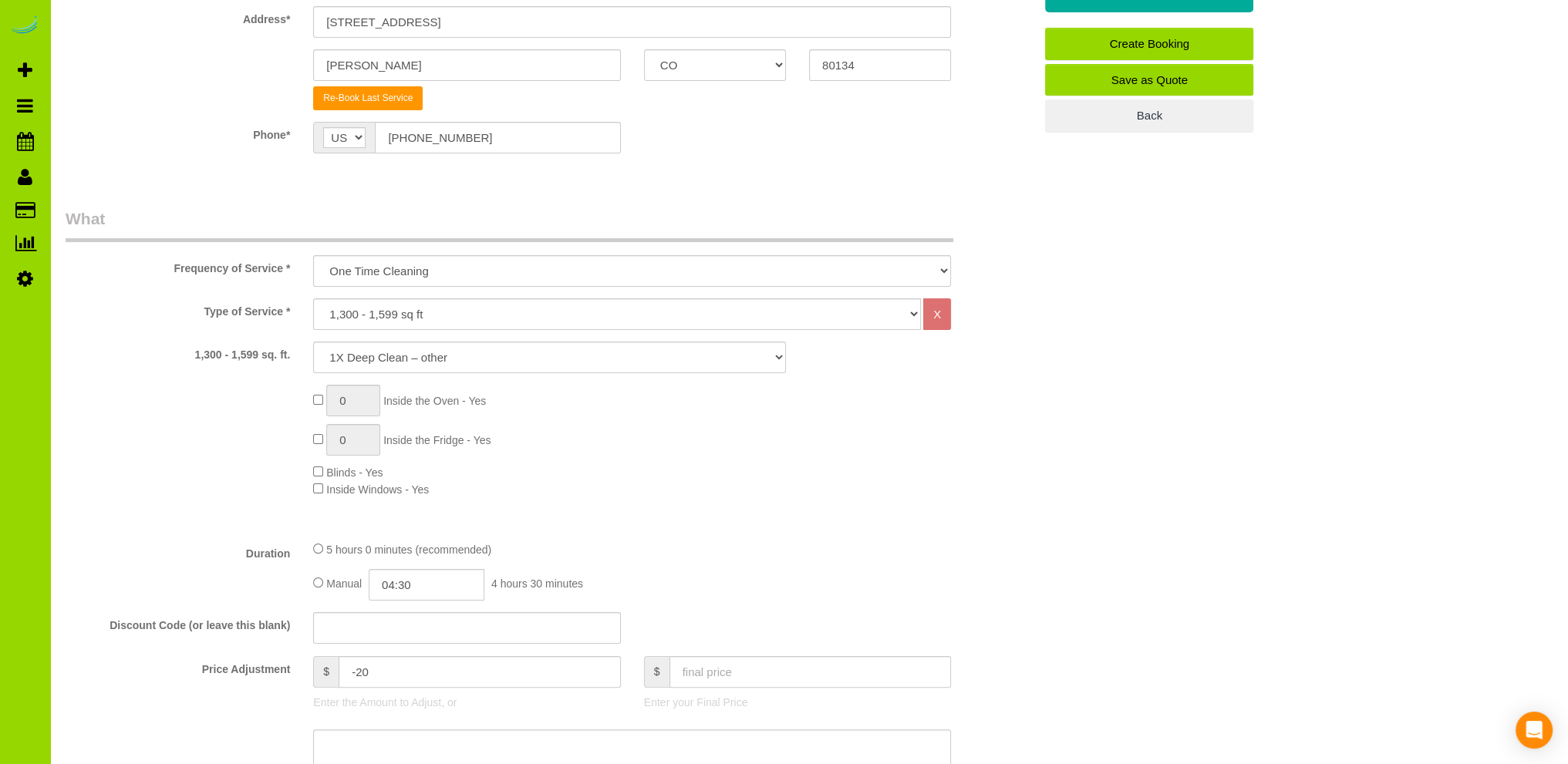
scroll to position [308, 0]
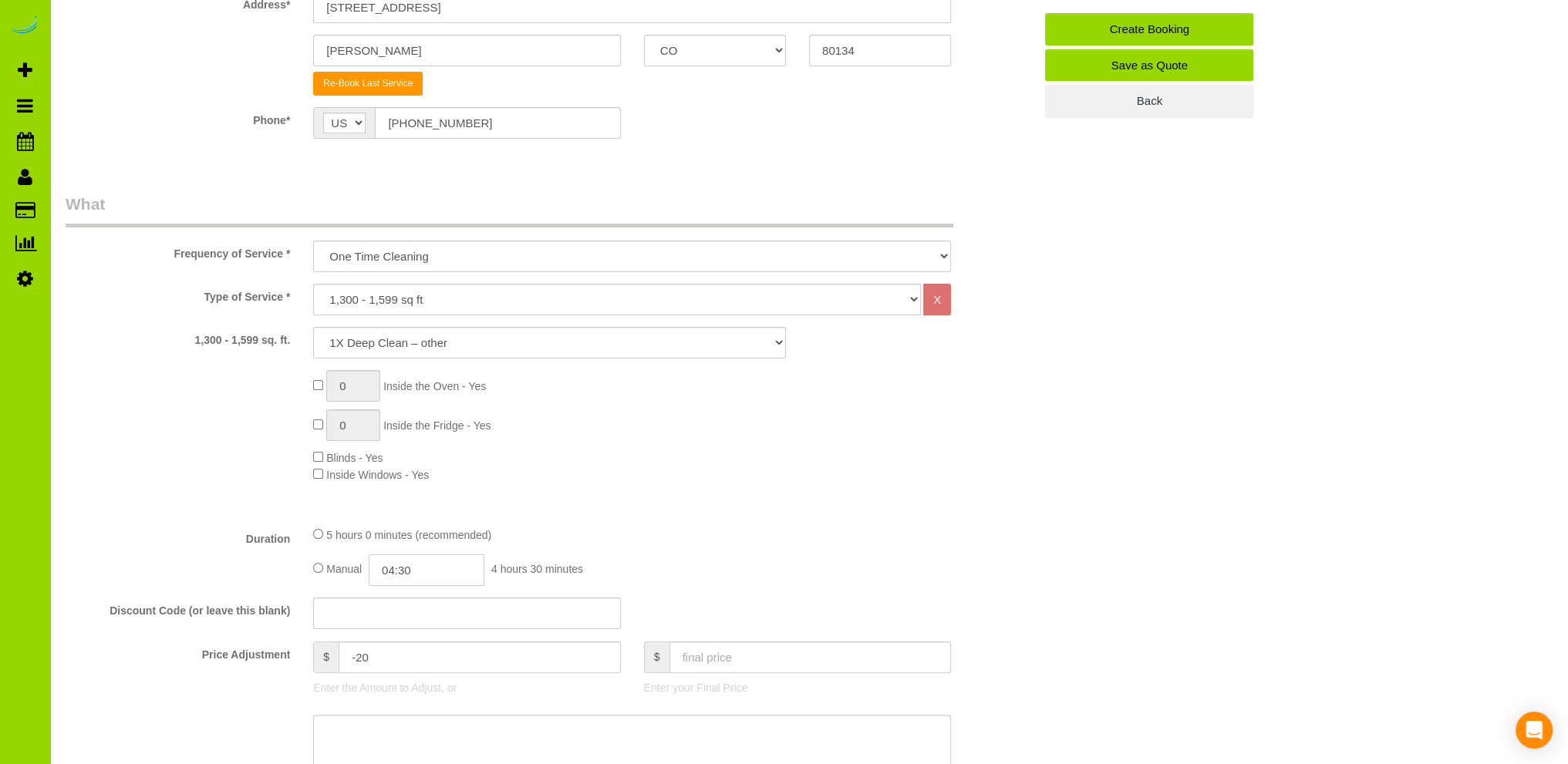
click at [407, 562] on input "04:30" at bounding box center [426, 570] width 116 height 32
click at [401, 597] on li "02:30" at bounding box center [410, 598] width 69 height 20
click at [441, 563] on input "02:30" at bounding box center [426, 570] width 116 height 32
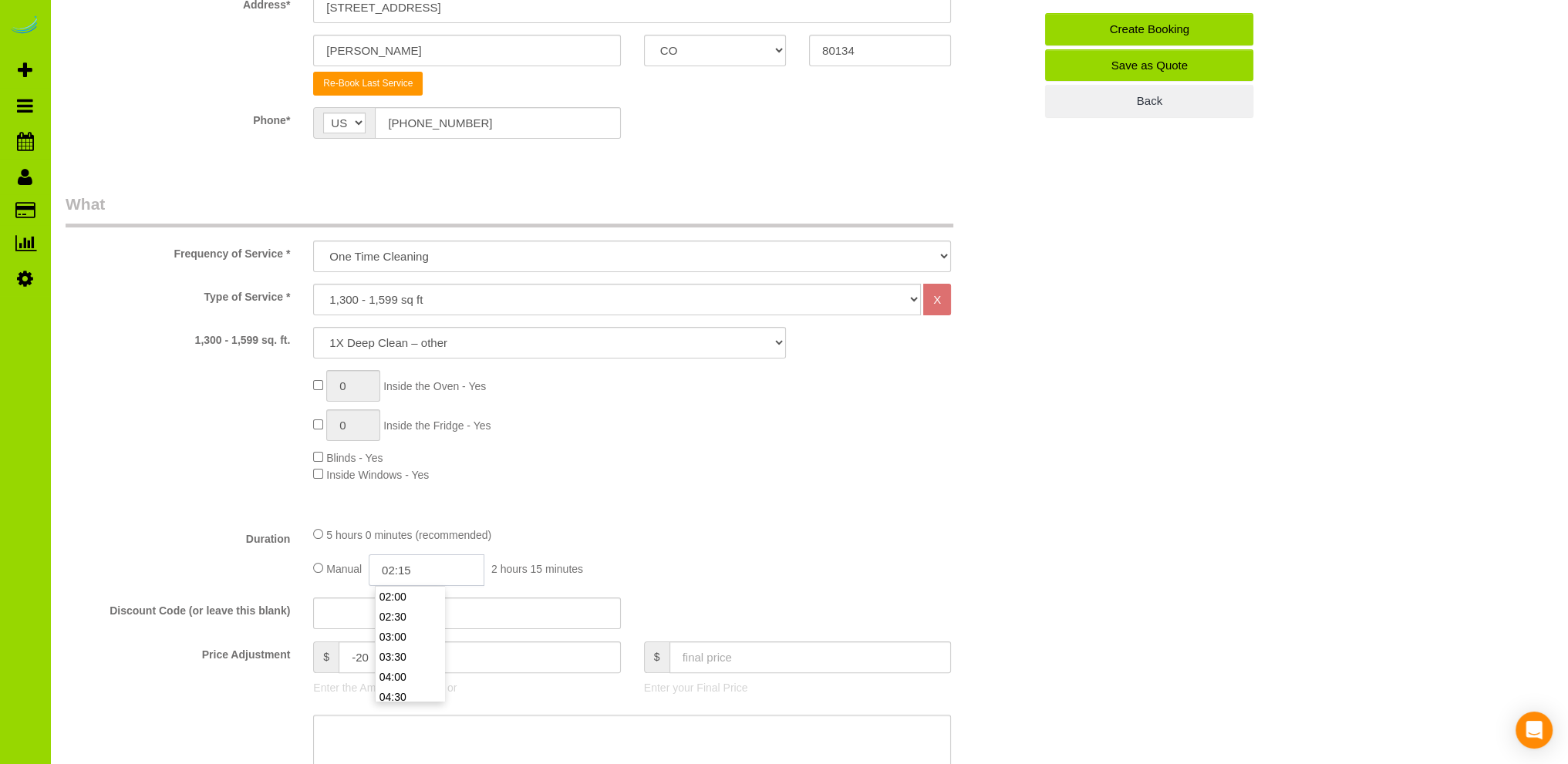
type input "02:15"
click at [804, 494] on div "Type of Service * Choose YOUR HOME SIZE here Hourly Cleaning 1 - 999 square fee…" at bounding box center [549, 398] width 968 height 229
click at [815, 482] on div "0 Inside the Oven - Yes 0 Inside the Fridge - Yes Blinds - Yes Inside Windows -…" at bounding box center [673, 426] width 744 height 113
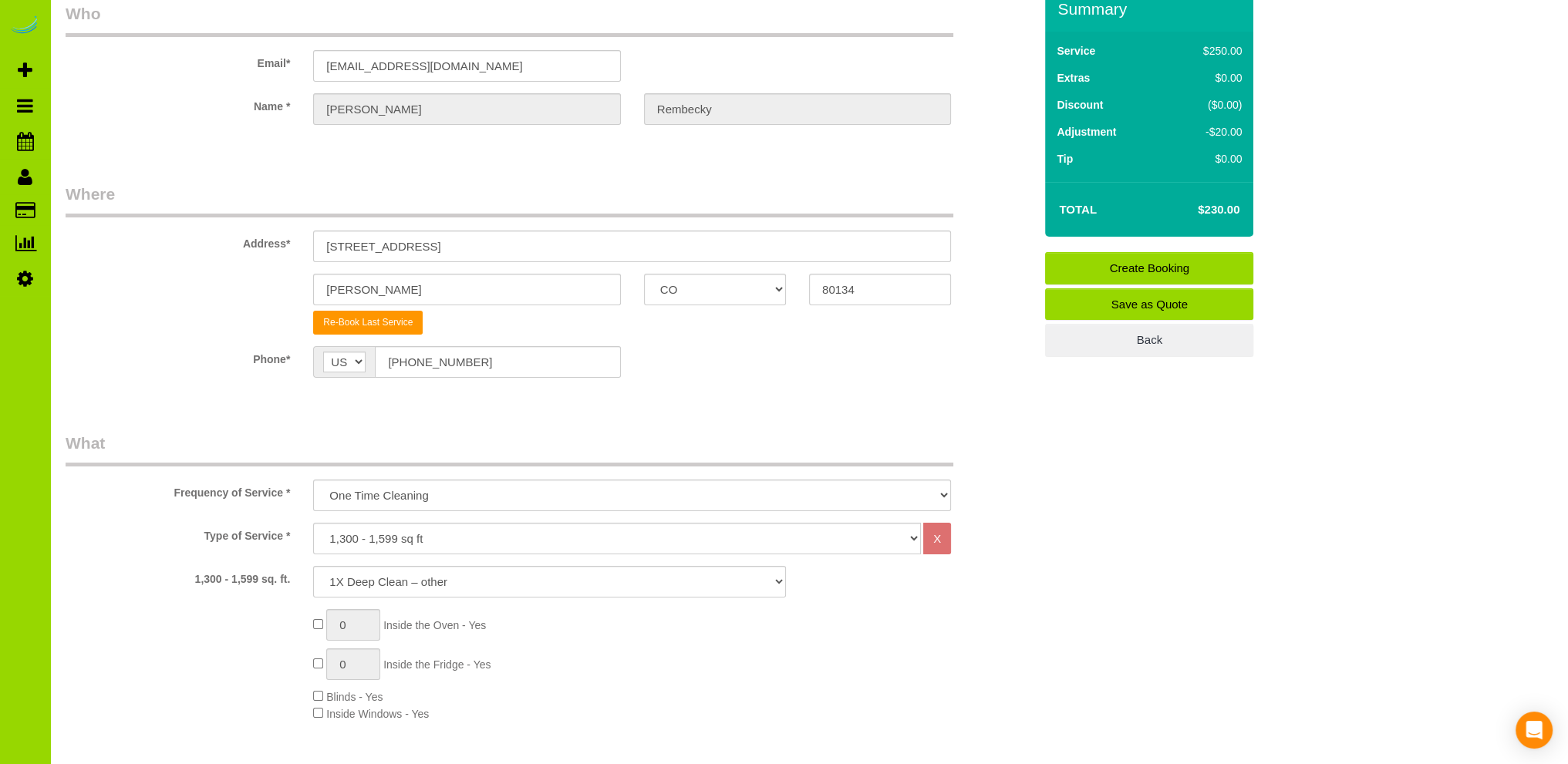
scroll to position [0, 0]
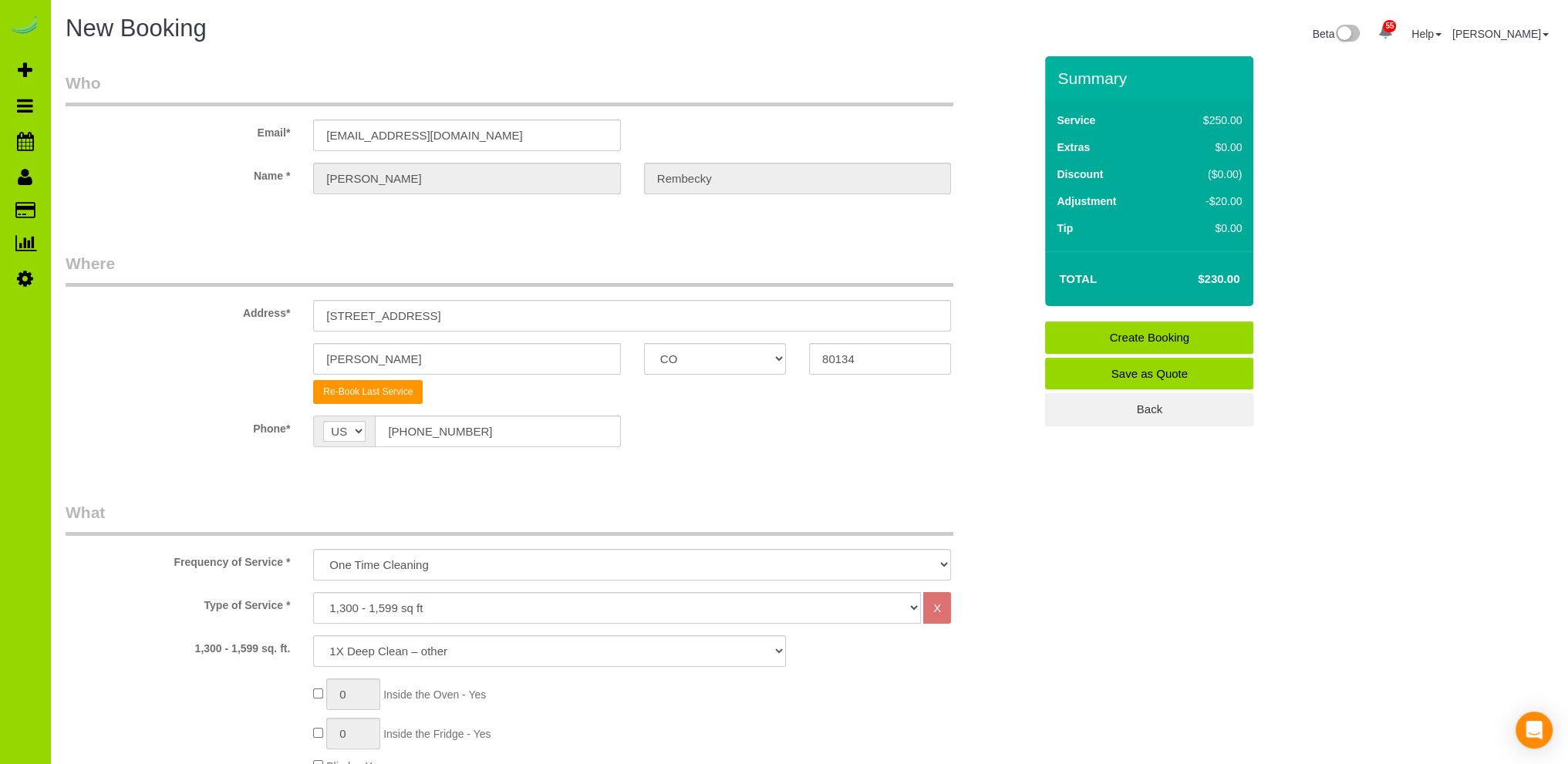
click at [1127, 336] on link "Create Booking" at bounding box center [1149, 337] width 208 height 33
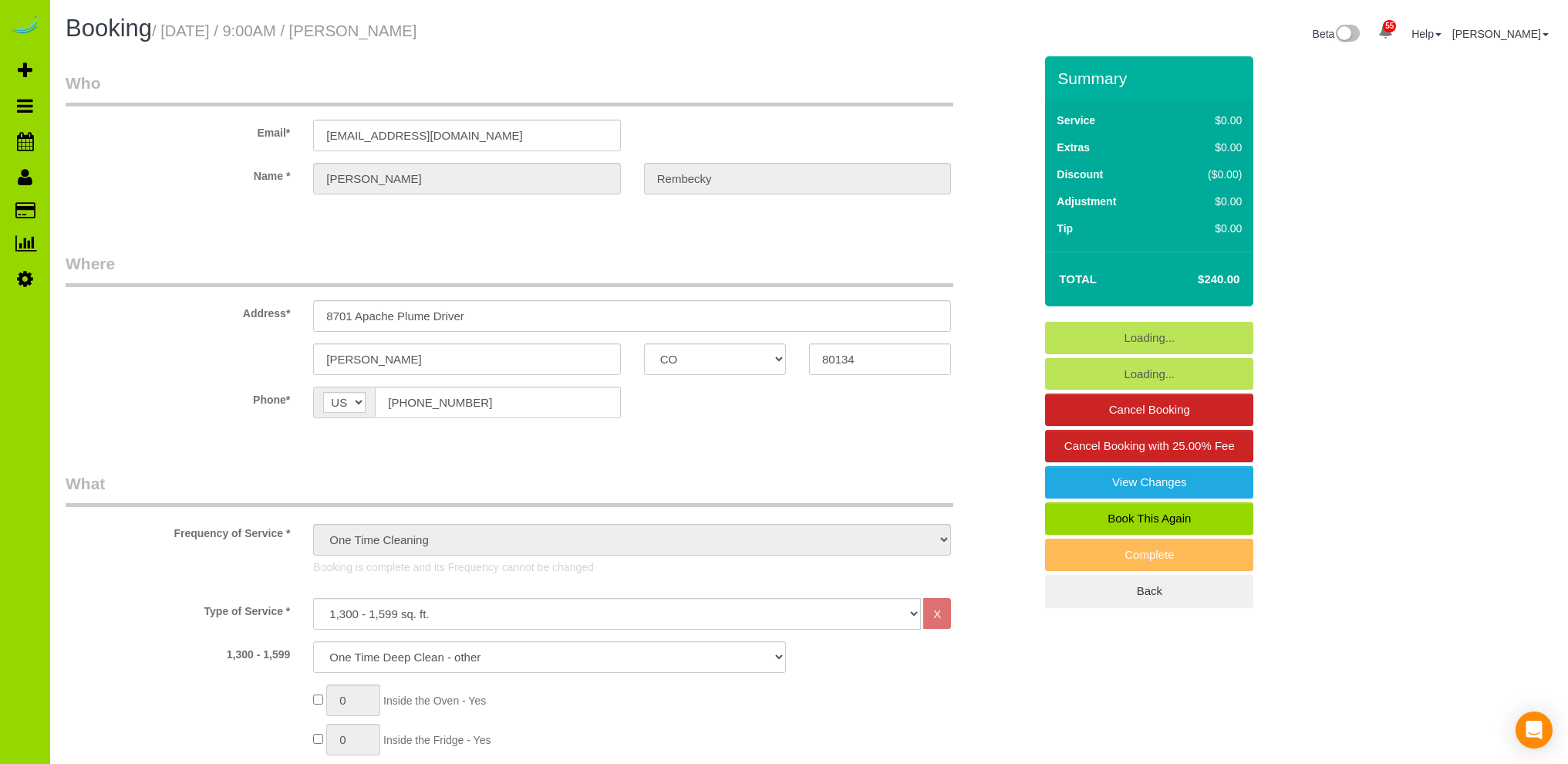
select select "CO"
select select "3"
select select "string:fspay-93d20a30-ef12-4411-b56d-4b4259dc6289"
select select "spot1"
select select "number:69"
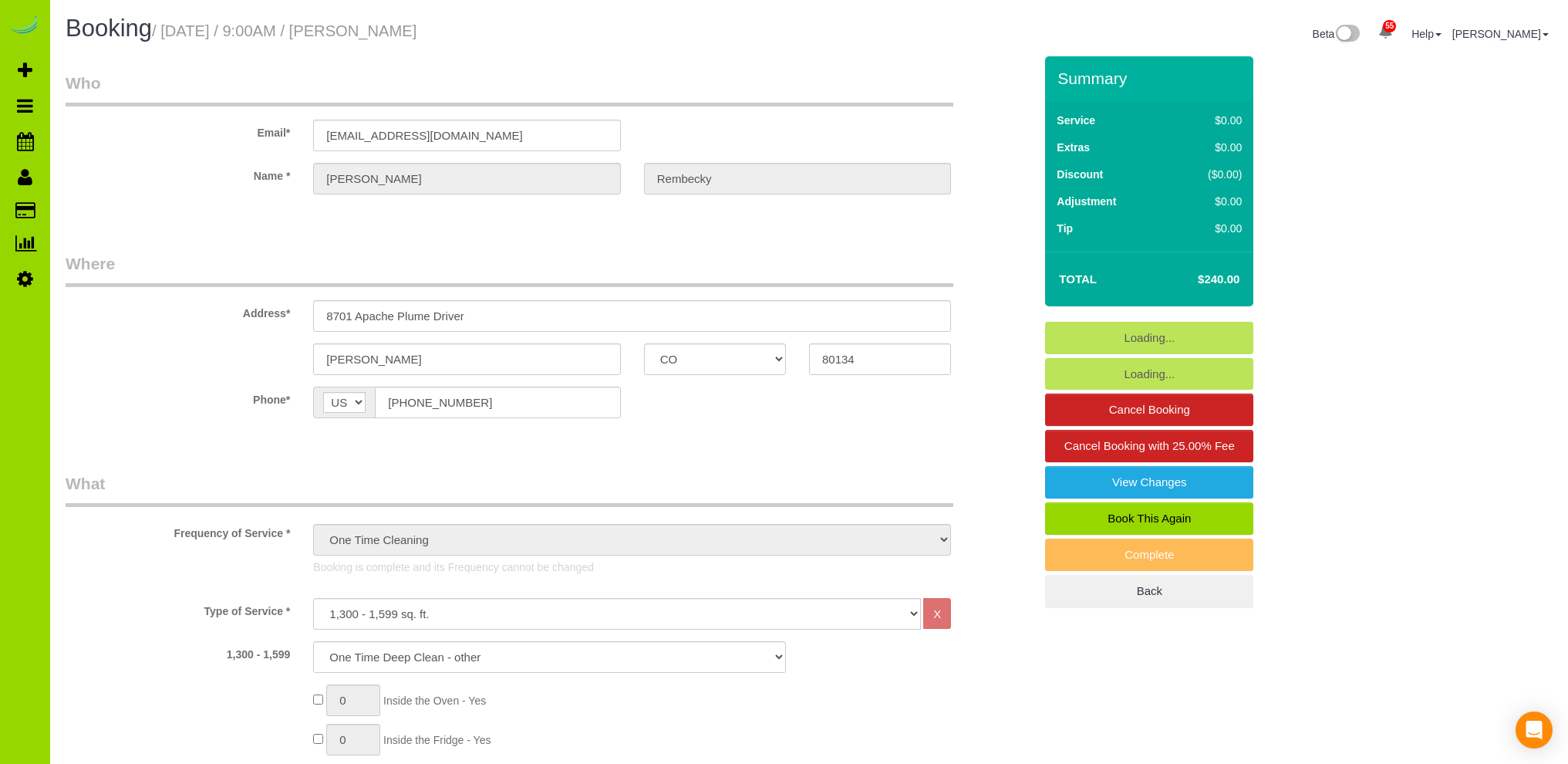
select select "number:3"
select select "number:12"
select select "CO"
select select "3"
select select "spot1"
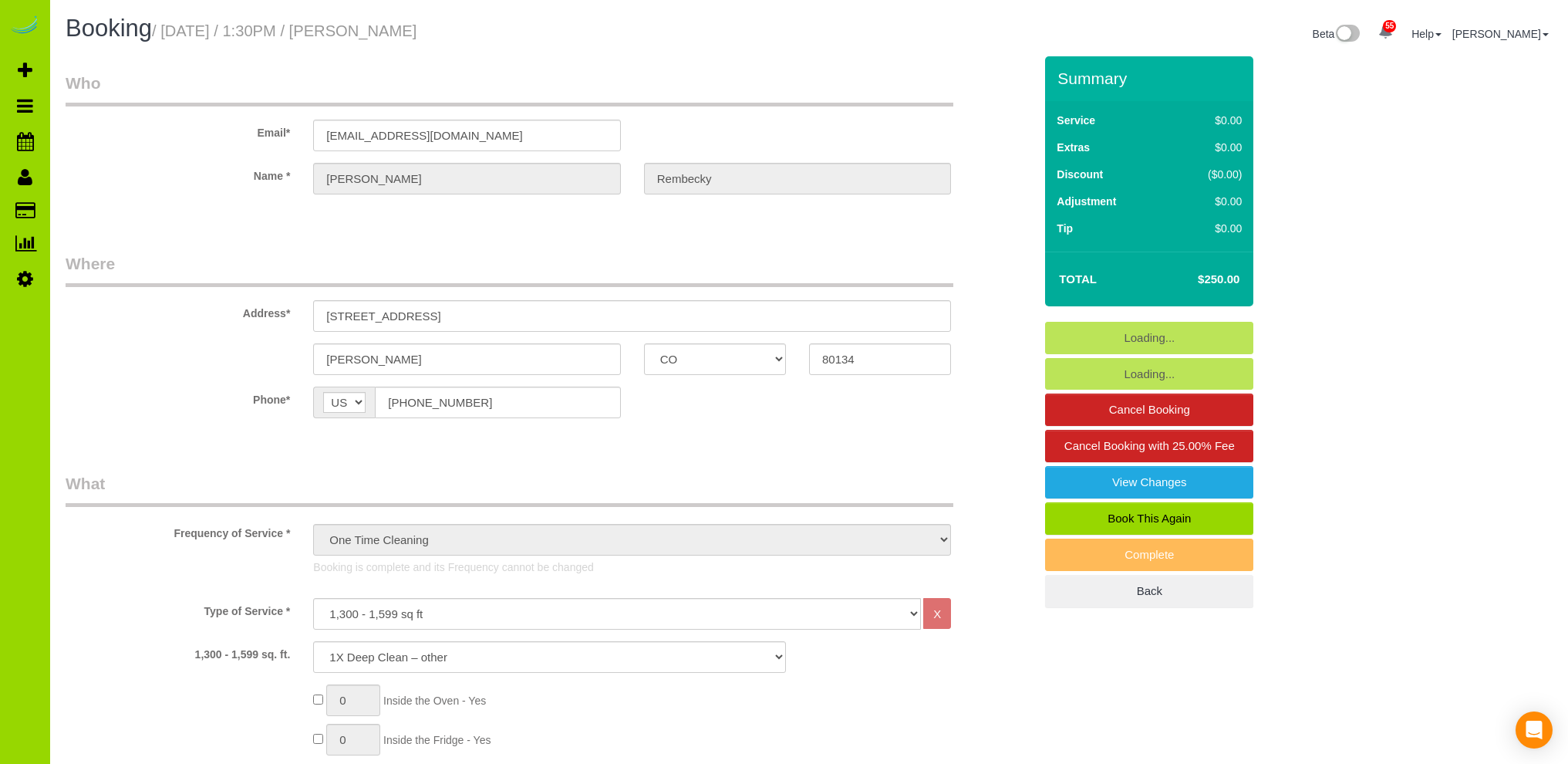
select select "number:3"
select select "number:12"
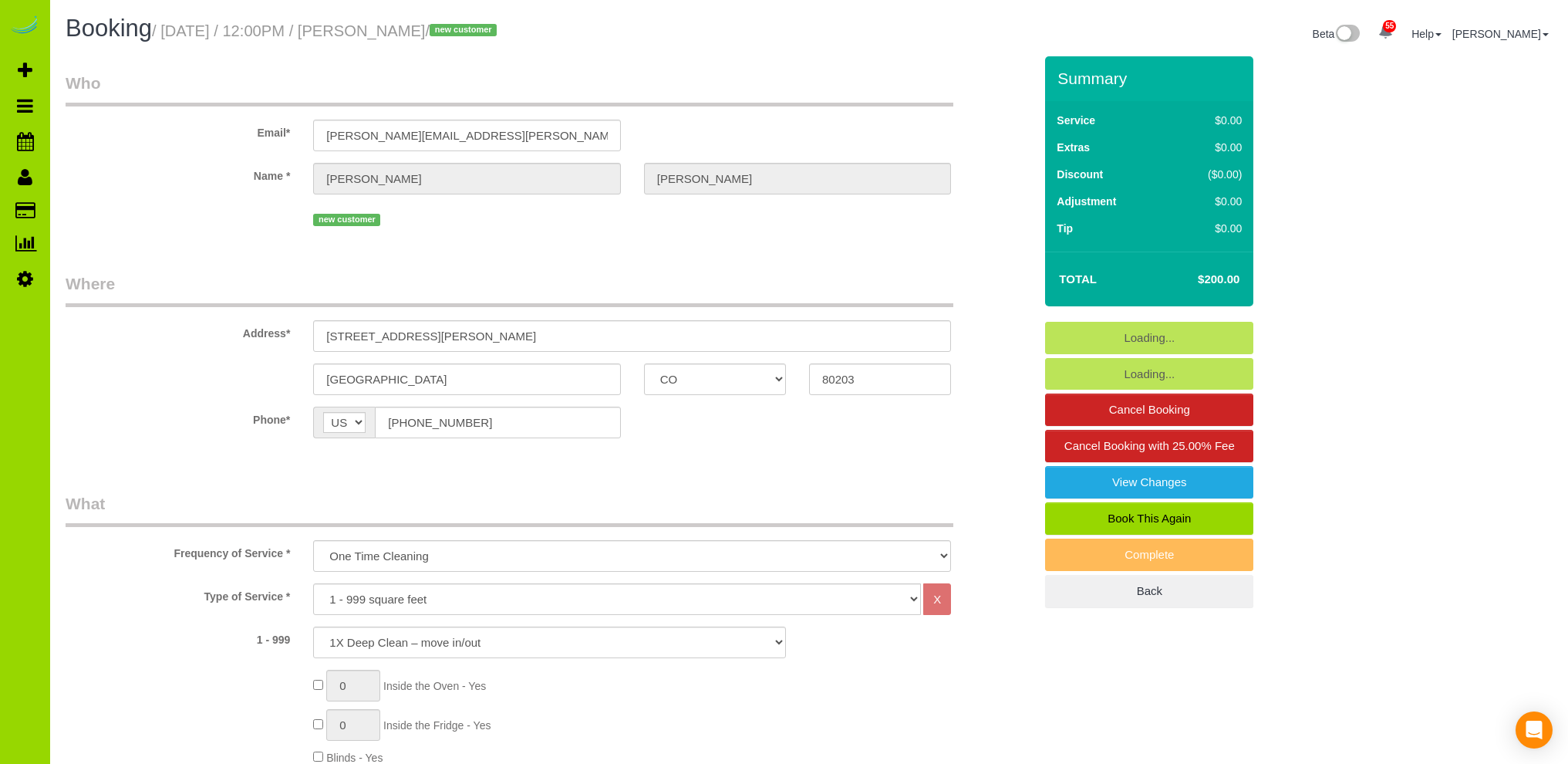
select select "CO"
select select "number:1"
select select "number:11"
select select "spot1"
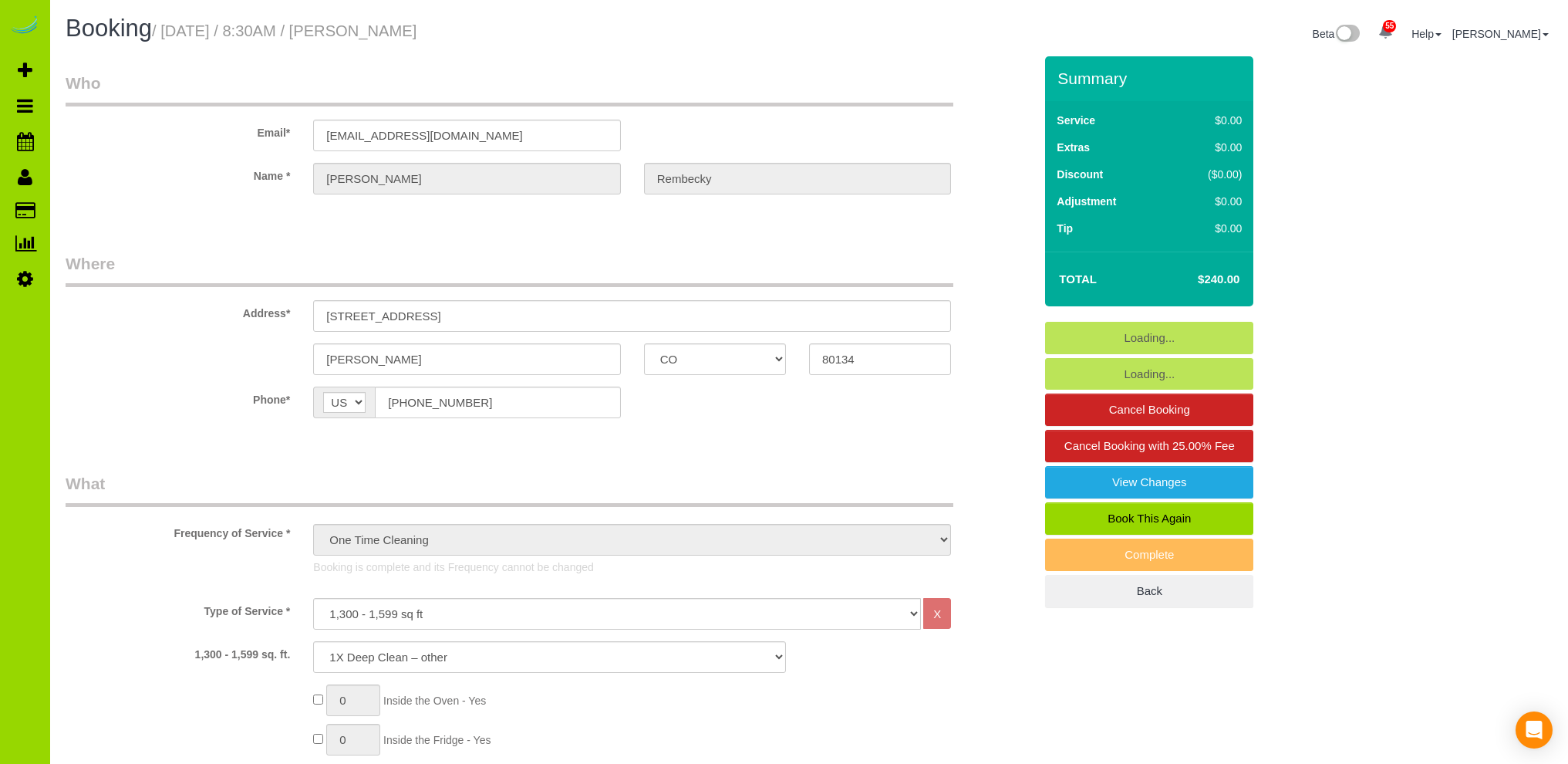
select select "CO"
select select "3"
select select "string:fspay-f1042a5e-fdda-451e-b727-e815d695d19c"
select select "number:3"
select select "number:12"
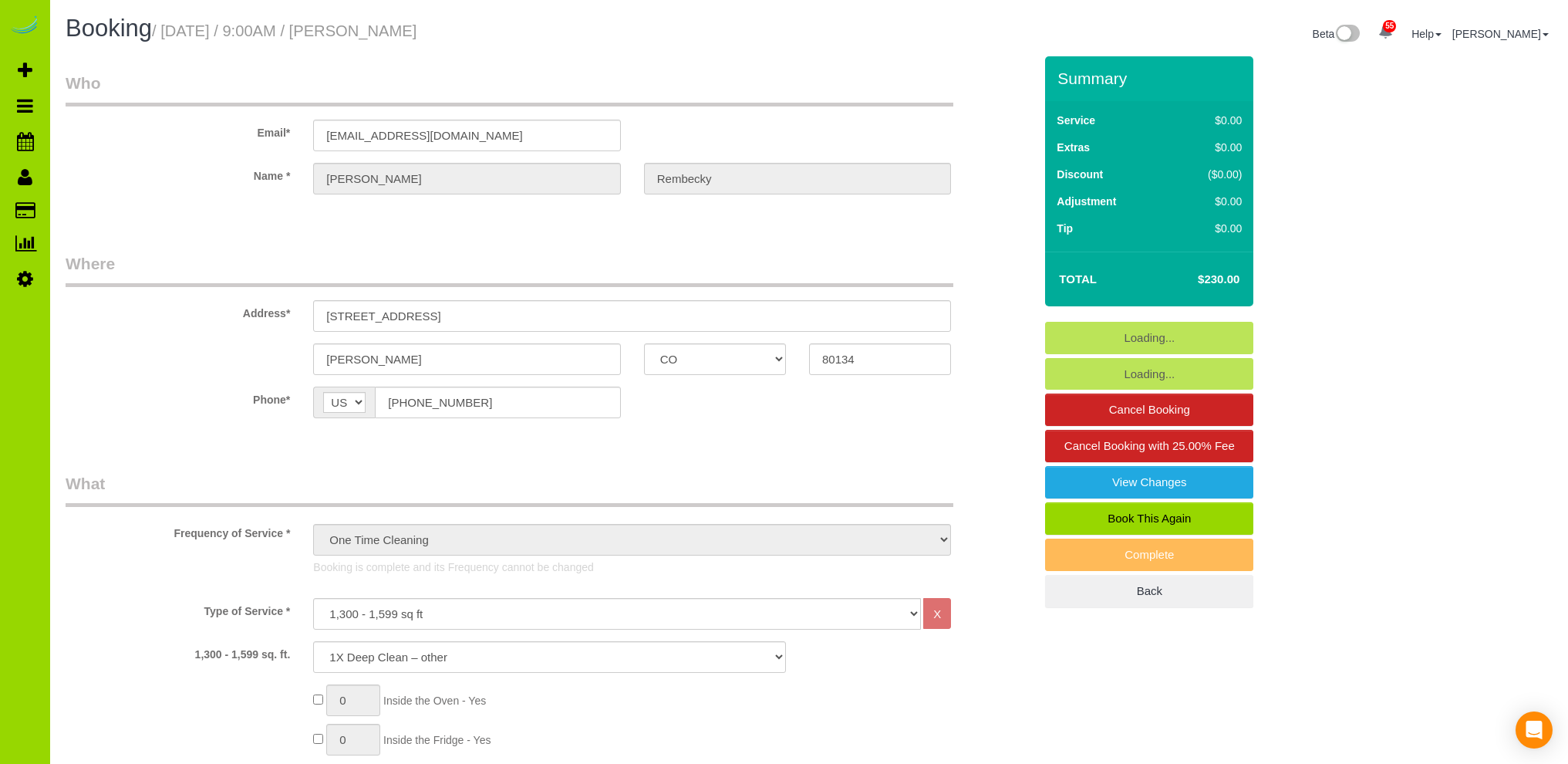
select select "CO"
select select "3"
select select "string:fspay-f1042a5e-fdda-451e-b727-e815d695d19c"
select select "spot1"
select select "number:3"
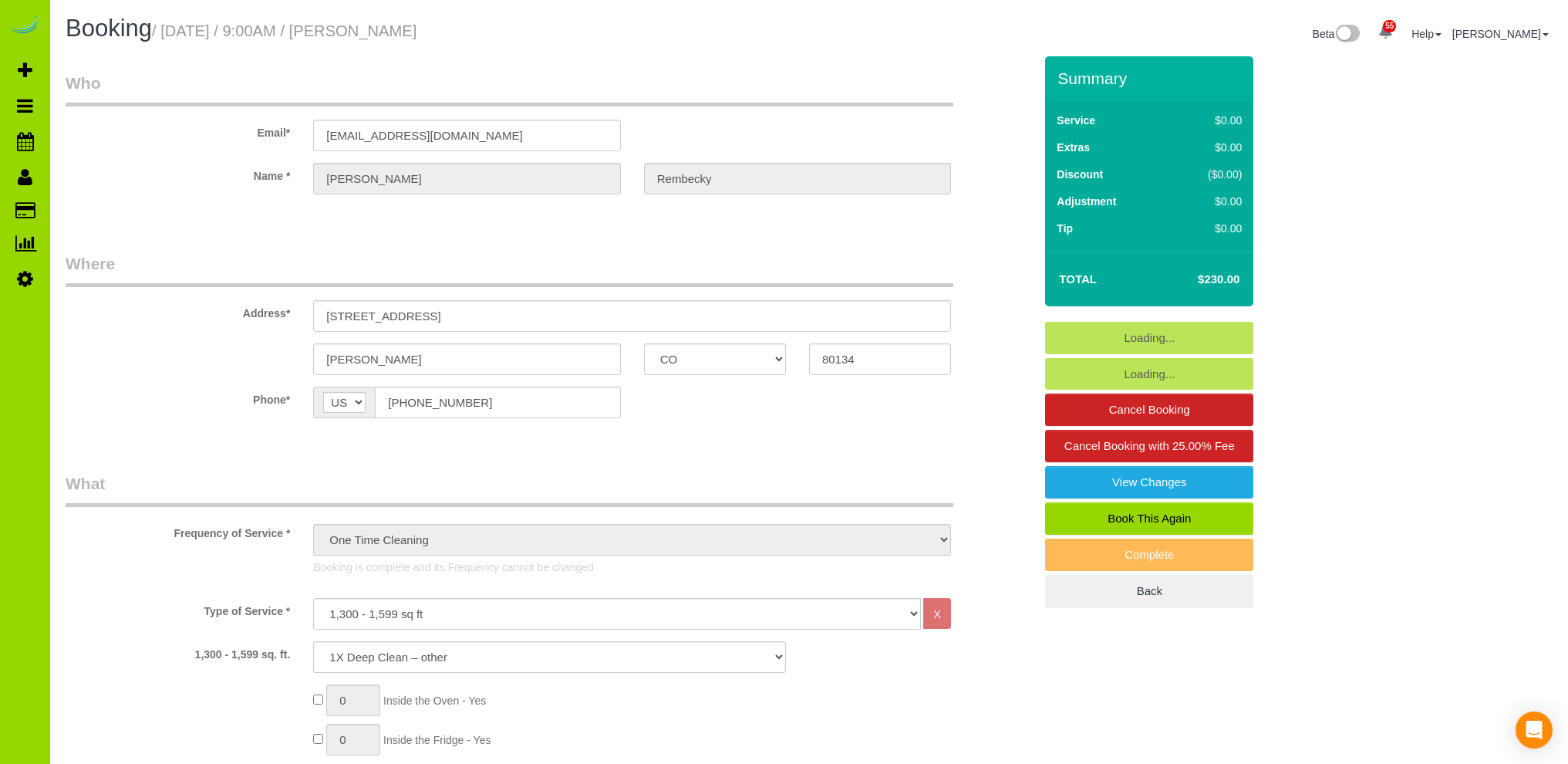
select select "number:12"
select select "CO"
select select "string:fspay-d723c7c2-1917-4986-8935-034922efb8e8"
select select "spot1"
select select "number:4"
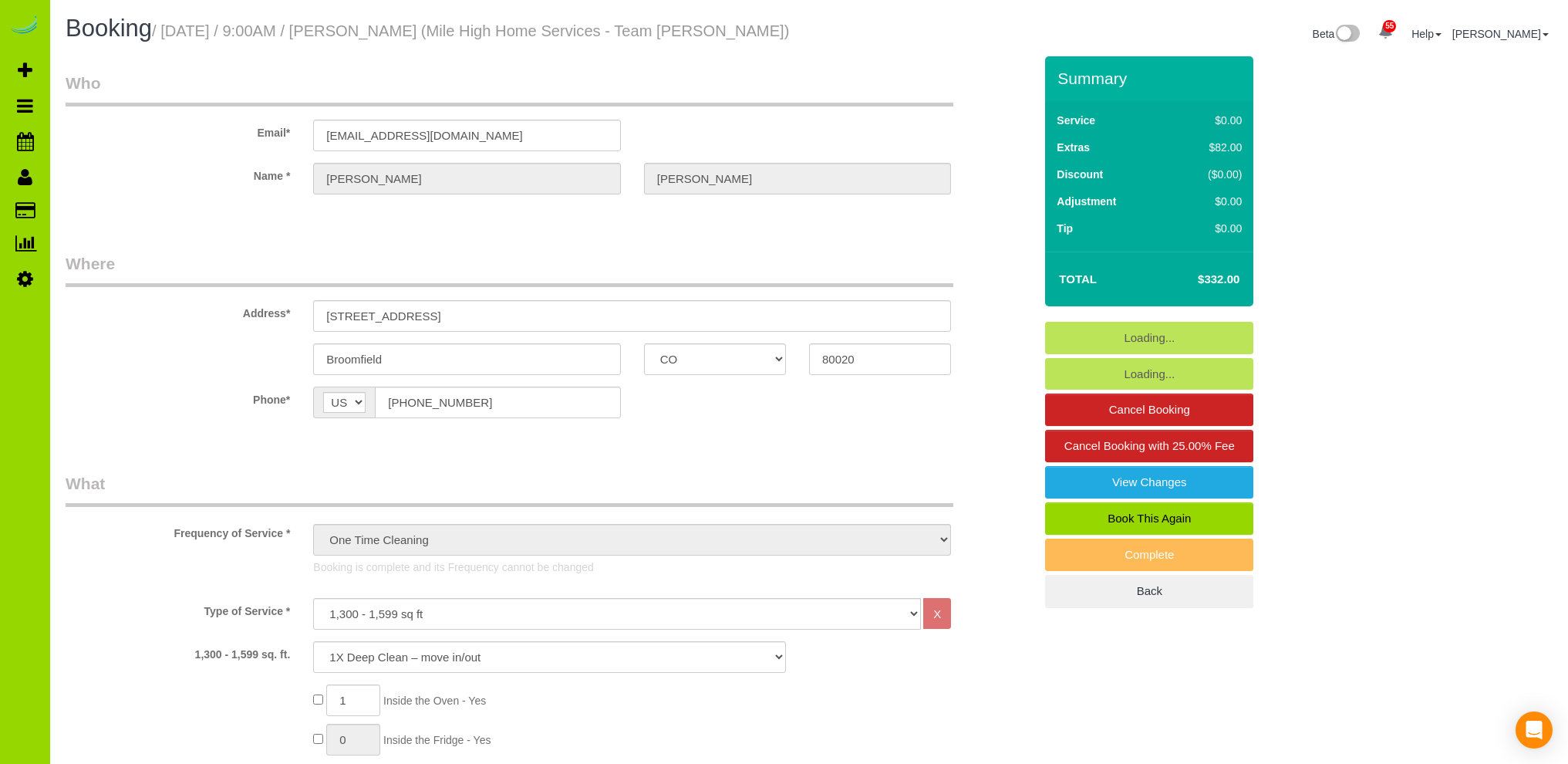
select select "number:14"
select select "object:1224"
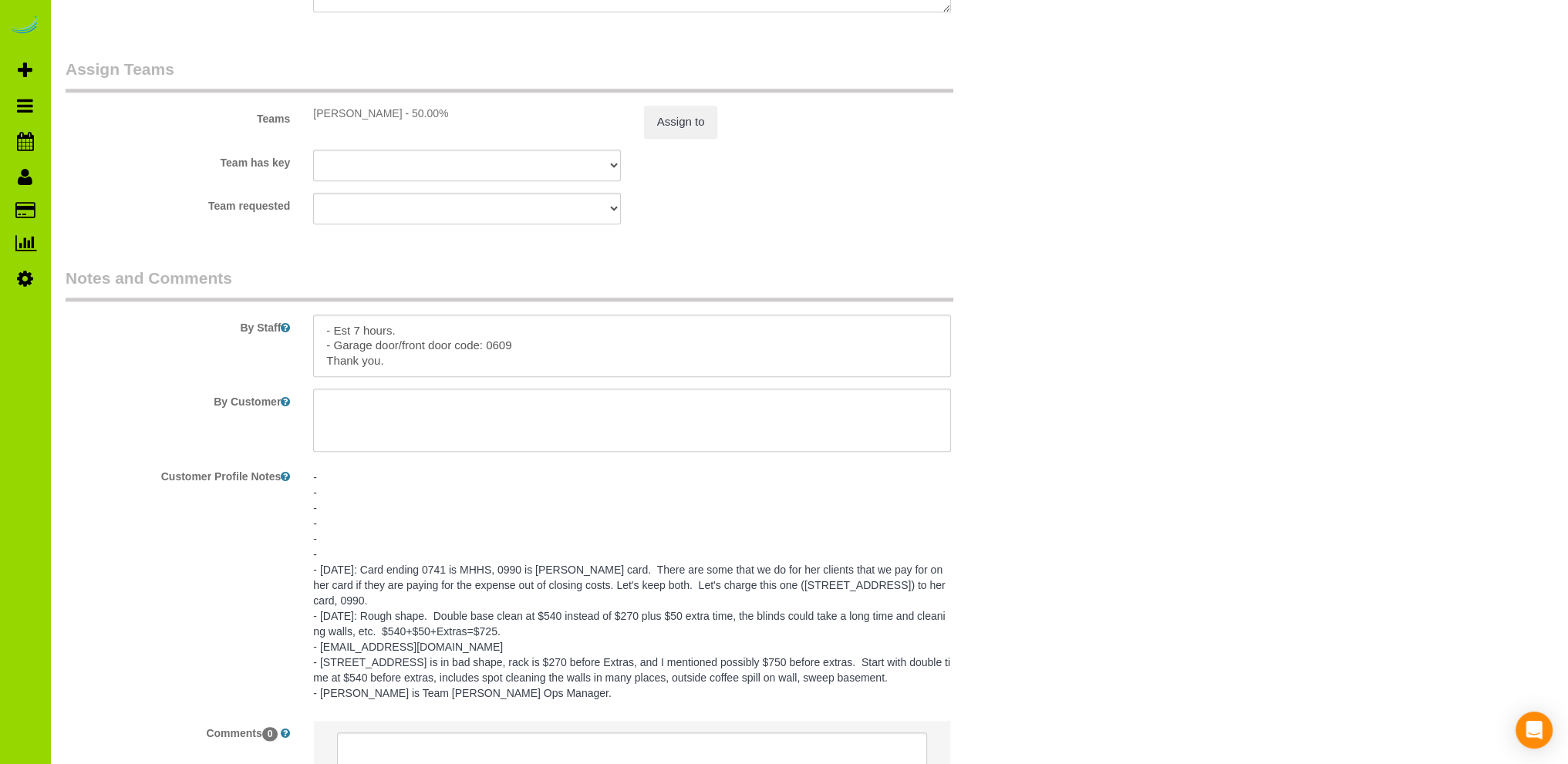
scroll to position [2174, 0]
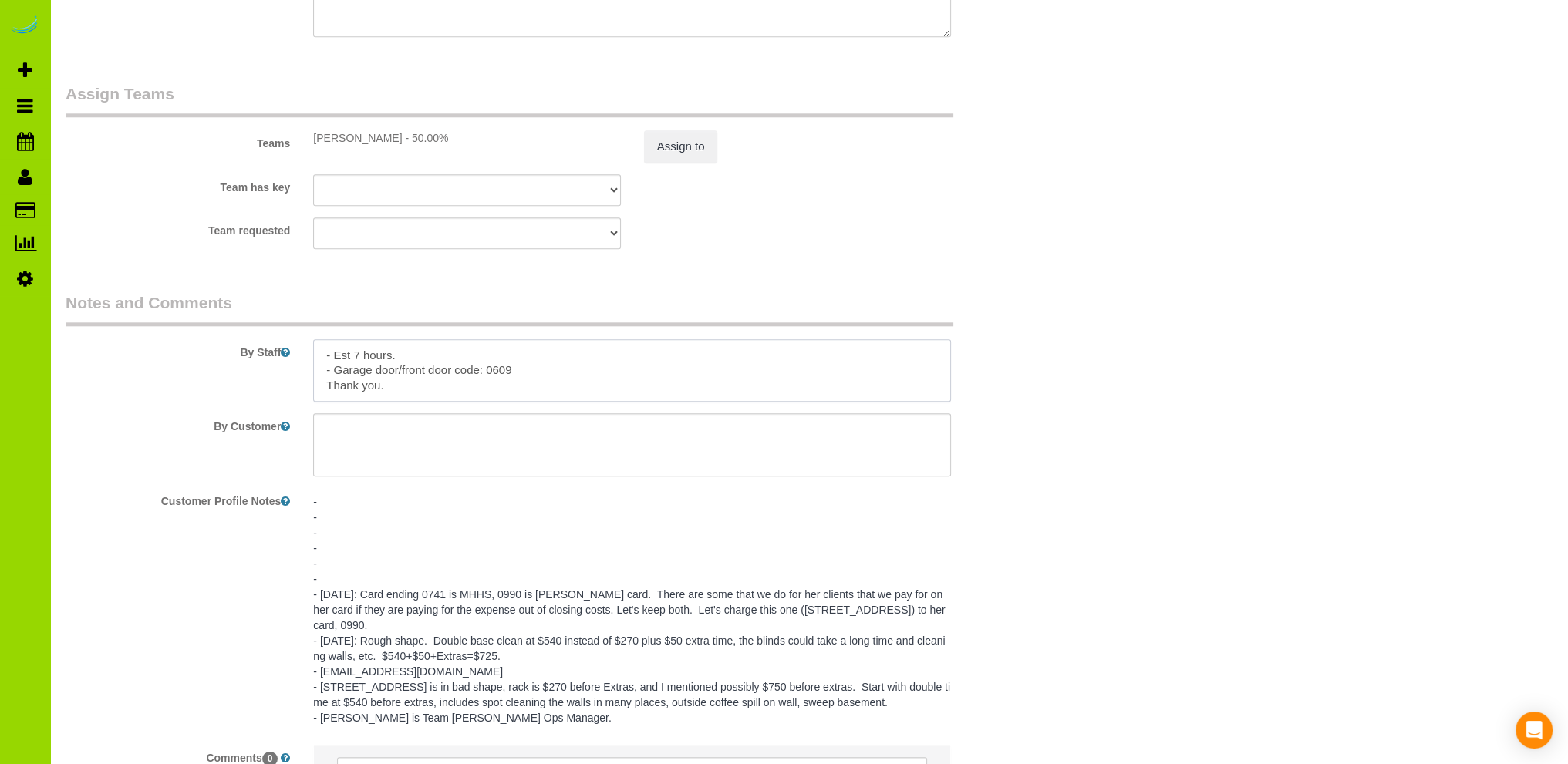
drag, startPoint x: 525, startPoint y: 372, endPoint x: 305, endPoint y: 371, distance: 220.0
click at [305, 371] on div at bounding box center [632, 370] width 661 height 63
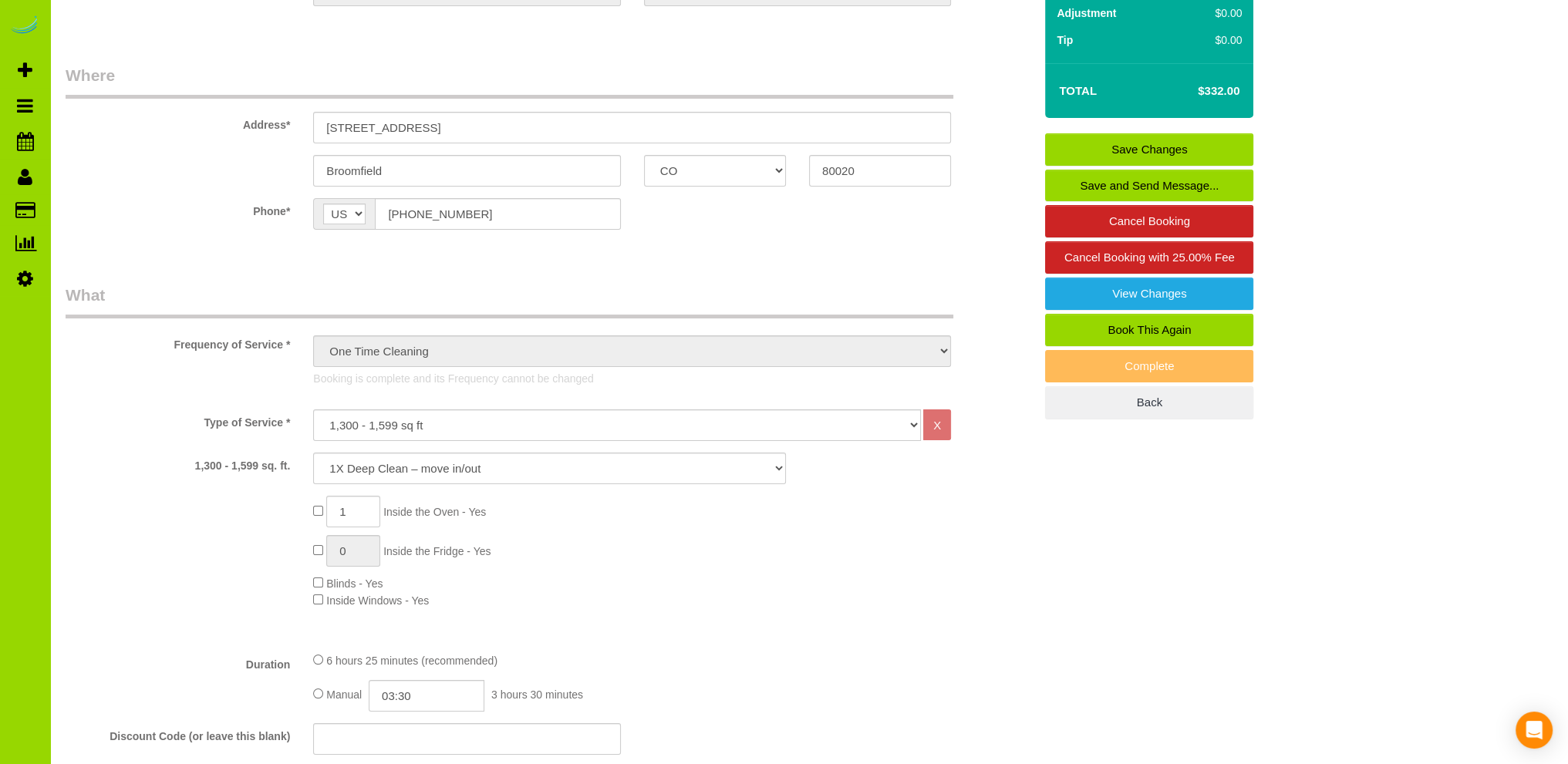
scroll to position [0, 0]
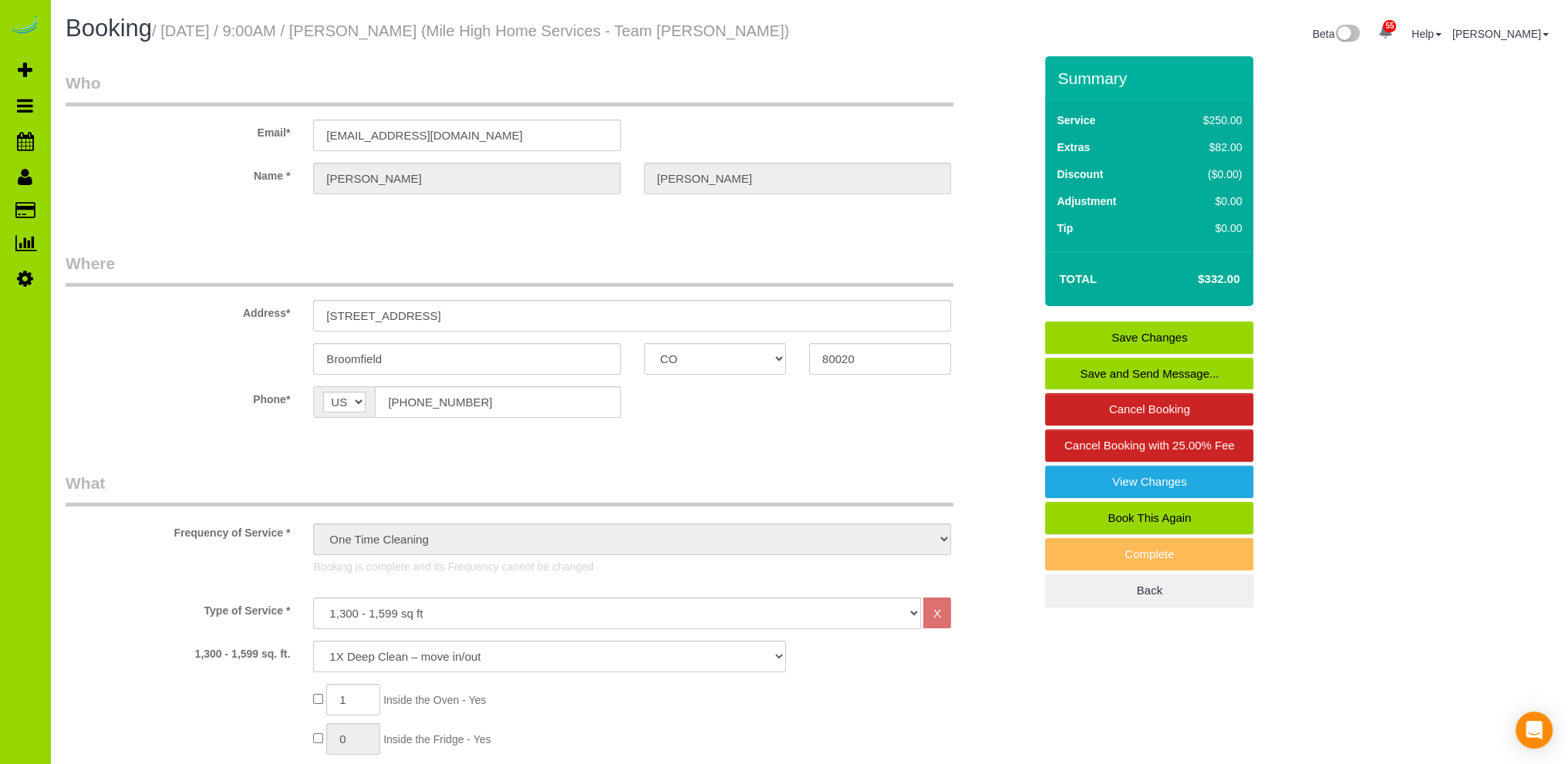
drag, startPoint x: 509, startPoint y: 311, endPoint x: 277, endPoint y: 315, distance: 232.0
click at [277, 315] on div "Address* 12545 Tammywood Street" at bounding box center [549, 291] width 991 height 79
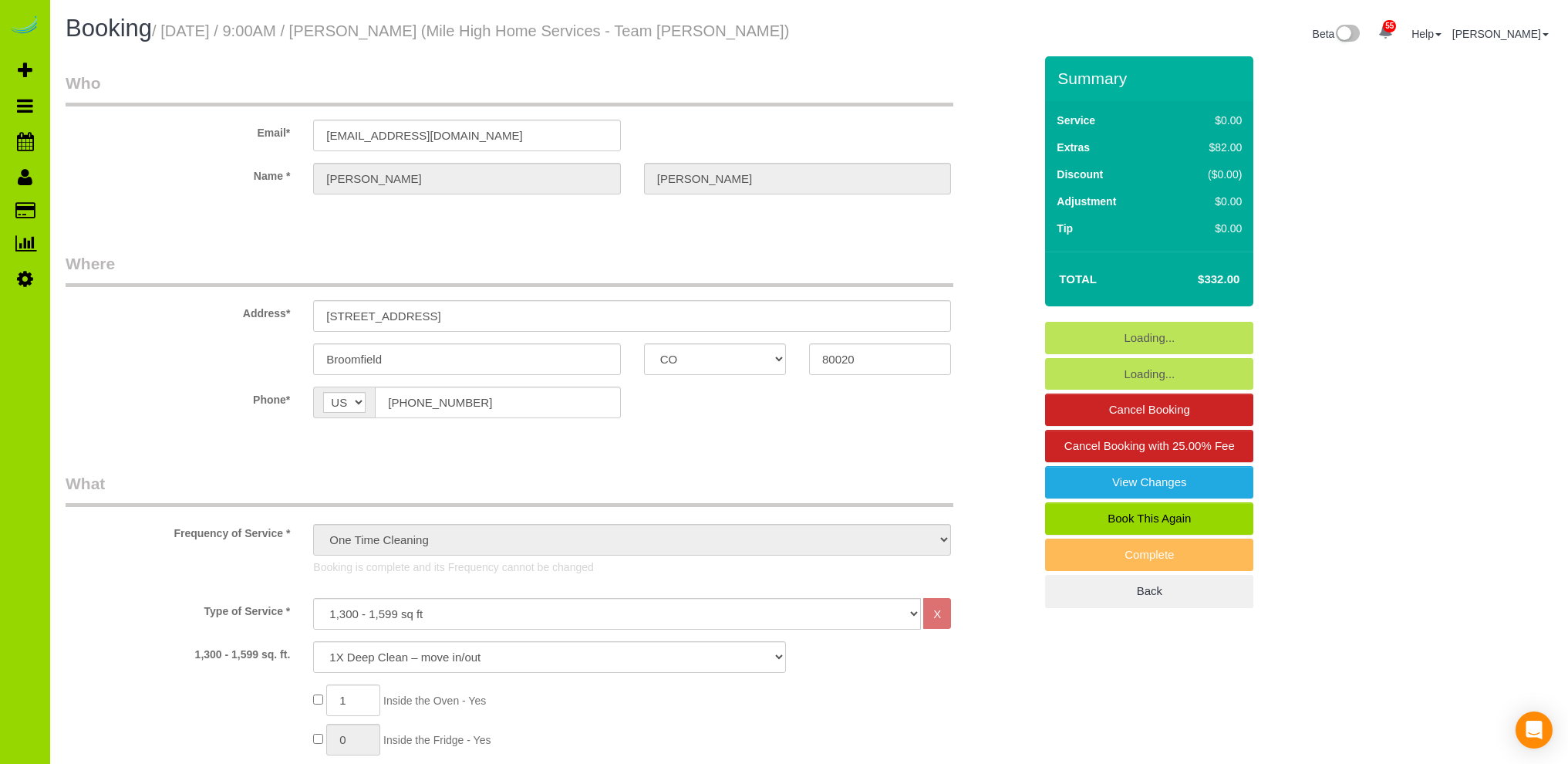
select select "CO"
select select "string:fspay-d723c7c2-1917-4986-8935-034922efb8e8"
select select "spot1"
select select "number:4"
select select "number:14"
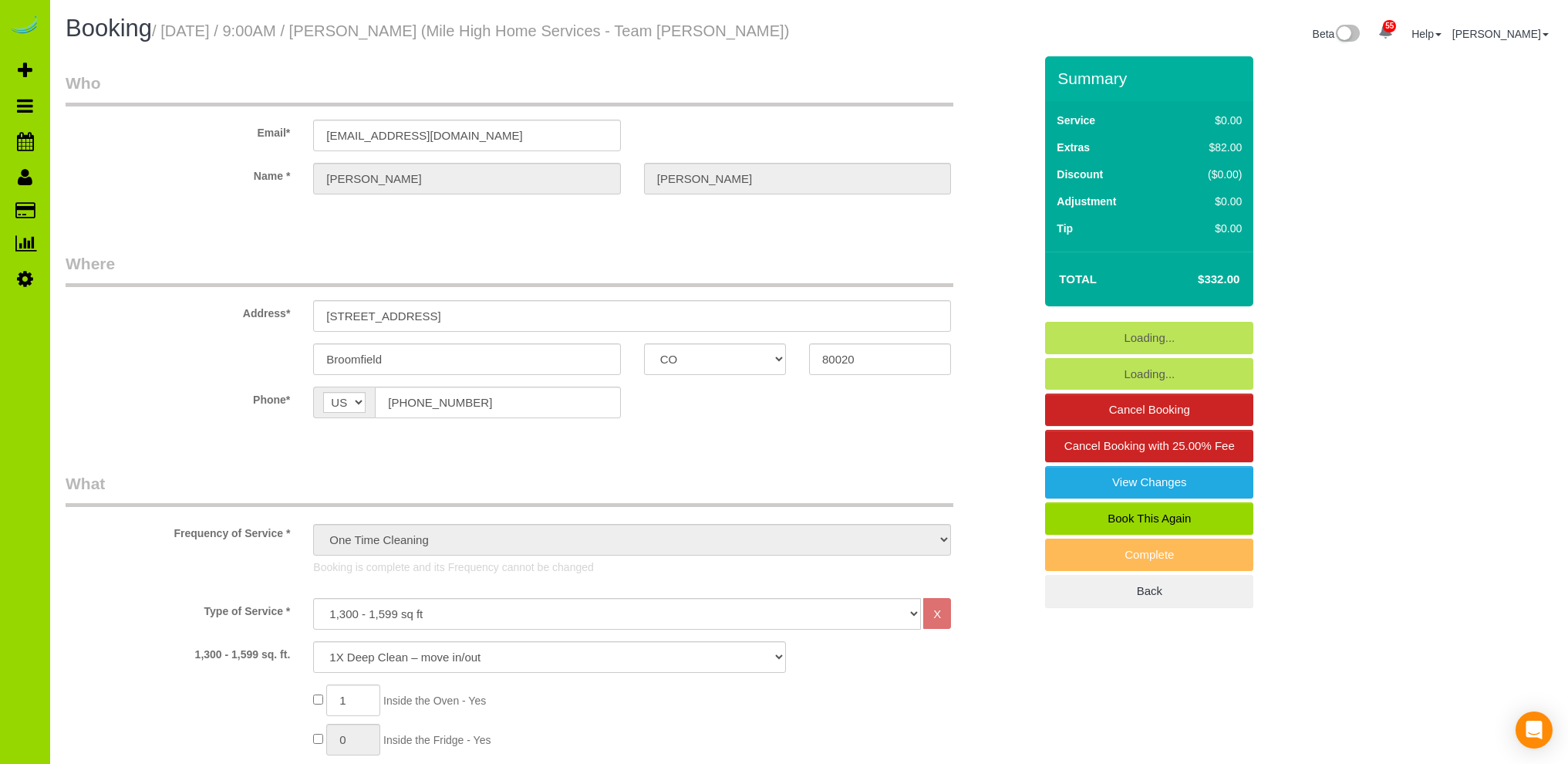
select select "object:1224"
select select "spot6"
